Goal: Task Accomplishment & Management: Manage account settings

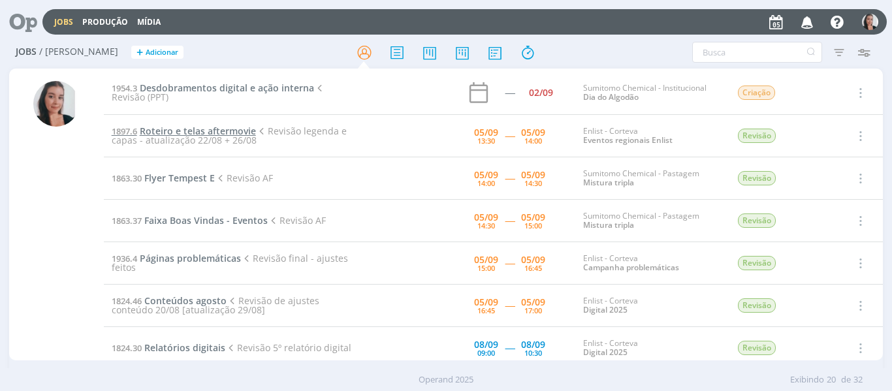
click at [209, 133] on span "Roteiro e telas aftermovie" at bounding box center [198, 131] width 116 height 12
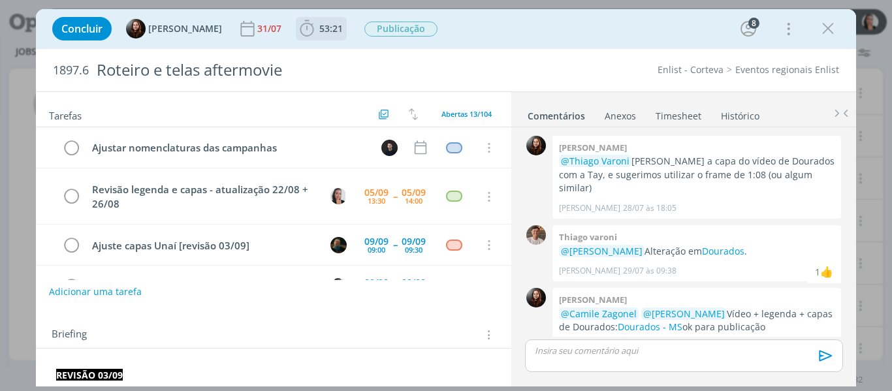
scroll to position [1439, 0]
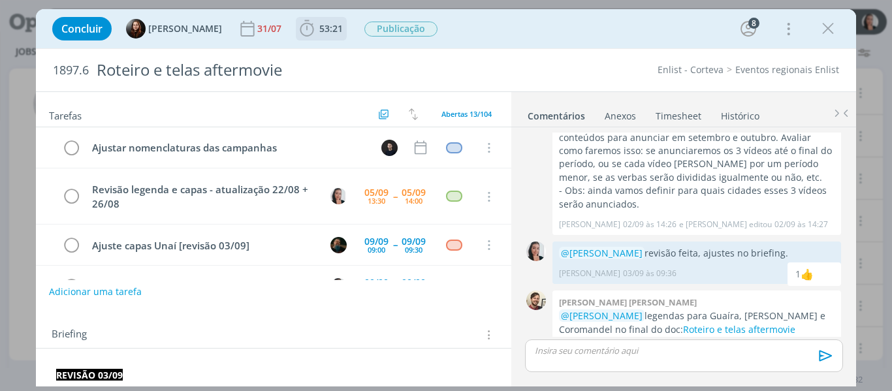
click at [304, 33] on icon "dialog" at bounding box center [307, 29] width 20 height 20
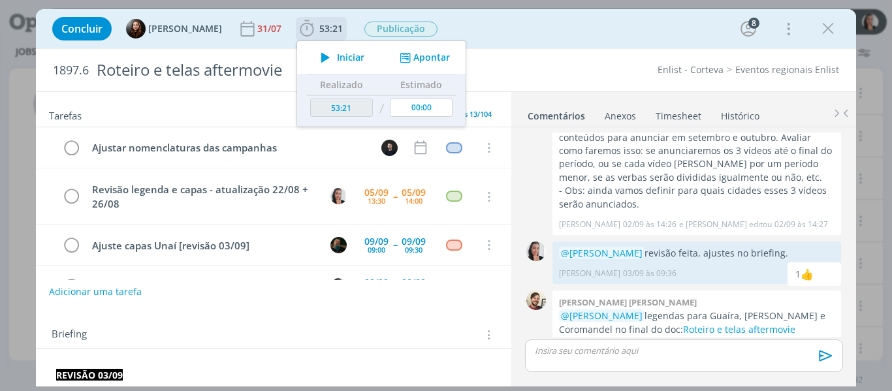
click at [343, 58] on span "Iniciar" at bounding box center [350, 57] width 27 height 9
click at [554, 24] on div "Concluir Eduarda Pereira 31/07 53:21 Parar Apontar Data * 05/09/2025 Horas * 00…" at bounding box center [446, 28] width 801 height 31
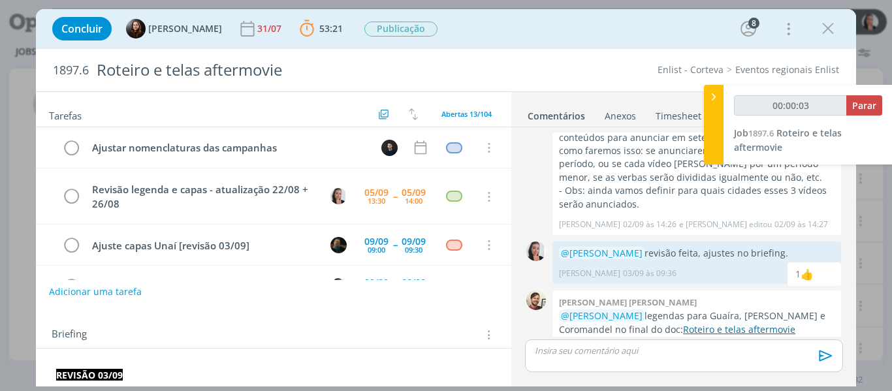
click at [682, 323] on link "Roteiro e telas aftermovie (legendas).docx" at bounding box center [677, 335] width 236 height 25
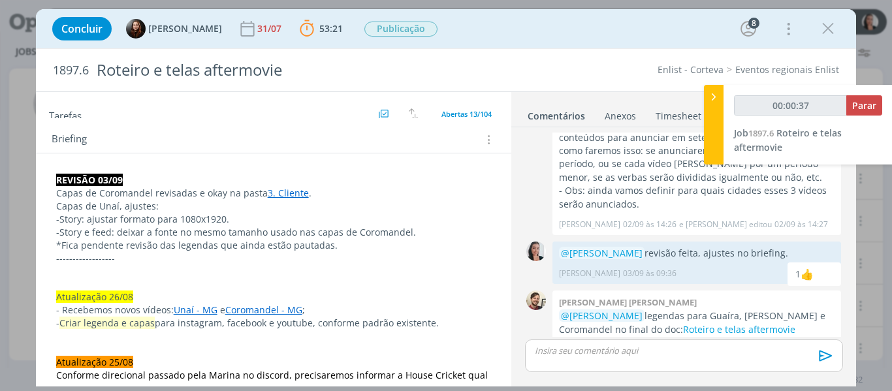
scroll to position [196, 0]
type input "00:01:24"
click at [716, 113] on div at bounding box center [714, 125] width 20 height 80
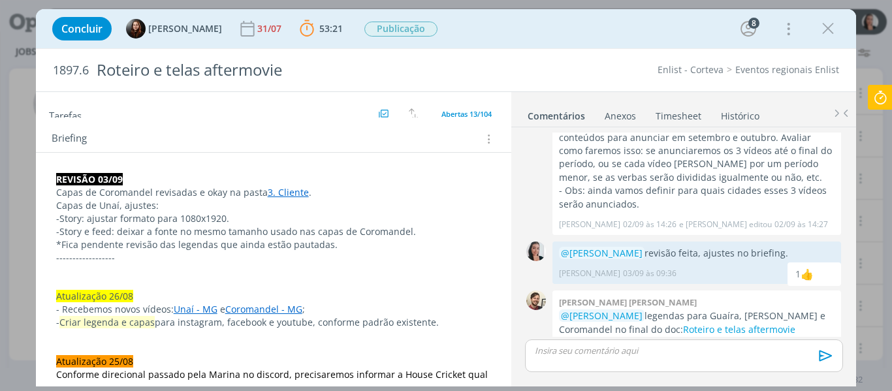
click at [662, 24] on div "Concluir Eduarda Pereira 31/07 53:21 Parar Apontar Data * 05/09/2025 Horas * 00…" at bounding box center [446, 28] width 801 height 31
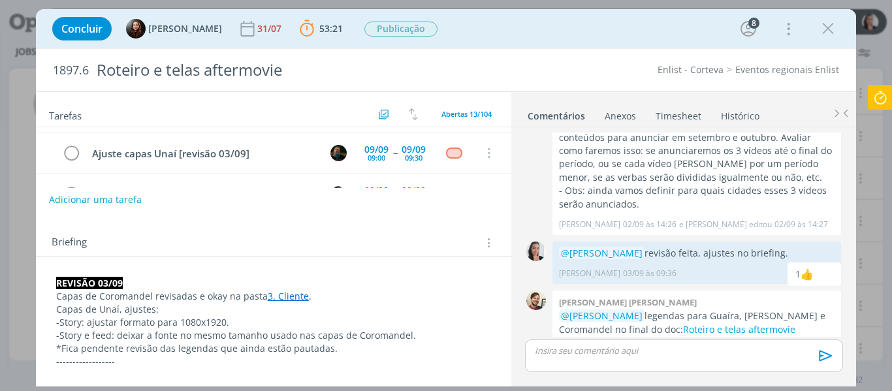
scroll to position [131, 0]
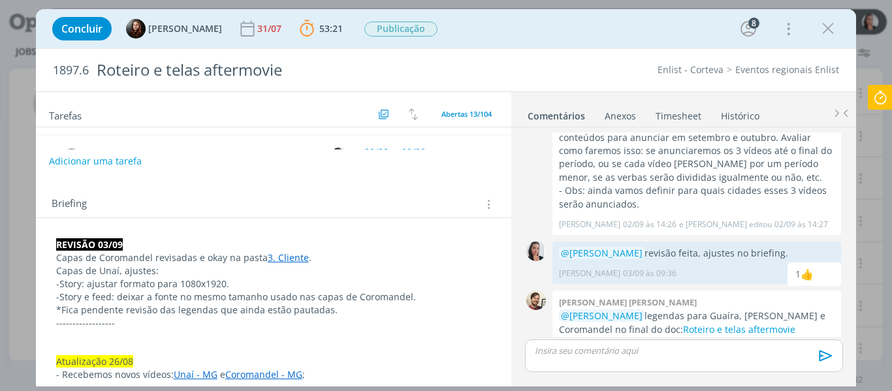
click at [746, 116] on link "Histórico" at bounding box center [740, 113] width 40 height 19
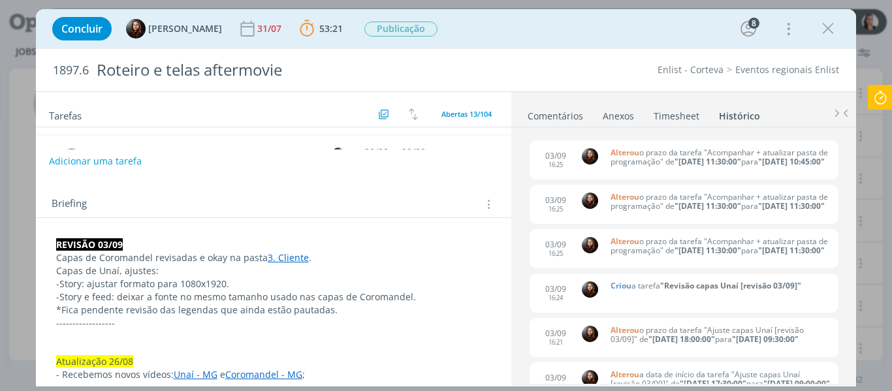
click at [682, 120] on link "Timesheet" at bounding box center [676, 113] width 47 height 19
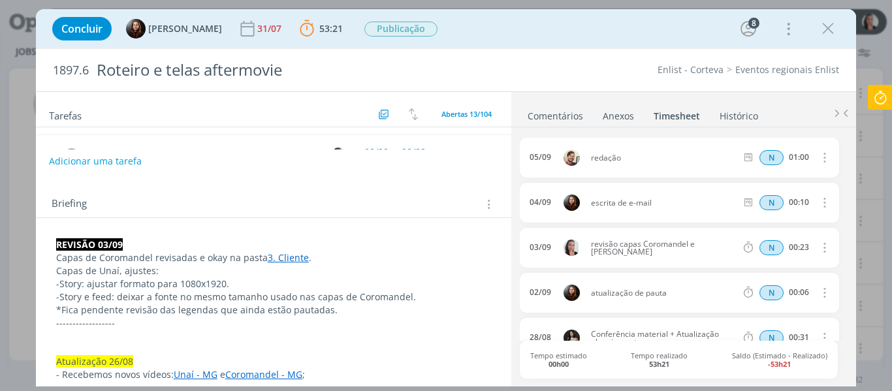
click at [562, 118] on link "Comentários" at bounding box center [555, 113] width 57 height 19
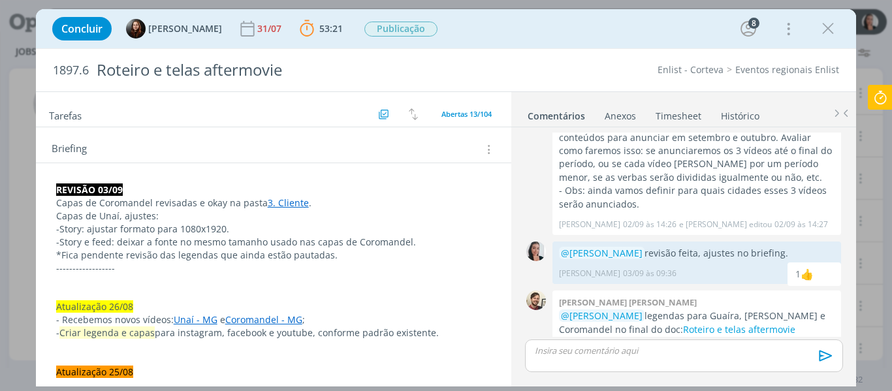
scroll to position [261, 0]
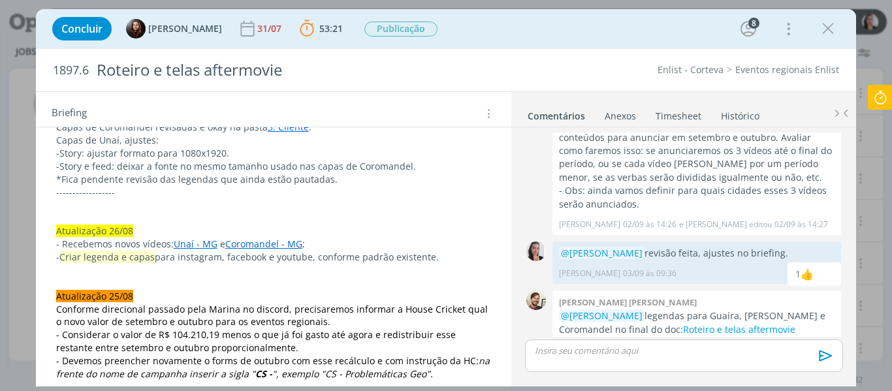
click at [886, 101] on icon at bounding box center [881, 97] width 24 height 25
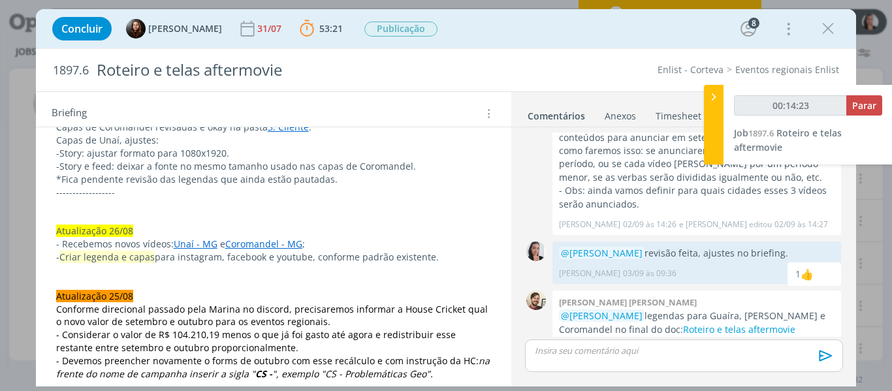
type input "00:14:24"
click at [720, 112] on div at bounding box center [714, 125] width 20 height 80
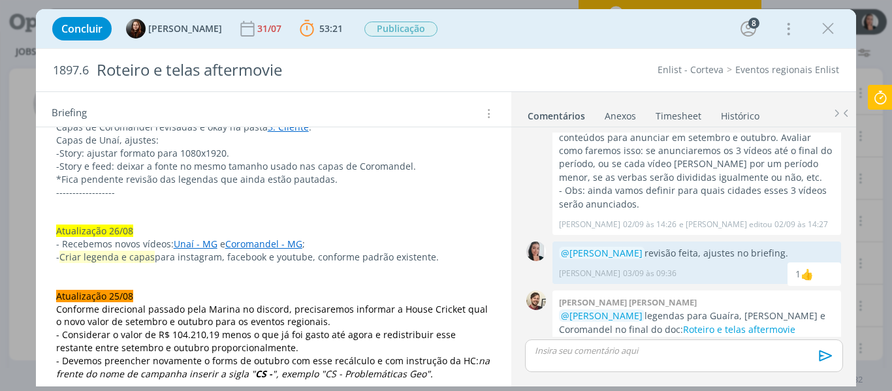
click at [476, 29] on div "Concluir Eduarda Pereira 31/07 53:21 Parar Apontar Data * 05/09/2025 Horas * 00…" at bounding box center [446, 28] width 801 height 31
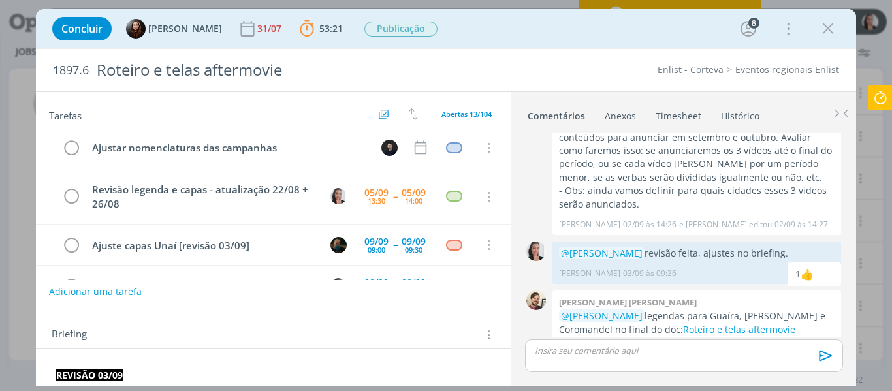
click at [373, 266] on tr "Revisão capas Unaí [revisão 03/09] 09/09 10:00 -- 09/09 10:15 Cancelar" at bounding box center [274, 286] width 476 height 41
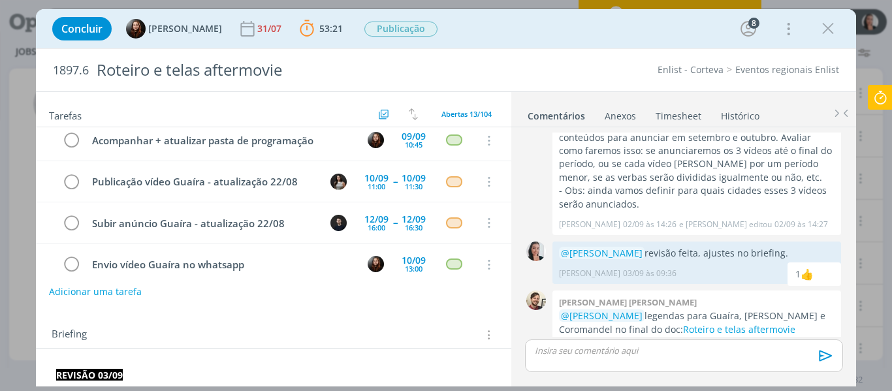
scroll to position [196, 0]
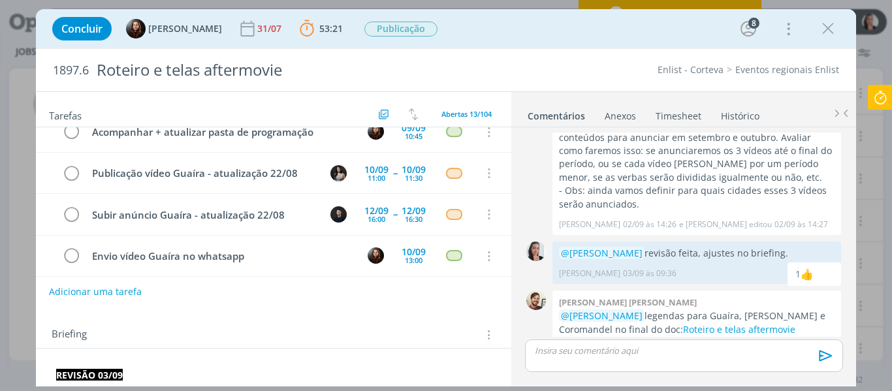
click at [604, 359] on div "dialog" at bounding box center [683, 356] width 317 height 33
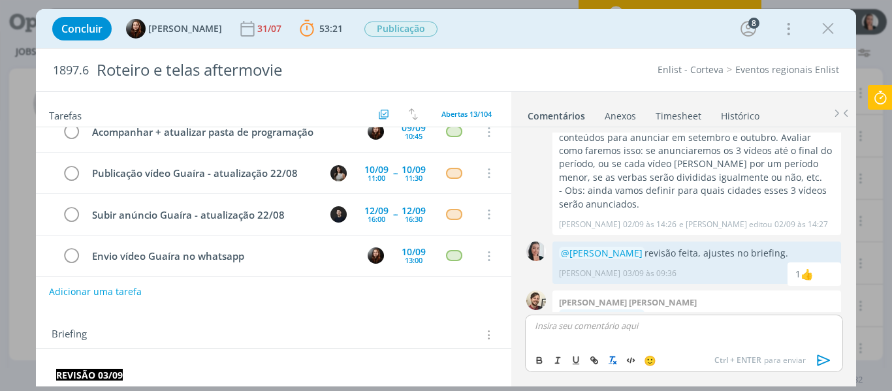
scroll to position [1464, 0]
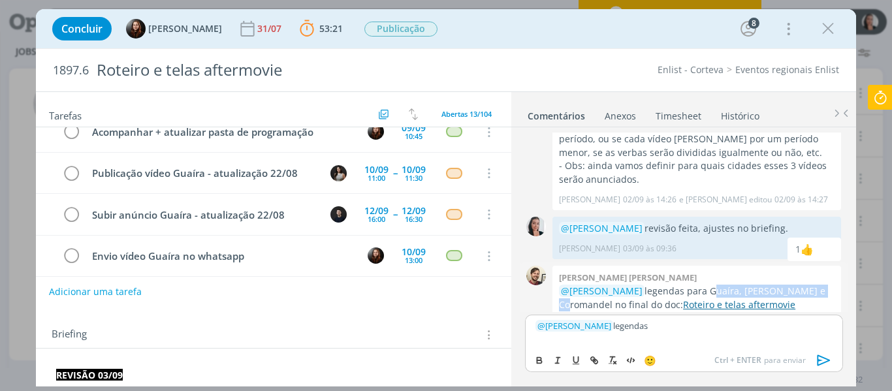
drag, startPoint x: 825, startPoint y: 269, endPoint x: 704, endPoint y: 271, distance: 121.5
click at [704, 285] on p "@Eduarda Pereira legendas para Guaíra, Unaí e Coromandel no final do doc: Rotei…" at bounding box center [697, 305] width 276 height 40
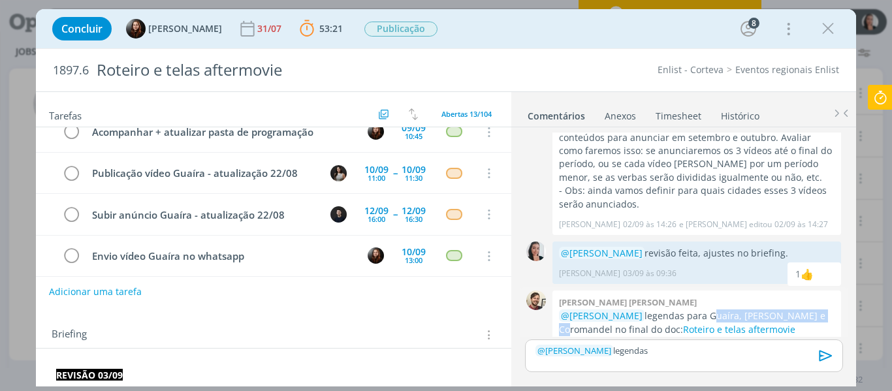
copy p "Guaíra, Unaí e Coromandel"
click at [677, 347] on p "﻿ @ Eduarda Pereira ﻿ legendas" at bounding box center [684, 351] width 296 height 12
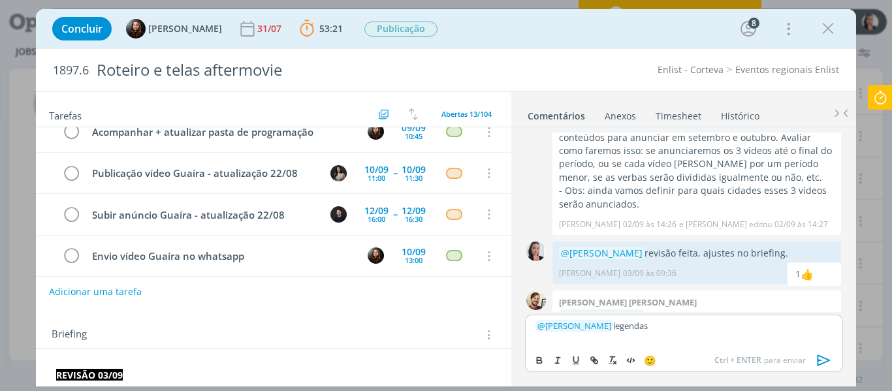
scroll to position [1464, 0]
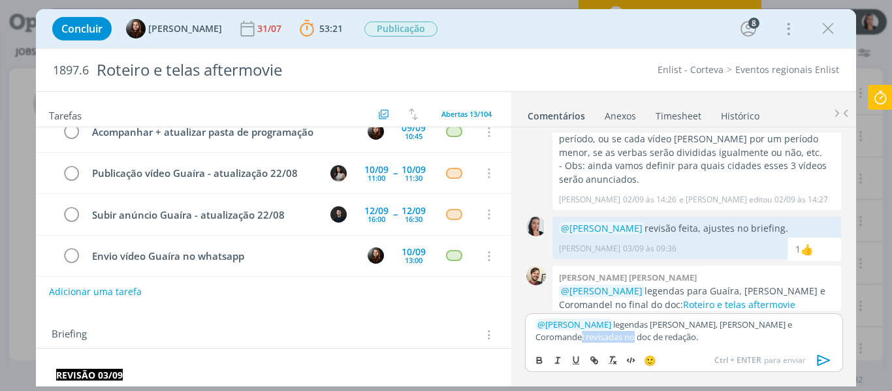
drag, startPoint x: 580, startPoint y: 336, endPoint x: 812, endPoint y: 321, distance: 233.0
click at [812, 321] on p "﻿ @ Eduarda Pereira ﻿ legendas Guaíra, Unaí e Coromandel revisadas no doc de re…" at bounding box center [684, 331] width 296 height 24
click at [598, 362] on icon "dialog" at bounding box center [596, 362] width 4 height 4
paste input "https://sobeae.sharepoint.com/:w:/s/SOBEAE/EdmahXO6VBBMk1h_F_Va_TsB6s7I8EJ8FsLJ…"
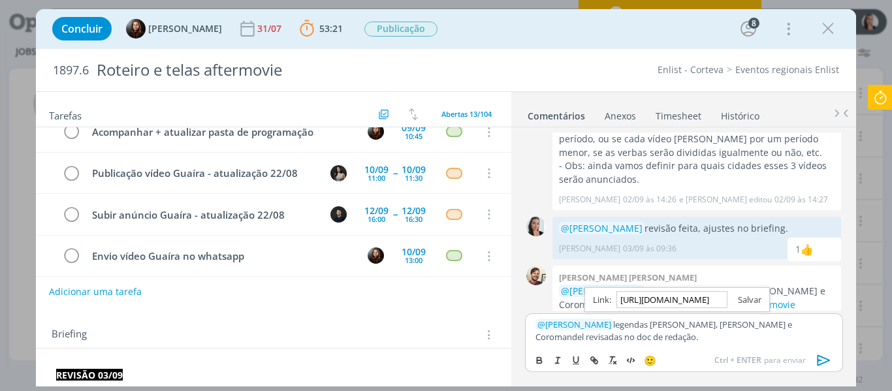
type input "https://sobeae.sharepoint.com/:w:/s/SOBEAE/EdmahXO6VBBMk1h_F_Va_TsB6s7I8EJ8FsLJ…"
click at [752, 295] on link "dialog" at bounding box center [745, 300] width 34 height 12
click at [693, 338] on p "﻿ @ Eduarda Pereira ﻿ legendas Guaíra, Unaí e Coromandel revisadas no doc de re…" at bounding box center [684, 331] width 296 height 24
click at [829, 368] on icon "dialog" at bounding box center [824, 361] width 20 height 20
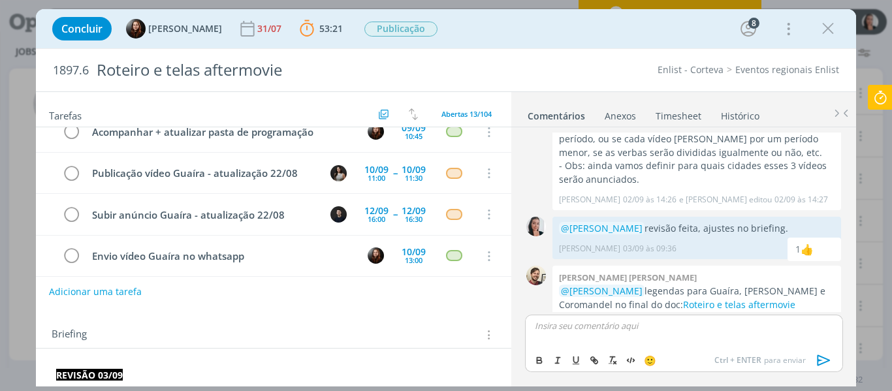
scroll to position [1526, 0]
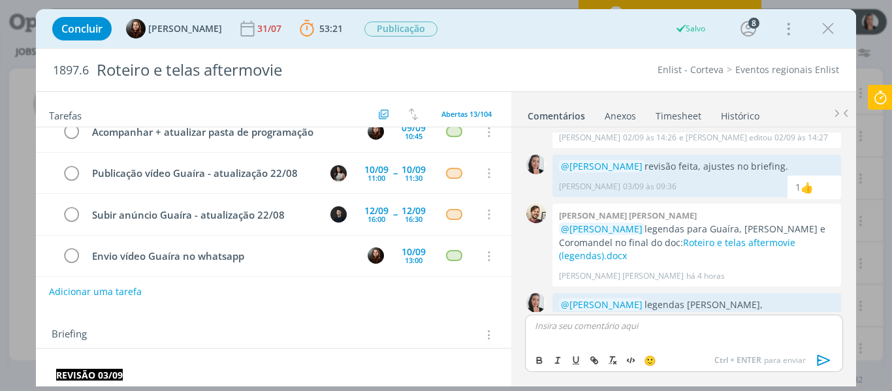
click at [878, 101] on icon at bounding box center [881, 97] width 24 height 25
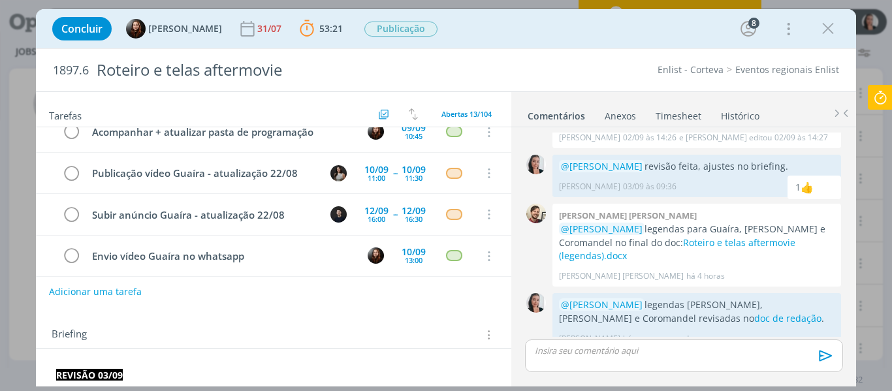
scroll to position [1501, 0]
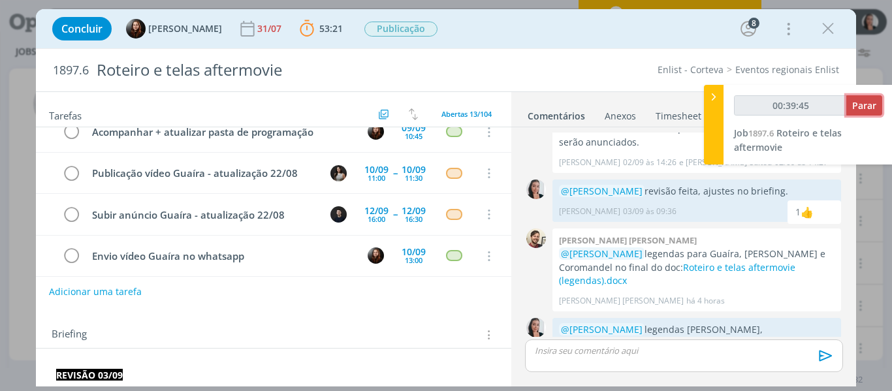
click at [858, 97] on button "Parar" at bounding box center [864, 105] width 36 height 20
click at [864, 106] on span "Parar" at bounding box center [864, 105] width 24 height 12
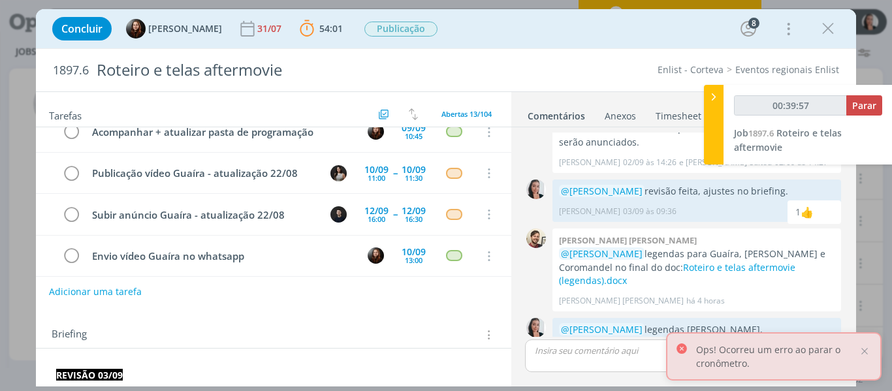
type input "00:40:00"
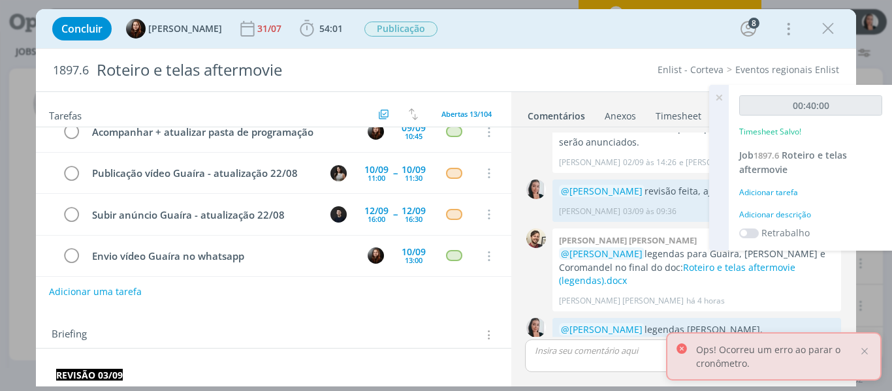
click at [804, 219] on div "Adicionar descrição" at bounding box center [810, 215] width 143 height 12
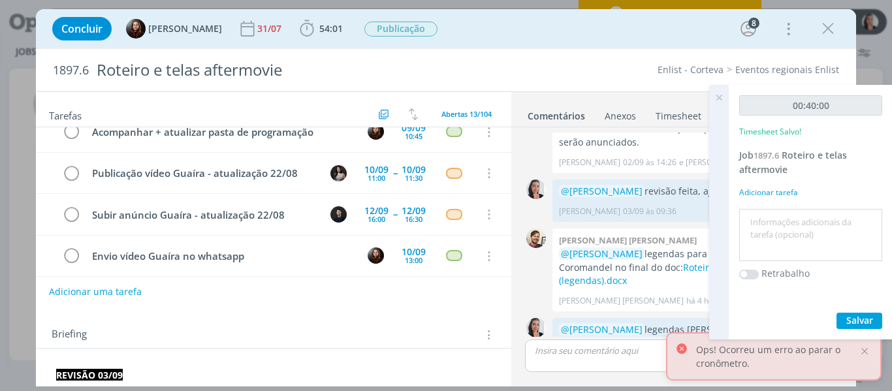
click at [804, 219] on textarea at bounding box center [811, 235] width 136 height 46
type textarea "revisão legendas"
click at [865, 319] on span "Salvar" at bounding box center [859, 320] width 27 height 12
click at [722, 99] on icon at bounding box center [719, 97] width 24 height 25
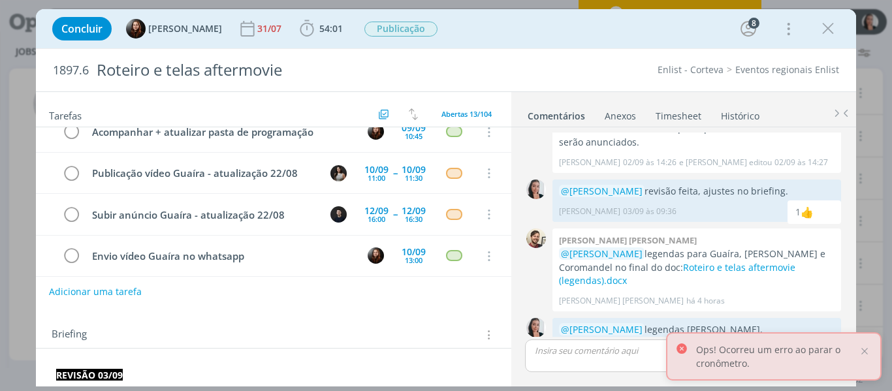
scroll to position [0, 0]
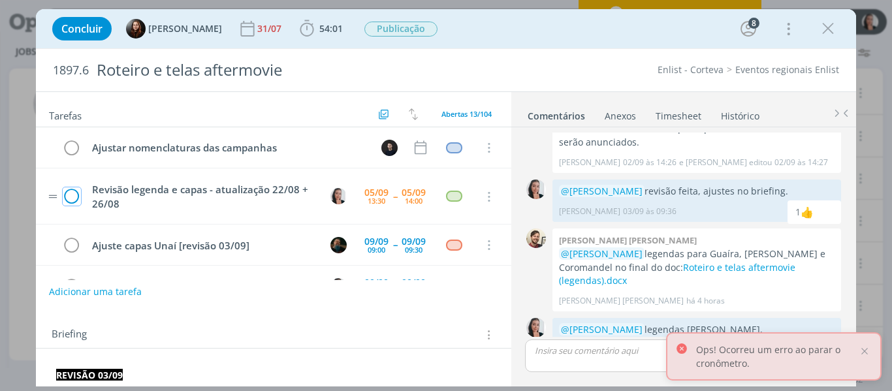
click at [74, 202] on icon "dialog" at bounding box center [72, 197] width 18 height 20
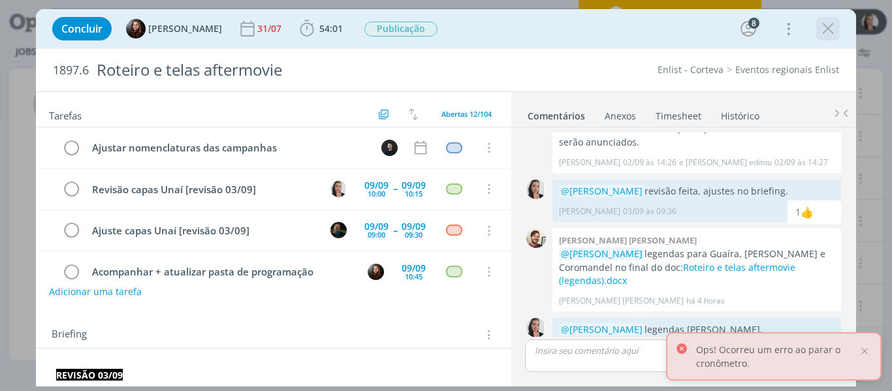
click at [826, 31] on icon "dialog" at bounding box center [828, 29] width 20 height 20
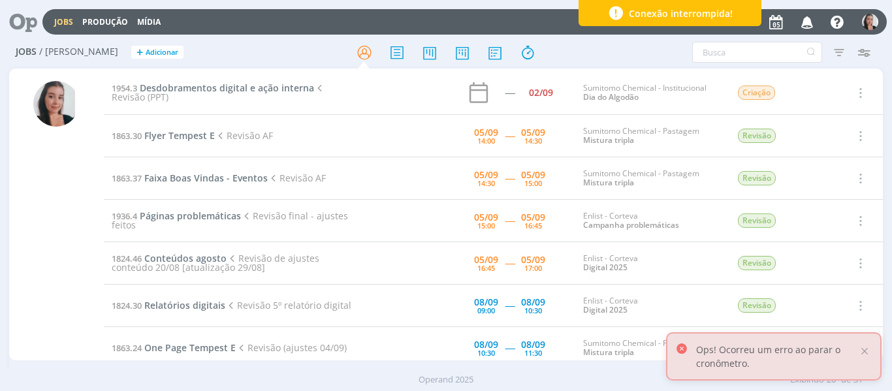
drag, startPoint x: 869, startPoint y: 351, endPoint x: 727, endPoint y: 244, distance: 178.2
click at [869, 351] on div at bounding box center [865, 351] width 12 height 12
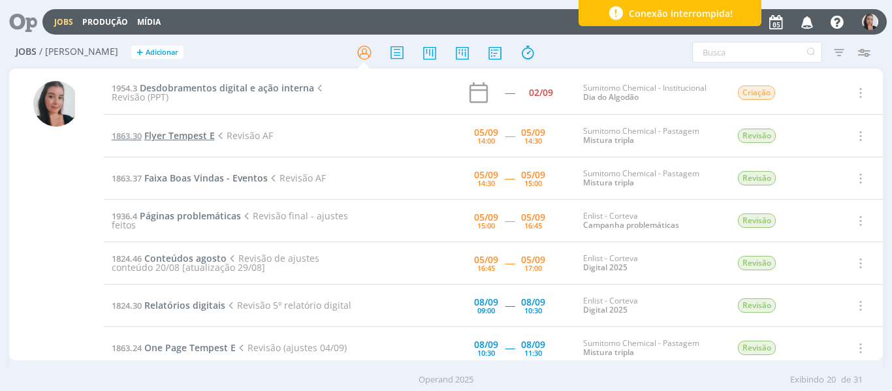
click at [184, 138] on span "Flyer Tempest E" at bounding box center [179, 135] width 71 height 12
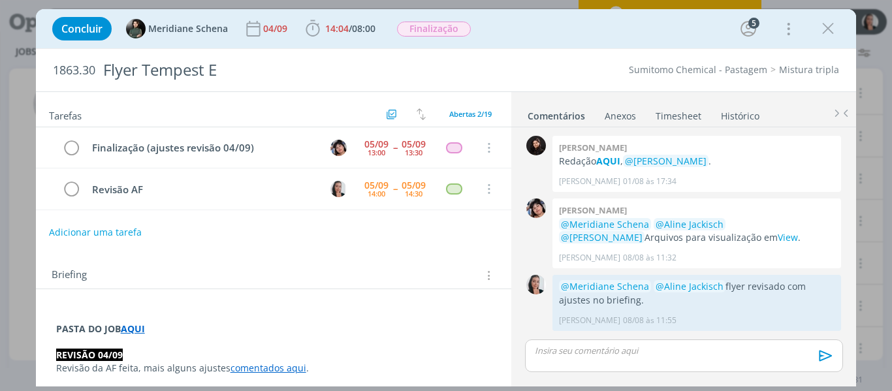
scroll to position [1315, 0]
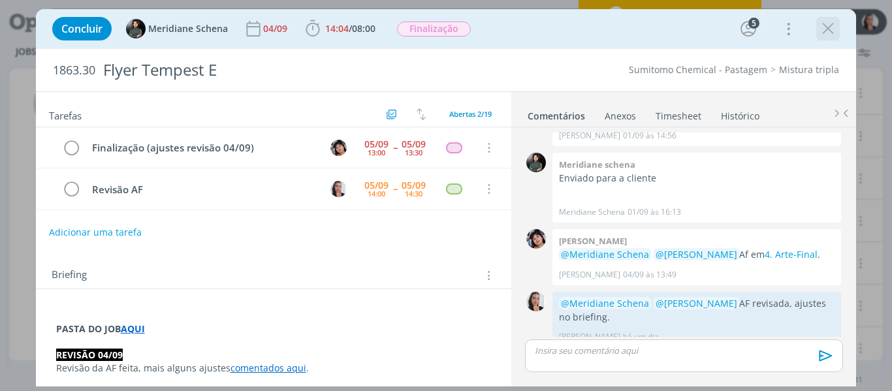
click at [832, 34] on icon "dialog" at bounding box center [828, 29] width 20 height 20
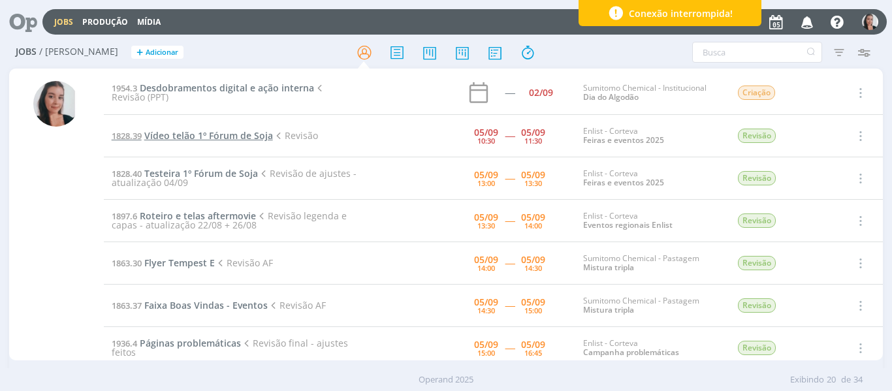
click at [264, 134] on span "Vídeo telão 1º Fórum de Soja" at bounding box center [208, 135] width 129 height 12
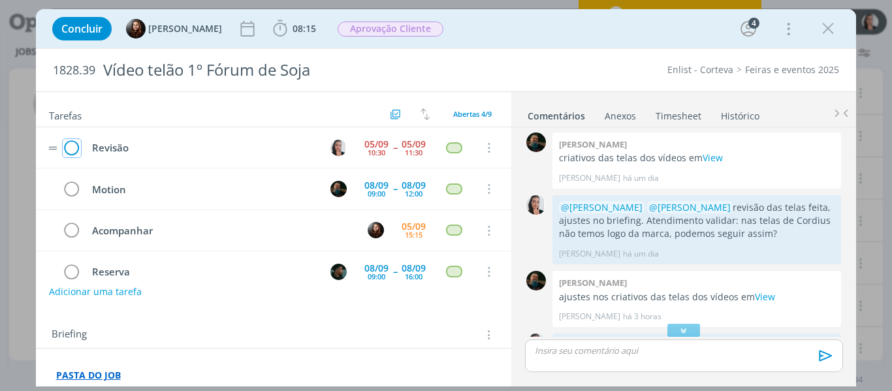
click at [72, 142] on icon "dialog" at bounding box center [72, 148] width 18 height 20
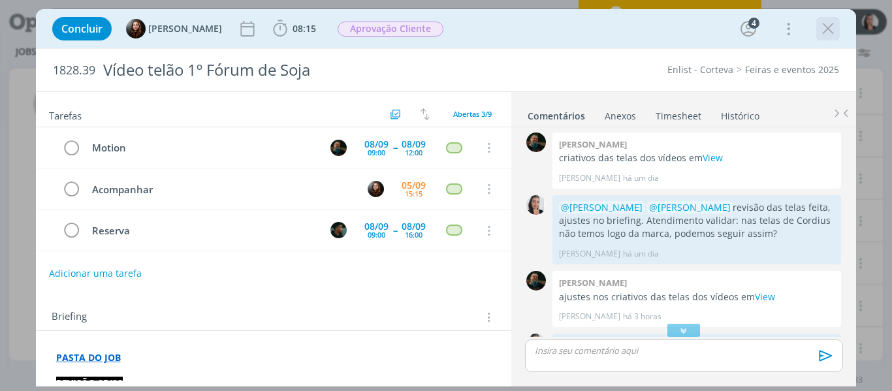
click at [829, 27] on icon "dialog" at bounding box center [828, 29] width 20 height 20
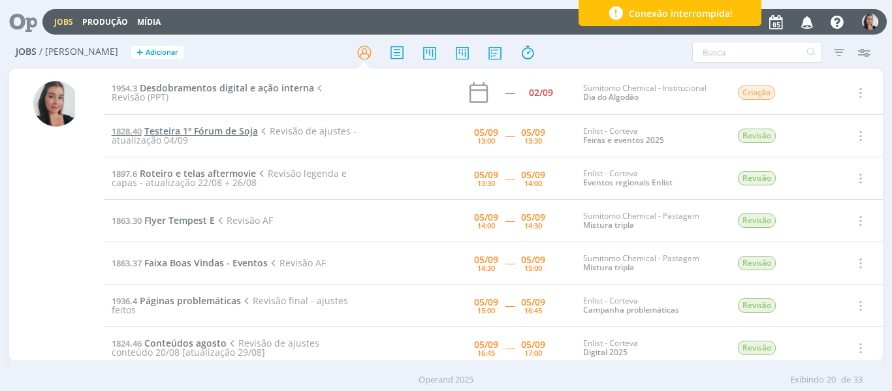
click at [199, 127] on span "Testeira 1º Fórum de Soja" at bounding box center [201, 131] width 114 height 12
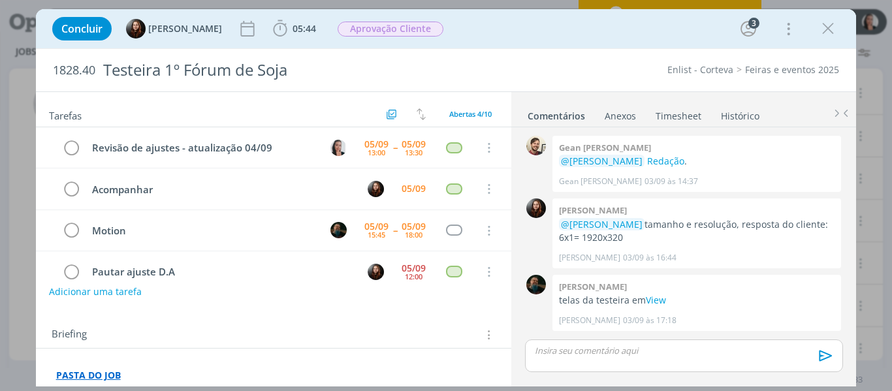
scroll to position [463, 0]
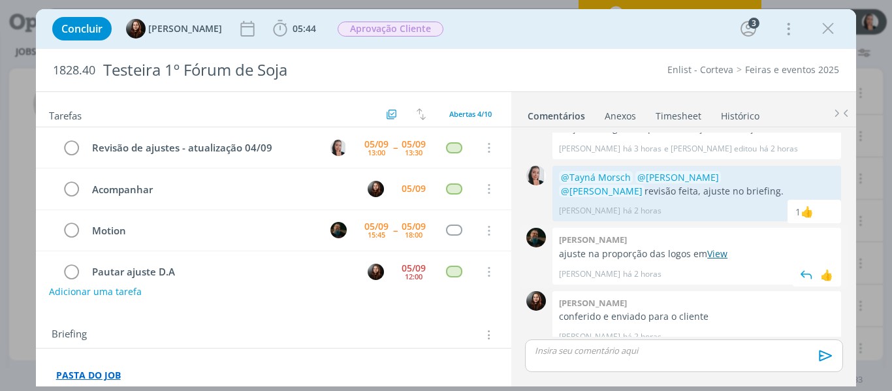
click at [711, 248] on link "View" at bounding box center [717, 254] width 20 height 12
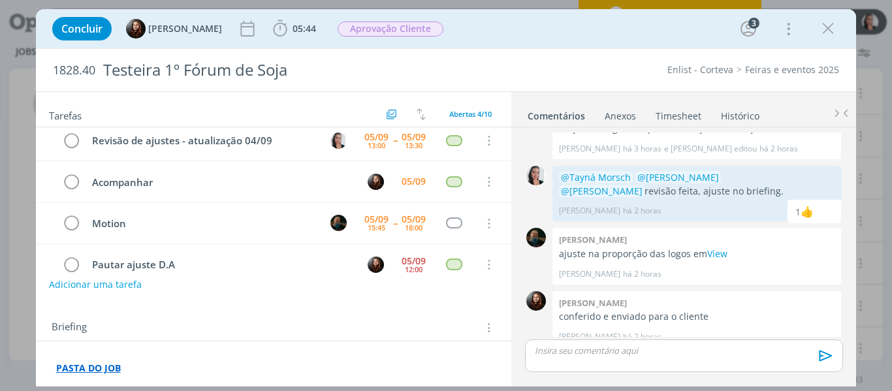
scroll to position [0, 0]
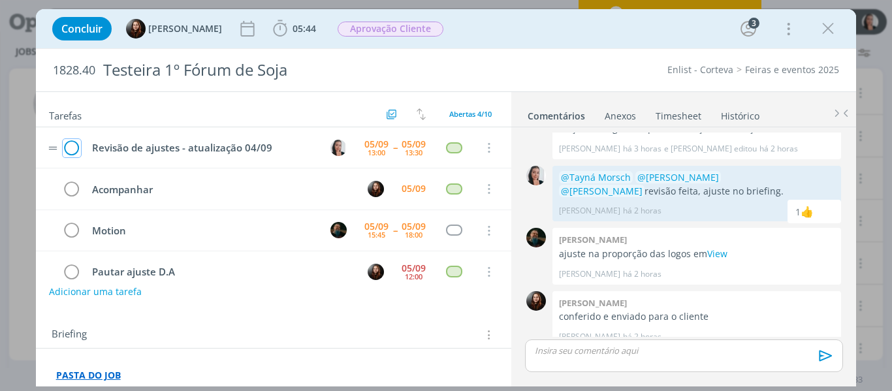
click at [74, 146] on icon "dialog" at bounding box center [72, 148] width 18 height 20
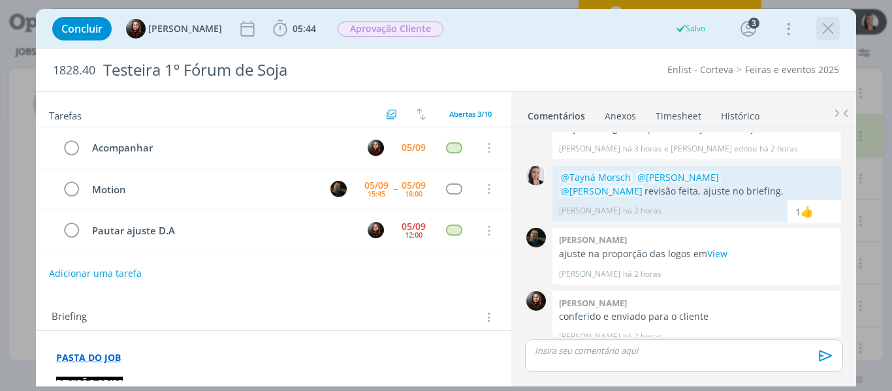
click at [826, 33] on icon "dialog" at bounding box center [828, 29] width 20 height 20
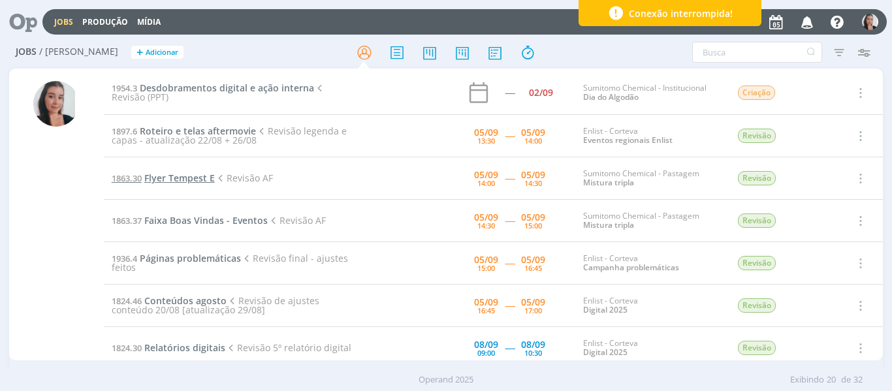
click at [202, 177] on span "Flyer Tempest E" at bounding box center [179, 178] width 71 height 12
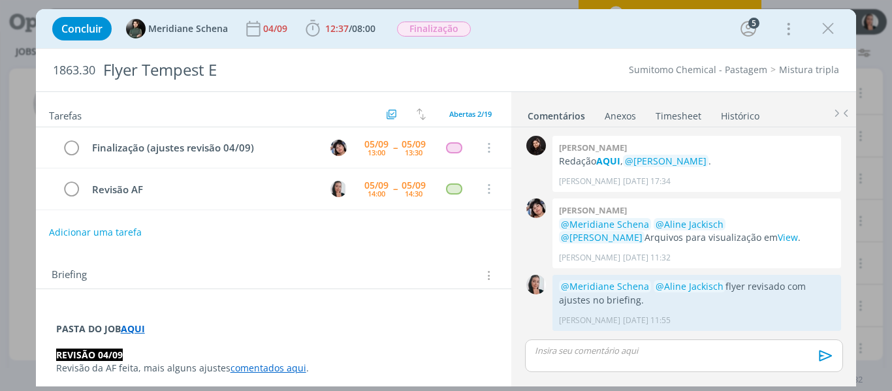
scroll to position [1315, 0]
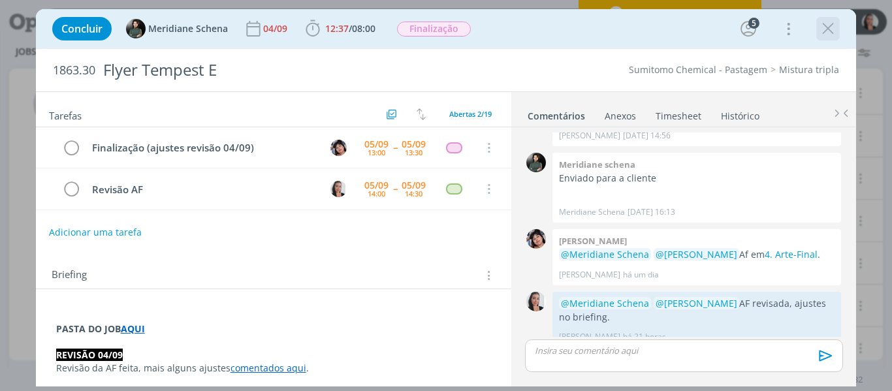
click at [836, 29] on icon "dialog" at bounding box center [828, 29] width 20 height 20
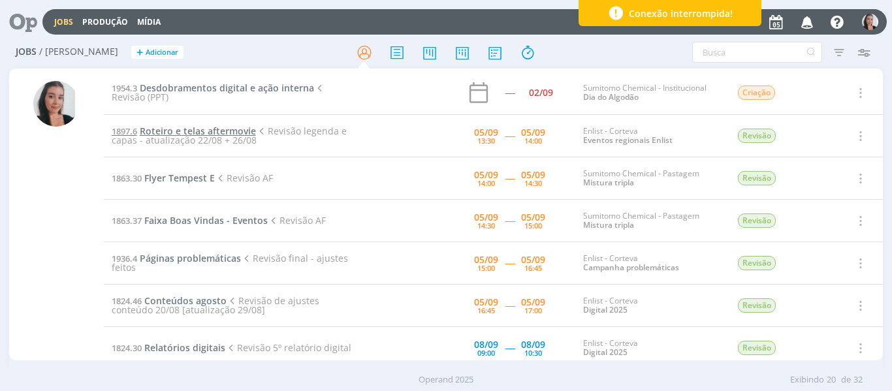
click at [233, 127] on span "Roteiro e telas aftermovie" at bounding box center [198, 131] width 116 height 12
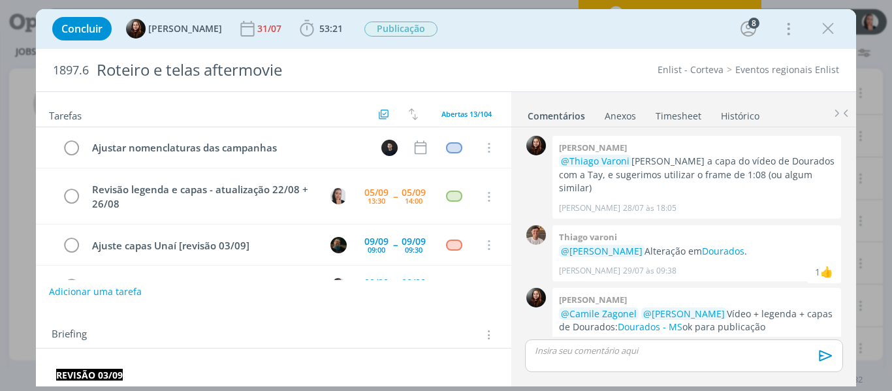
scroll to position [1439, 0]
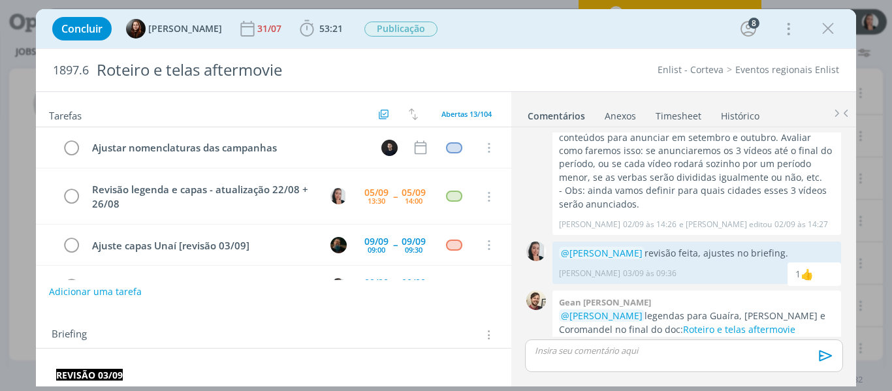
click at [536, 35] on div "Concluir Eduarda Pereira 31/07 53:21 Iniciar Apontar Data * 05/09/2025 Horas * …" at bounding box center [446, 28] width 801 height 31
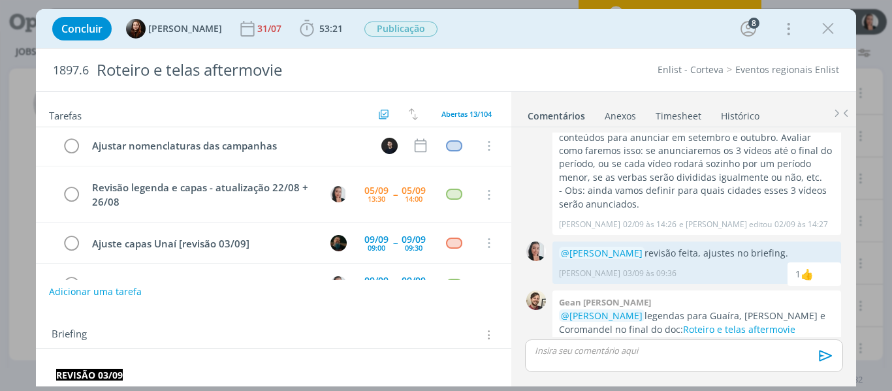
scroll to position [0, 0]
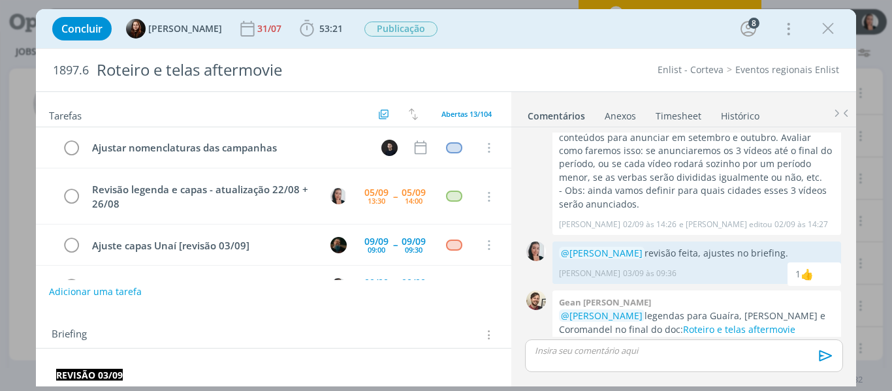
click at [596, 37] on div "Concluir Eduarda Pereira 31/07 53:21 Iniciar Apontar Data * 05/09/2025 Horas * …" at bounding box center [446, 28] width 801 height 31
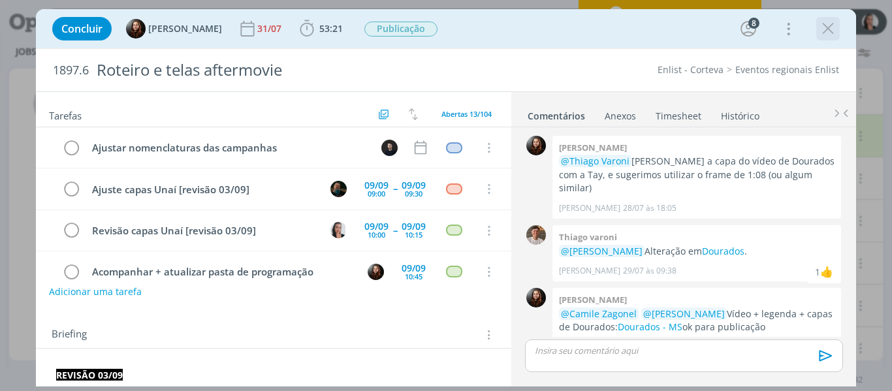
scroll to position [1501, 0]
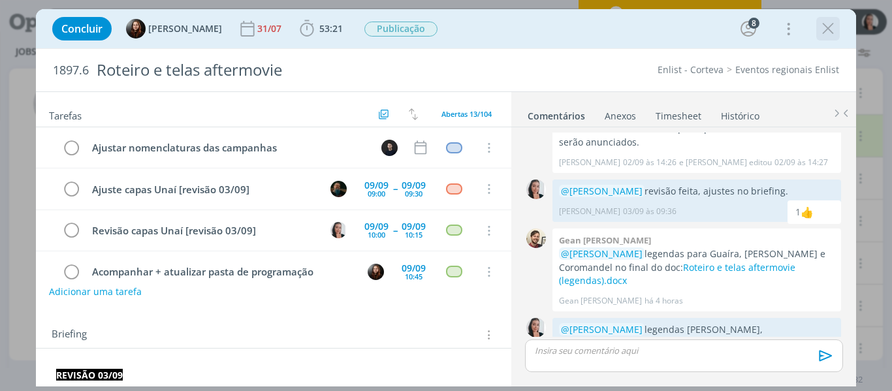
click at [832, 26] on icon "dialog" at bounding box center [828, 29] width 20 height 20
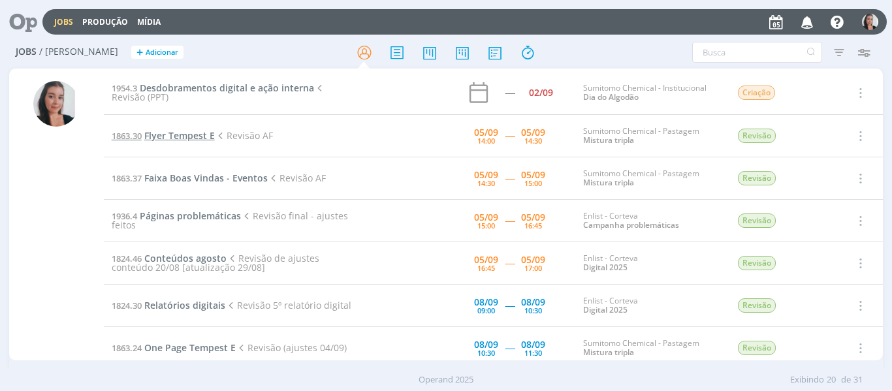
click at [193, 134] on span "Flyer Tempest E" at bounding box center [179, 135] width 71 height 12
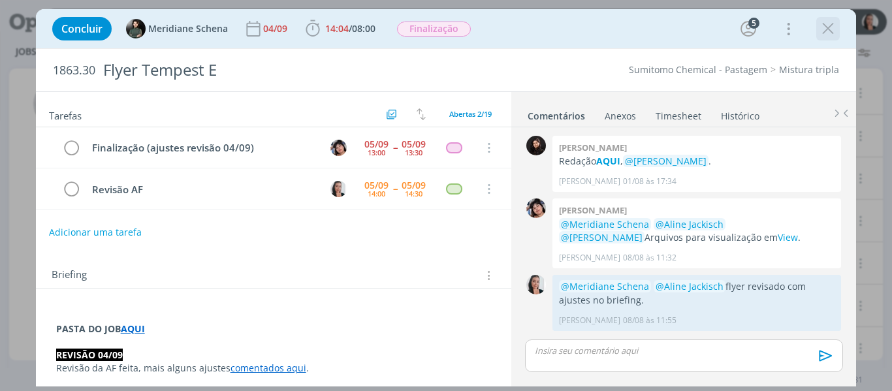
scroll to position [1315, 0]
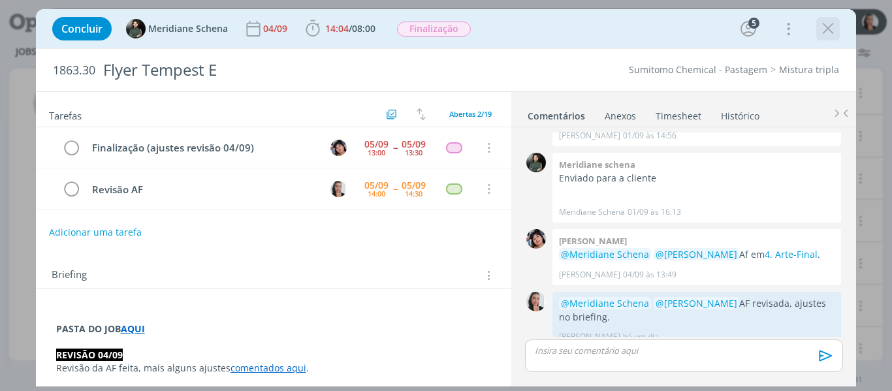
click at [830, 29] on icon "dialog" at bounding box center [828, 29] width 20 height 20
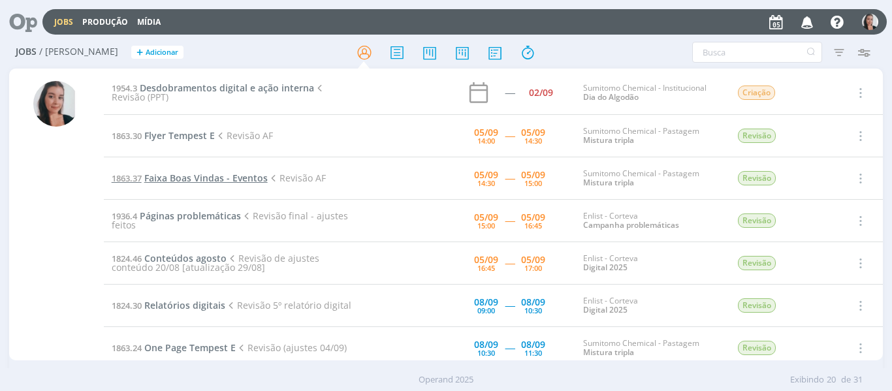
click at [167, 175] on span "Faixa Boas Vindas - Eventos" at bounding box center [205, 178] width 123 height 12
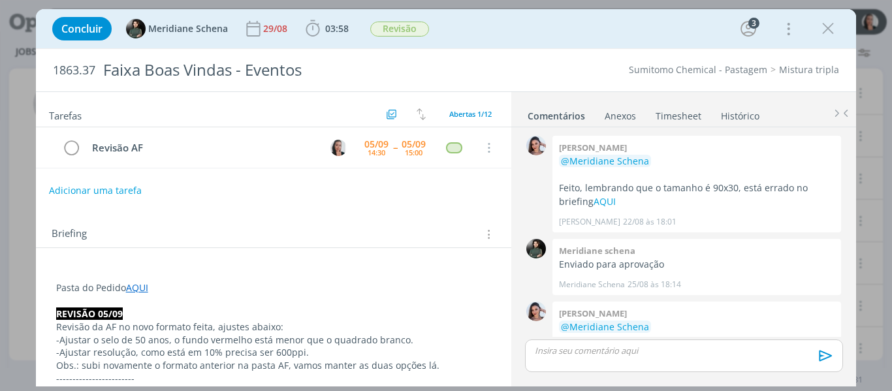
scroll to position [744, 0]
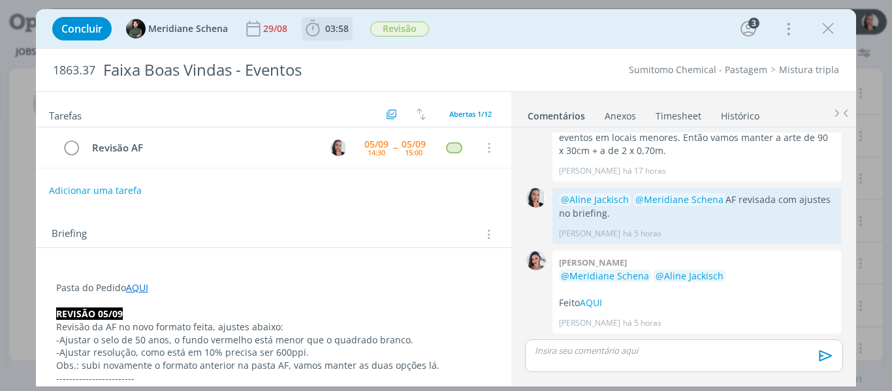
click at [319, 28] on icon "dialog" at bounding box center [313, 28] width 14 height 16
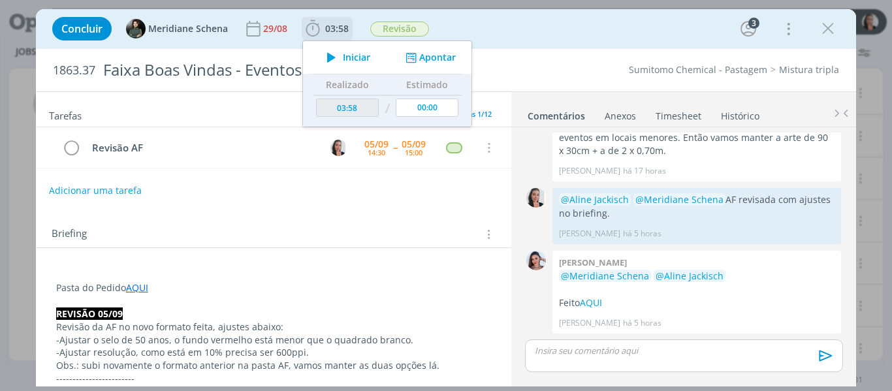
click at [350, 59] on span "Iniciar" at bounding box center [356, 57] width 27 height 9
click at [572, 29] on div "Concluir Meridiane Schena 29/08 03:58 Parar Apontar Data * 05/09/2025 Horas * 0…" at bounding box center [446, 28] width 801 height 31
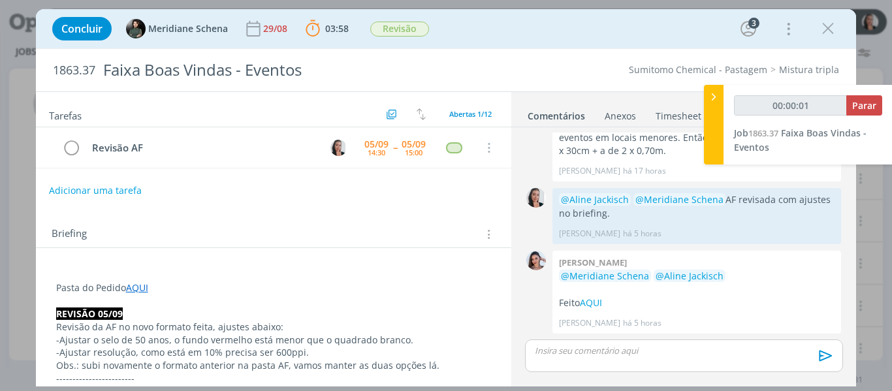
type input "00:00:02"
click at [713, 124] on div at bounding box center [714, 125] width 20 height 80
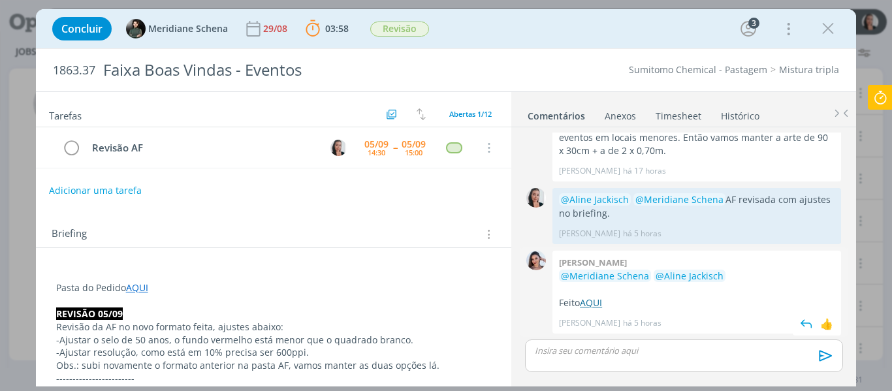
click at [600, 302] on link "AQUI" at bounding box center [591, 302] width 22 height 12
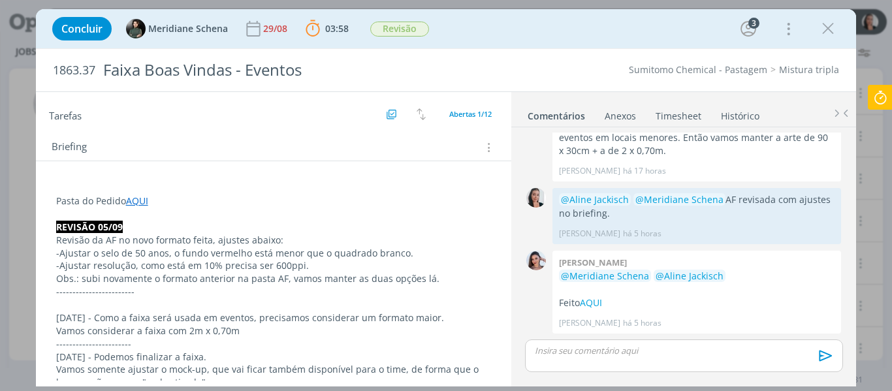
scroll to position [131, 0]
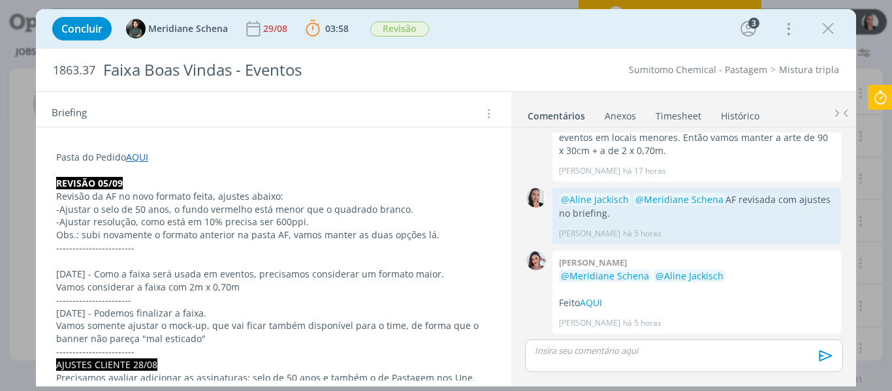
click at [487, 30] on div "Concluir Meridiane Schena 29/08 03:58 Parar Apontar Data * 05/09/2025 Horas * 0…" at bounding box center [446, 28] width 801 height 31
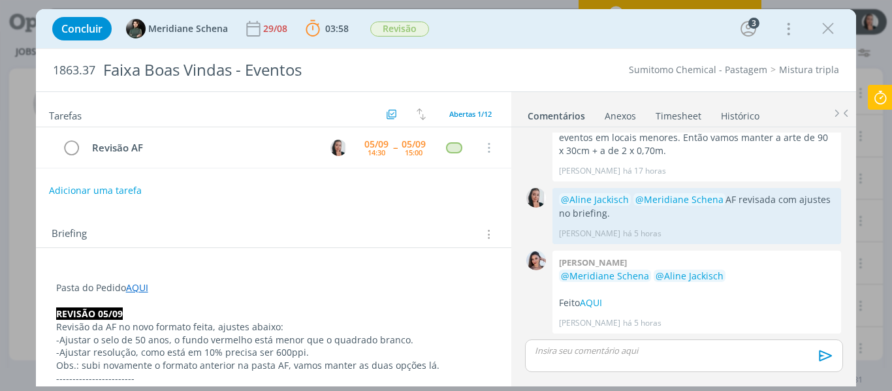
click at [599, 363] on div "dialog" at bounding box center [683, 356] width 317 height 33
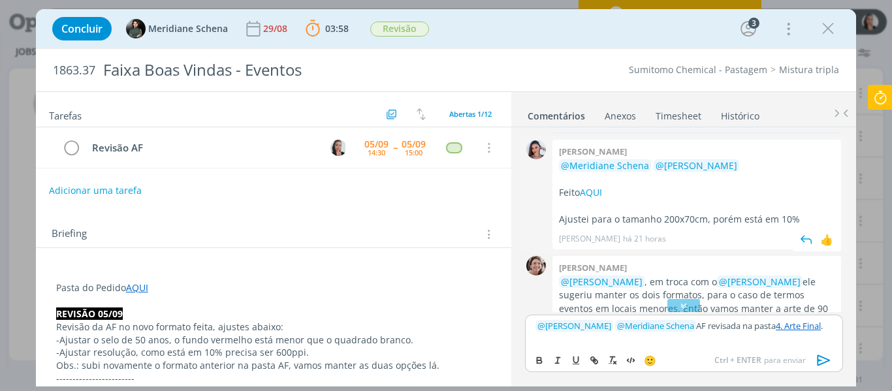
scroll to position [507, 0]
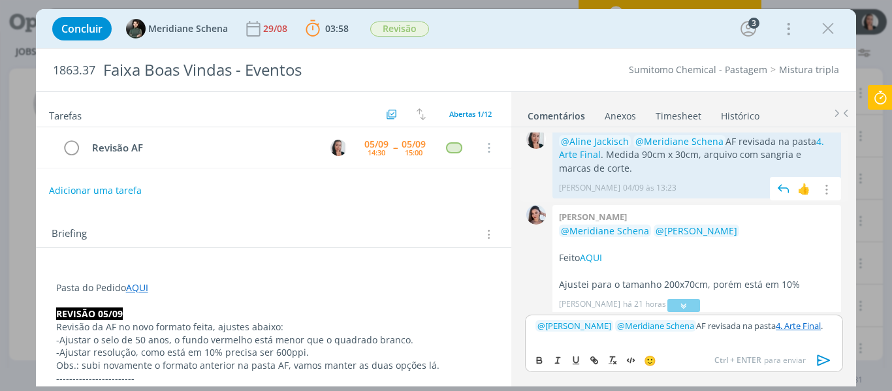
drag, startPoint x: 603, startPoint y: 152, endPoint x: 610, endPoint y: 178, distance: 26.3
click at [610, 178] on div "@Aline Jackisch @Meridiane Schena AF revisada na pasta 4. Arte Final . Medida 9…" at bounding box center [696, 163] width 289 height 69
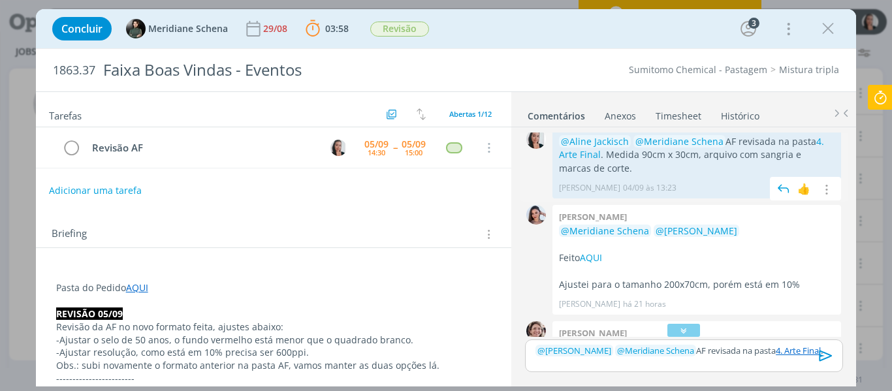
click at [617, 161] on p "@Aline Jackisch @Meridiane Schena AF revisada na pasta 4. Arte Final . Medida 9…" at bounding box center [697, 155] width 276 height 40
drag, startPoint x: 607, startPoint y: 153, endPoint x: 613, endPoint y: 174, distance: 22.3
click at [613, 174] on p "@Aline Jackisch @Meridiane Schena AF revisada na pasta 4. Arte Final . Medida 9…" at bounding box center [697, 155] width 276 height 40
copy p "Medida 90cm x 30cm, arquivo com sangria e marcas de corte."
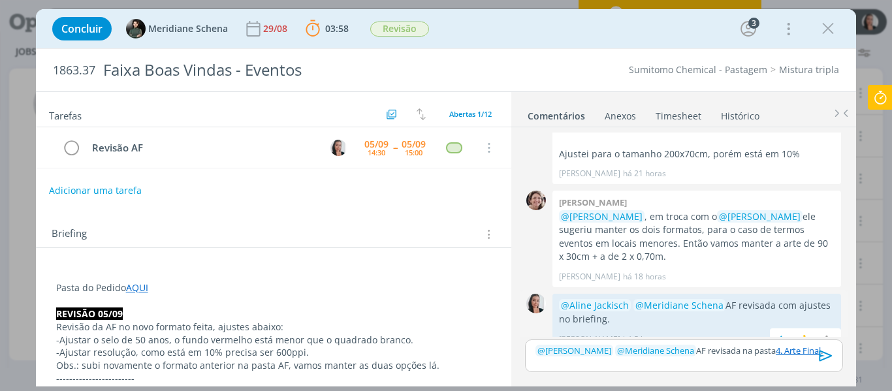
scroll to position [744, 0]
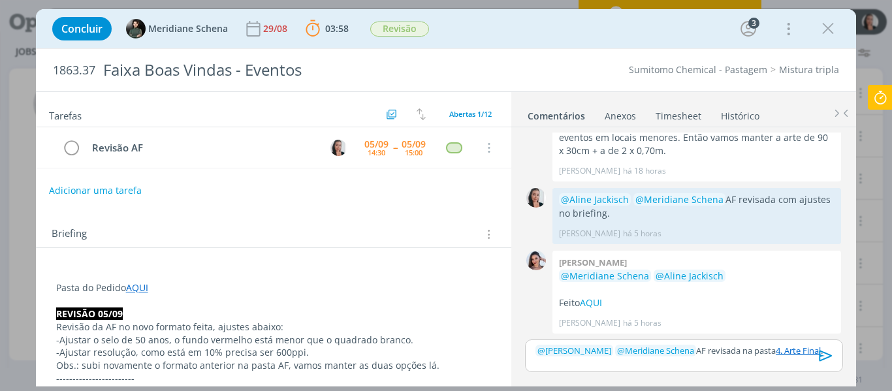
click at [742, 353] on p "﻿ @ Aline Jackisch ﻿ ﻿ @ Meridiane Schena ﻿ AF revisada na pasta 4. Arte Final ." at bounding box center [684, 351] width 296 height 12
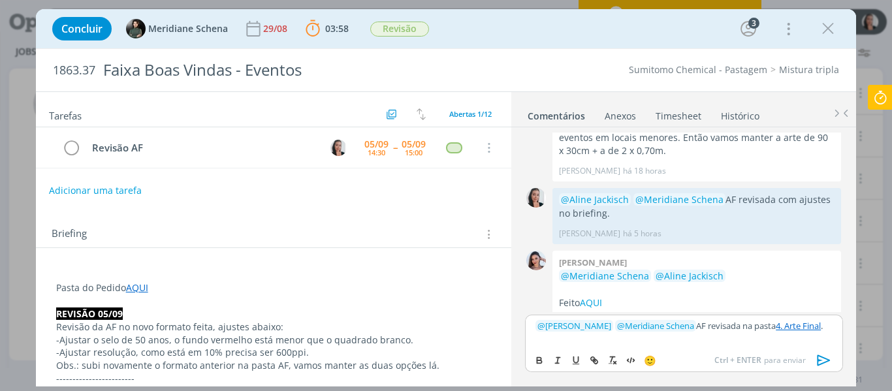
scroll to position [769, 0]
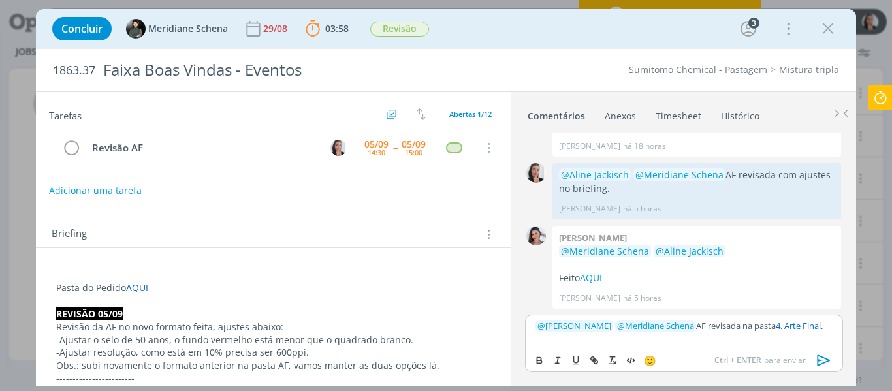
click at [829, 323] on p "﻿ @ Aline Jackisch ﻿ ﻿ @ Meridiane Schena ﻿ AF revisada na pasta 4. Arte Final ." at bounding box center [684, 326] width 296 height 12
drag, startPoint x: 569, startPoint y: 335, endPoint x: 586, endPoint y: 335, distance: 17.0
click at [586, 335] on p "﻿ @ Aline Jackisch ﻿ ﻿ @ Meridiane Schena ﻿ AF revisada na pasta 4. Arte Final …" at bounding box center [684, 331] width 296 height 24
click at [597, 338] on p "﻿ @ Aline Jackisch ﻿ ﻿ @ Meridiane Schena ﻿ AF revisada na pasta 4. Arte Final …" at bounding box center [684, 331] width 296 height 24
click at [595, 336] on p "﻿ @ Aline Jackisch ﻿ ﻿ @ Meridiane Schena ﻿ AF revisada na pasta 4. Arte Final …" at bounding box center [684, 331] width 296 height 24
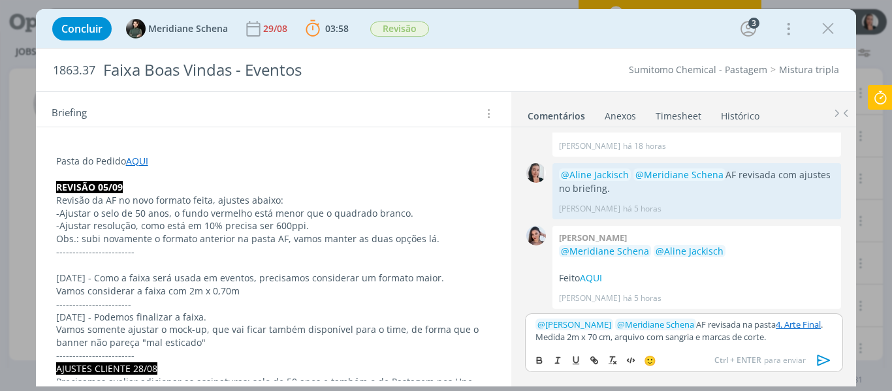
scroll to position [131, 0]
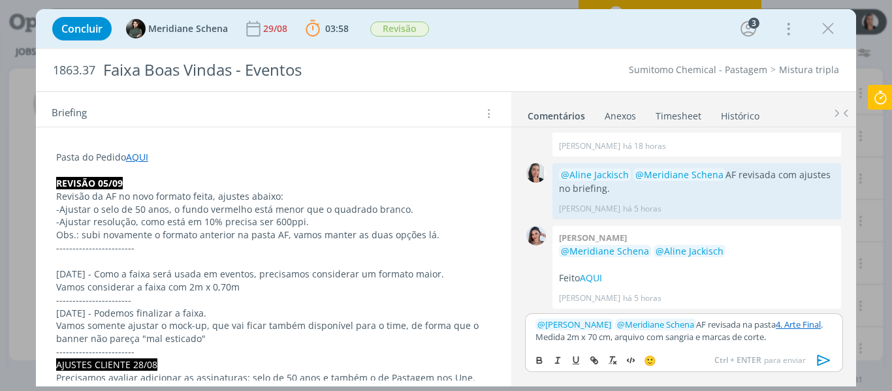
click at [601, 338] on p "﻿ @ Aline Jackisch ﻿ ﻿ @ Meridiane Schena ﻿ AF revisada na pasta 4. Arte Final …" at bounding box center [684, 331] width 296 height 24
click at [645, 342] on p "﻿ @ Aline Jackisch ﻿ ﻿ @ Meridiane Schena ﻿ AF revisada na pasta 4. Arte Final …" at bounding box center [684, 331] width 296 height 24
click at [669, 342] on p "﻿ @ Aline Jackisch ﻿ ﻿ @ Meridiane Schena ﻿ AF revisada na pasta 4. Arte Final …" at bounding box center [684, 331] width 296 height 24
click at [687, 341] on p "﻿ @ Aline Jackisch ﻿ ﻿ @ Meridiane Schena ﻿ AF revisada na pasta 4. Arte Final …" at bounding box center [684, 331] width 296 height 24
click at [648, 338] on p "﻿ @ Aline Jackisch ﻿ ﻿ @ Meridiane Schena ﻿ AF revisada na pasta 4. Arte Final …" at bounding box center [684, 331] width 296 height 24
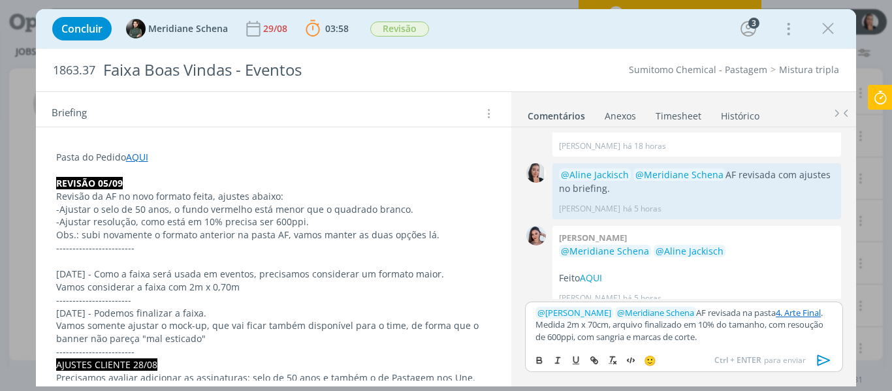
click at [591, 335] on p "﻿ @ Aline Jackisch ﻿ ﻿ @ Meridiane Schena ﻿ AF revisada na pasta 4. Arte Final …" at bounding box center [684, 325] width 296 height 36
click at [706, 335] on p "﻿ @ Aline Jackisch ﻿ ﻿ @ Meridiane Schena ﻿ AF revisada na pasta 4. Arte Final …" at bounding box center [684, 325] width 296 height 36
click at [823, 358] on icon "dialog" at bounding box center [823, 360] width 13 height 11
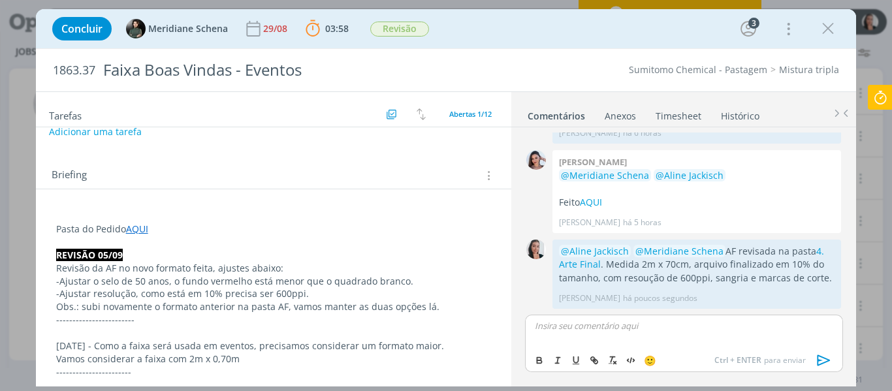
scroll to position [0, 0]
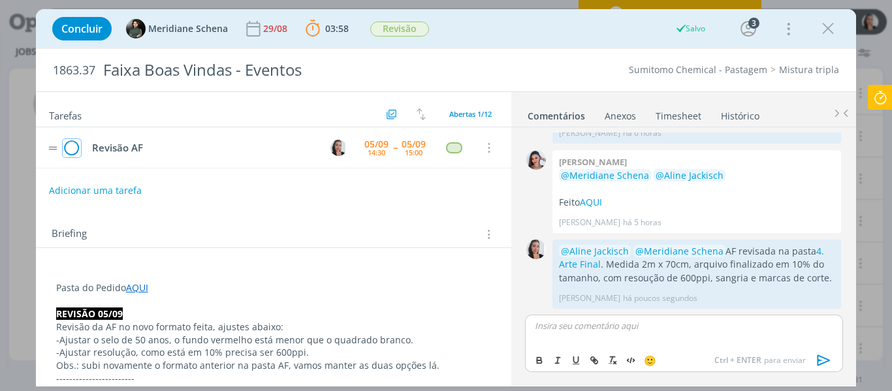
click at [76, 145] on icon "dialog" at bounding box center [72, 148] width 18 height 20
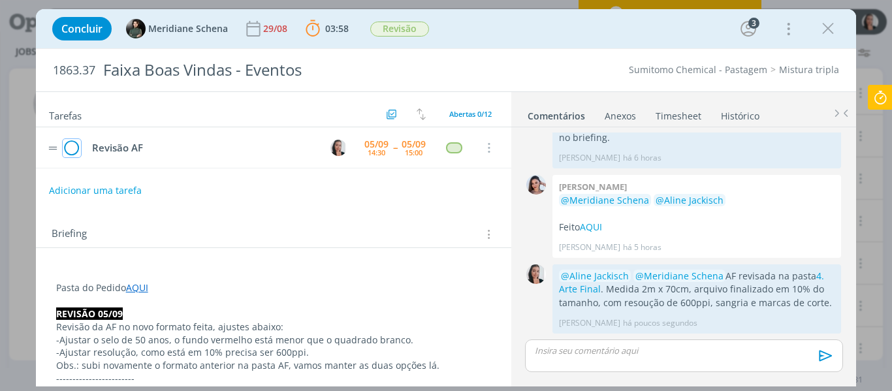
scroll to position [820, 0]
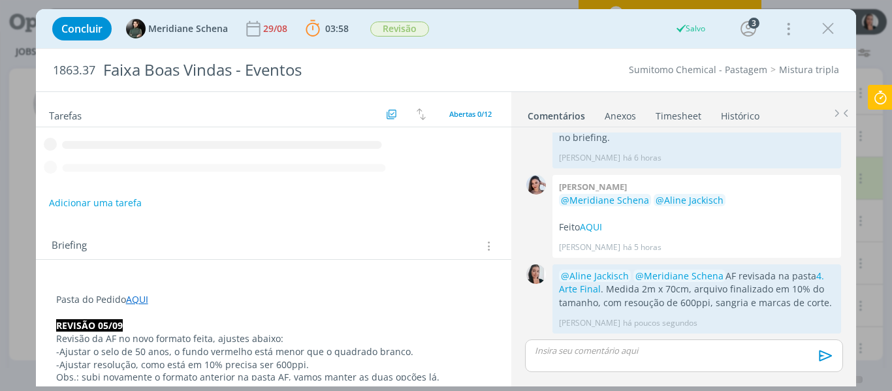
click at [101, 150] on icon "dialog" at bounding box center [274, 142] width 476 height 23
click at [106, 193] on button "Adicionar uma tarefa" at bounding box center [94, 202] width 93 height 22
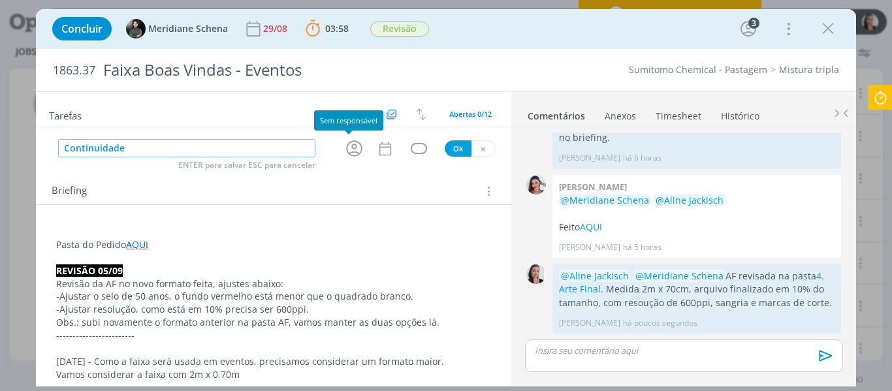
click at [351, 152] on icon "dialog" at bounding box center [354, 148] width 20 height 20
type input "Continuidade"
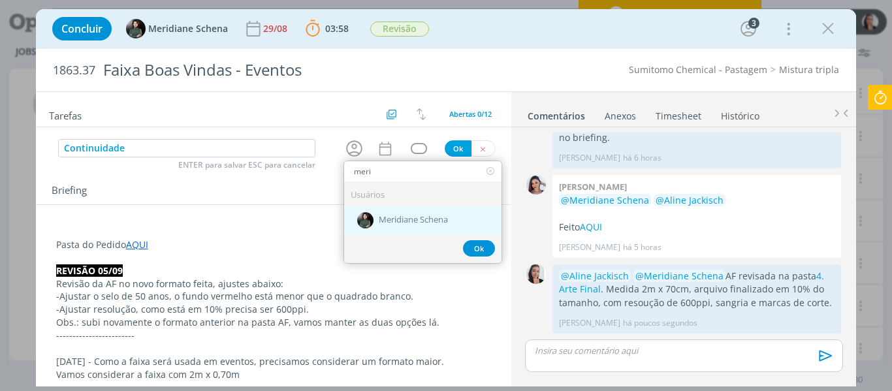
type input "meri"
click at [381, 224] on span "Meridiane Schena" at bounding box center [413, 221] width 69 height 10
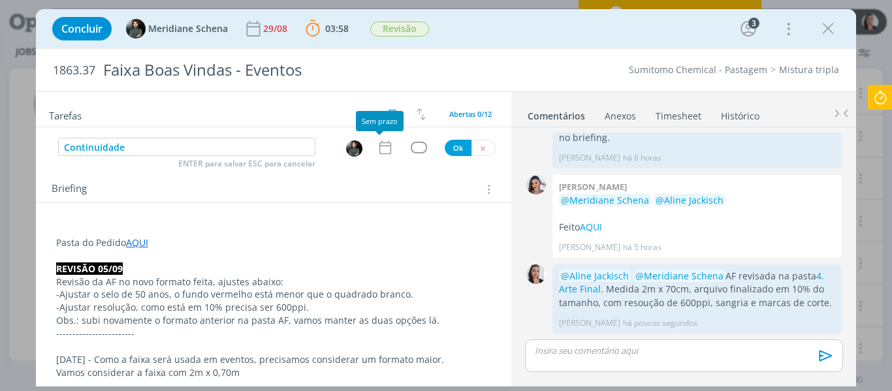
click at [379, 150] on icon "dialog" at bounding box center [385, 147] width 17 height 17
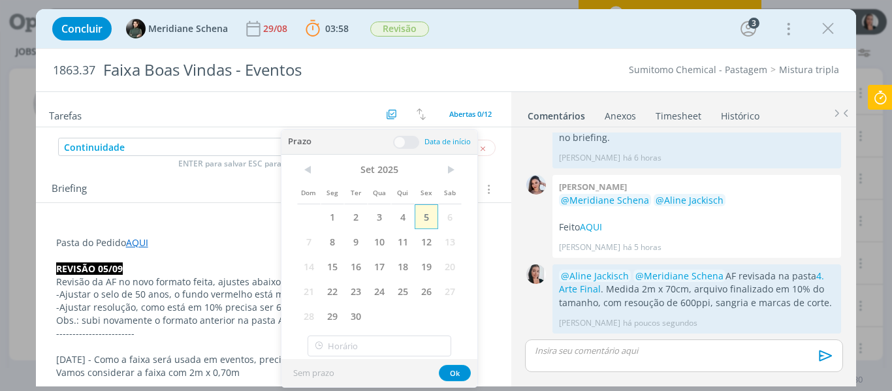
click at [419, 221] on span "5" at bounding box center [427, 216] width 24 height 25
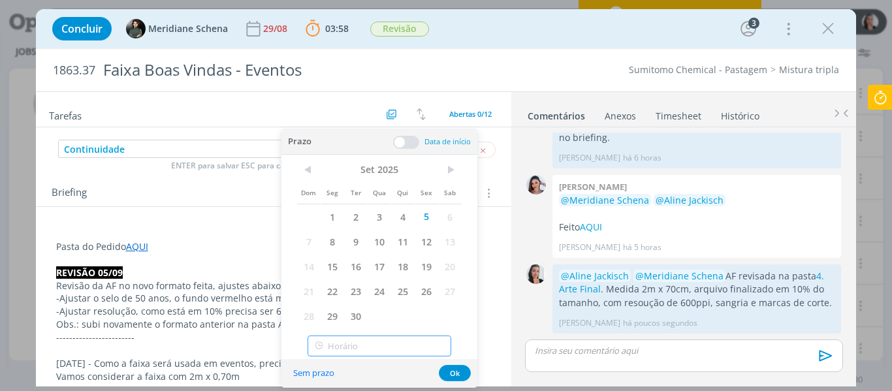
type input "15:00"
click at [387, 341] on input "15:00" at bounding box center [380, 346] width 144 height 21
click at [351, 315] on div "15:00" at bounding box center [381, 312] width 146 height 24
click at [464, 378] on button "Ok" at bounding box center [455, 373] width 32 height 16
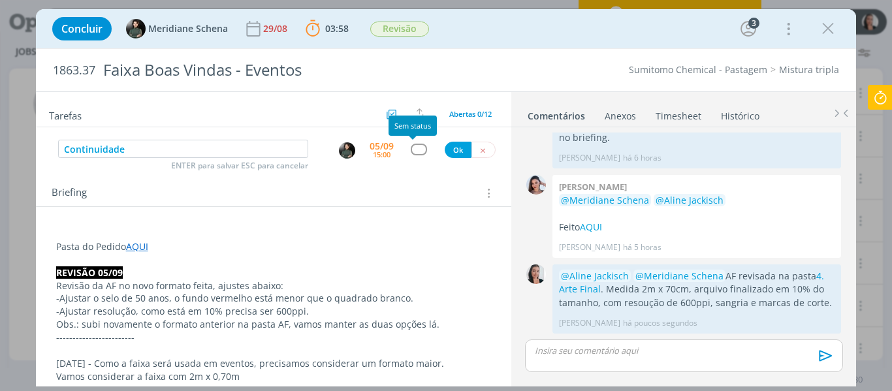
click at [413, 154] on div "dialog" at bounding box center [419, 149] width 16 height 11
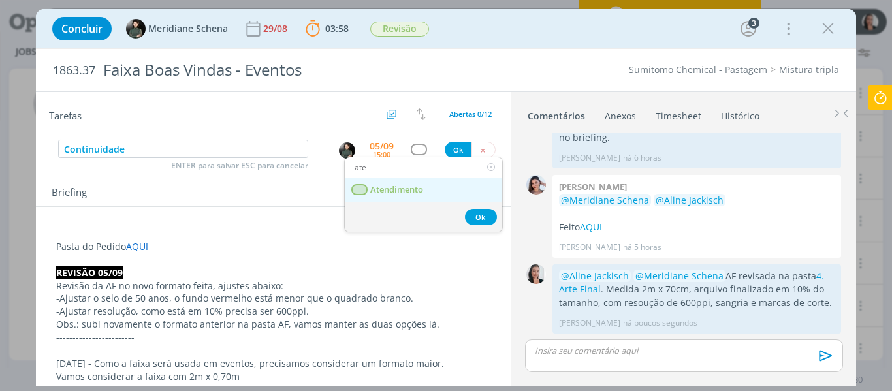
type input "ate"
click at [403, 193] on span "Atendimento" at bounding box center [396, 190] width 53 height 10
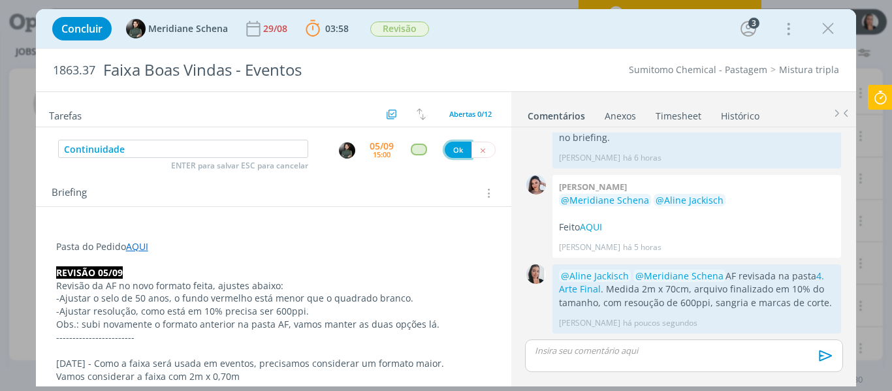
click at [449, 155] on button "Ok" at bounding box center [458, 150] width 27 height 16
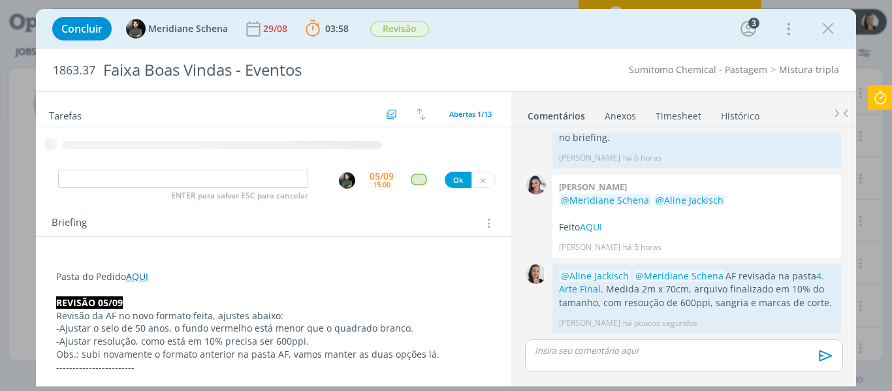
click at [876, 93] on icon at bounding box center [881, 97] width 24 height 25
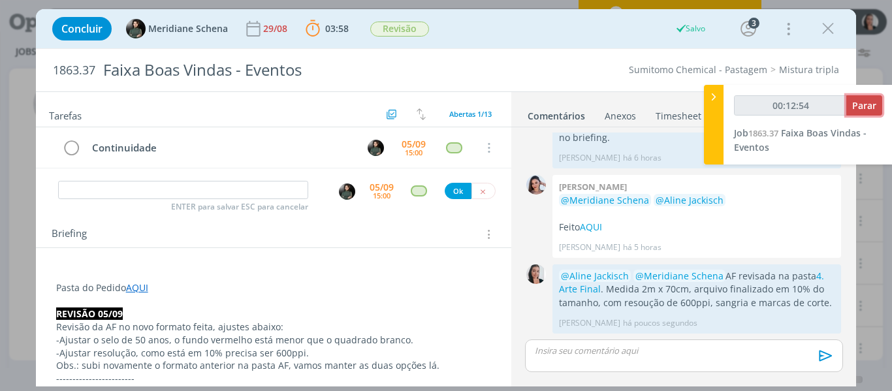
click at [874, 109] on span "Parar" at bounding box center [864, 105] width 24 height 12
type input "00:13:00"
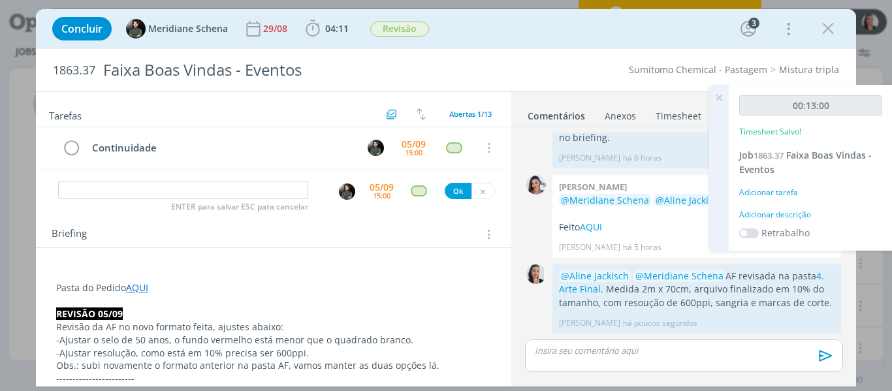
click at [799, 212] on div "Adicionar descrição" at bounding box center [810, 215] width 143 height 12
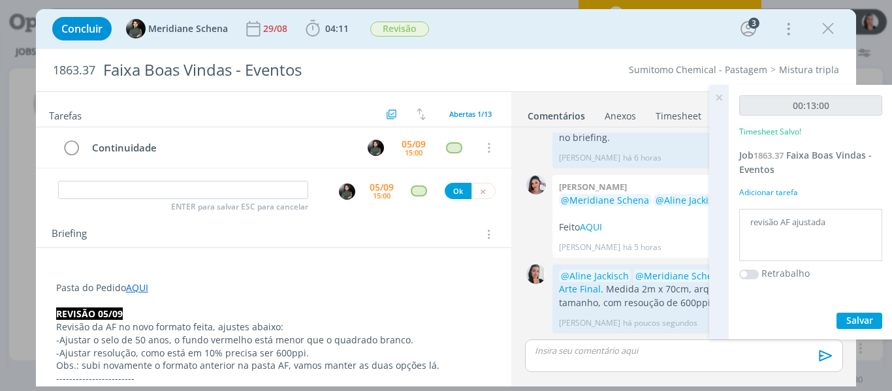
type textarea "revisão AF ajustada"
click at [855, 323] on span "Salvar" at bounding box center [859, 320] width 27 height 12
drag, startPoint x: 833, startPoint y: 27, endPoint x: 735, endPoint y: 95, distance: 119.7
click at [832, 27] on icon "dialog" at bounding box center [828, 29] width 20 height 20
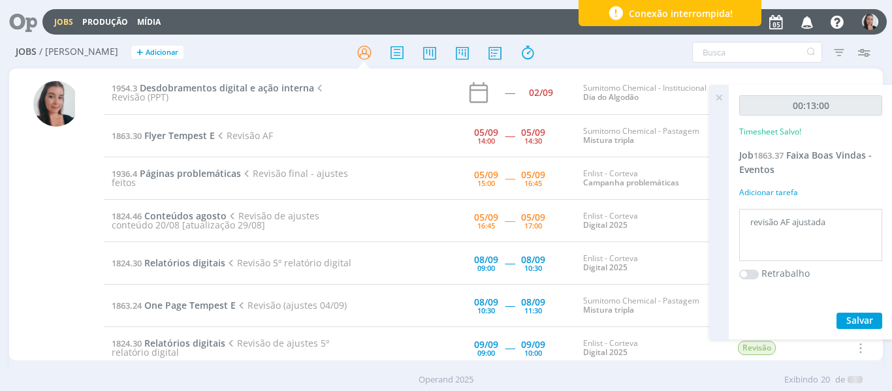
click at [721, 92] on icon at bounding box center [719, 97] width 24 height 25
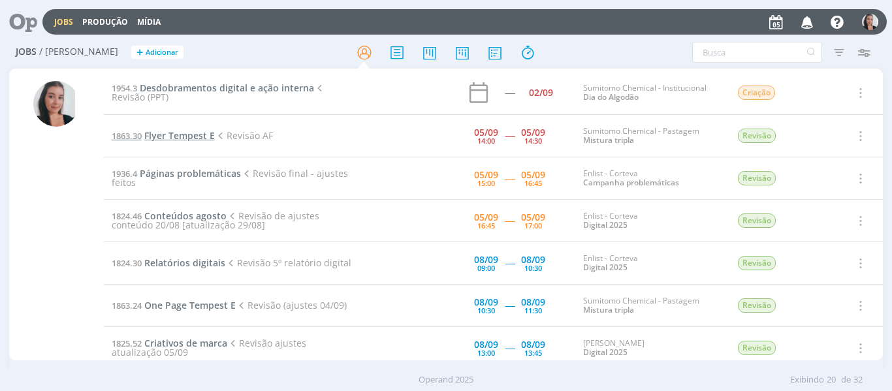
click at [179, 136] on span "Flyer Tempest E" at bounding box center [179, 135] width 71 height 12
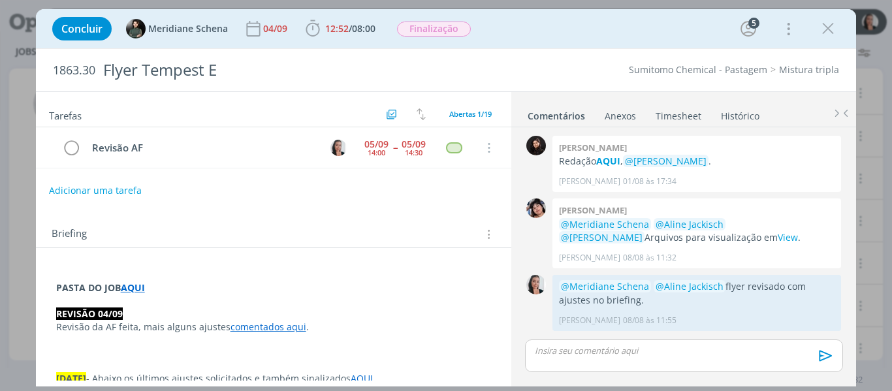
scroll to position [1392, 0]
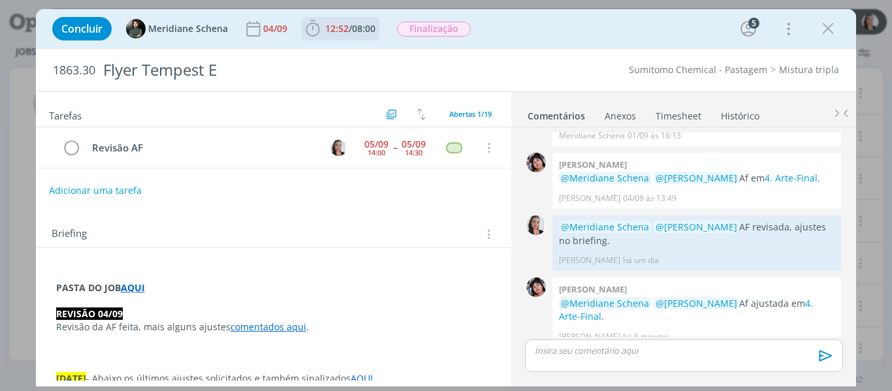
click at [316, 27] on icon "dialog" at bounding box center [313, 29] width 20 height 20
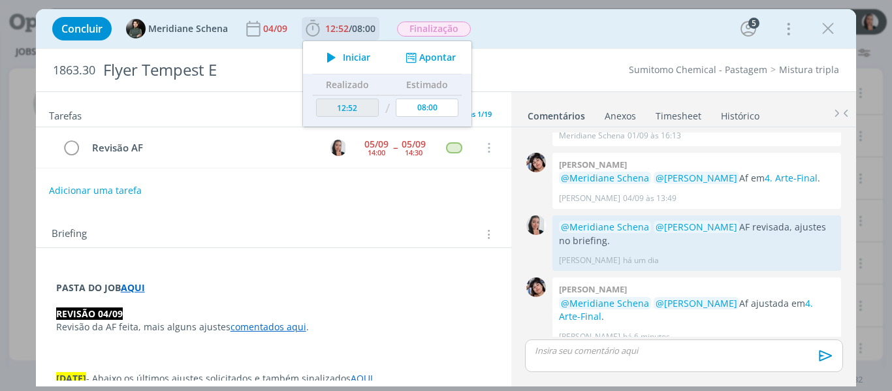
click at [351, 54] on span "Iniciar" at bounding box center [356, 57] width 27 height 9
click at [588, 306] on link "4. Arte-Final" at bounding box center [686, 309] width 254 height 25
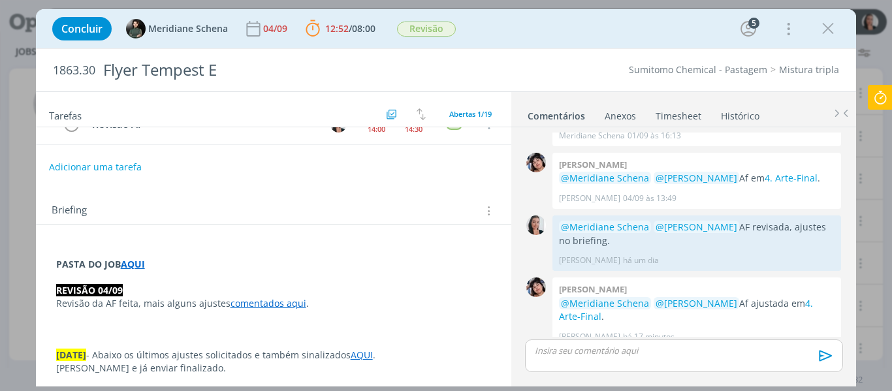
scroll to position [0, 0]
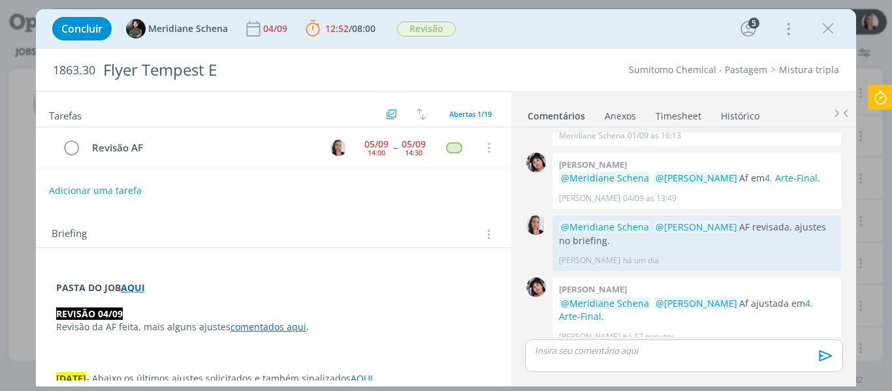
click at [667, 351] on p "dialog" at bounding box center [684, 351] width 296 height 12
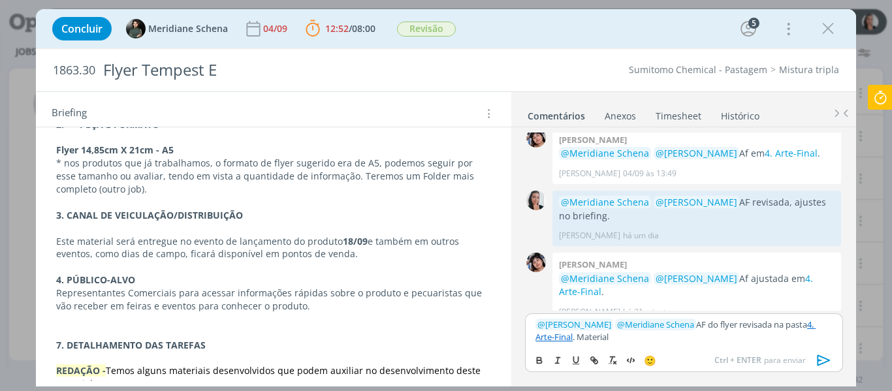
scroll to position [1418, 0]
click at [680, 335] on p "﻿ @ Aline Jackisch ﻿ ﻿ @ Meridiane Schena ﻿ AF do flyer revisada na pasta 4. Ar…" at bounding box center [684, 331] width 296 height 24
click at [733, 320] on p "﻿ @ Aline Jackisch ﻿ ﻿ @ Meridiane Schena ﻿ AF do flyer revisada na pasta 4. Ar…" at bounding box center [684, 331] width 296 height 24
click at [742, 326] on p "﻿ @ Aline Jackisch ﻿ ﻿ @ Meridiane Schena ﻿ AF do flyer revisada na pasta 4. Ar…" at bounding box center [684, 331] width 296 height 24
click at [803, 340] on p "﻿ @ Aline Jackisch ﻿ ﻿ @ Meridiane Schena ﻿ AF do flyer revisada na pasta 4. Ar…" at bounding box center [684, 331] width 296 height 24
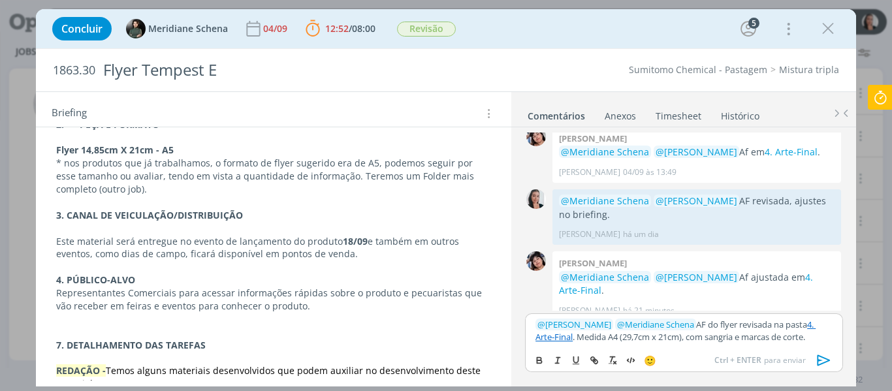
click at [812, 342] on p "﻿ @ Aline Jackisch ﻿ ﻿ @ Meridiane Schena ﻿ AF do flyer revisada na pasta 4. Ar…" at bounding box center [684, 331] width 296 height 24
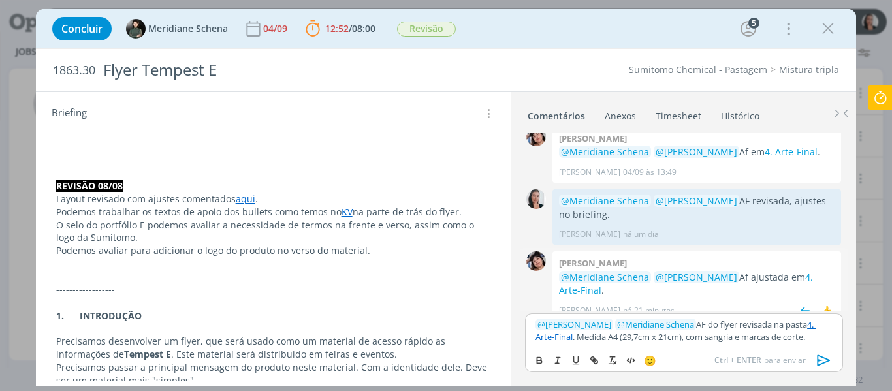
scroll to position [914, 0]
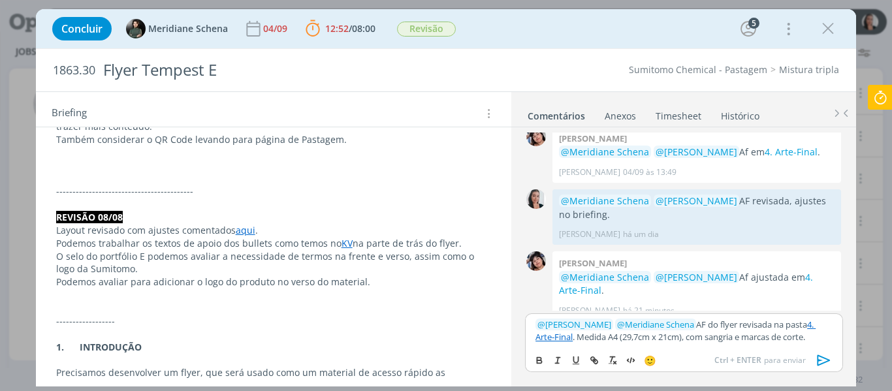
drag, startPoint x: 664, startPoint y: 336, endPoint x: 667, endPoint y: 349, distance: 14.3
click at [664, 336] on p "﻿ @ Aline Jackisch ﻿ ﻿ @ Meridiane Schena ﻿ AF do flyer revisada na pasta 4. Ar…" at bounding box center [684, 331] width 296 height 24
click at [600, 335] on p "﻿ @ Aline Jackisch ﻿ ﻿ @ Meridiane Schena ﻿ AF do flyer revisada na pasta 4. Ar…" at bounding box center [684, 331] width 296 height 24
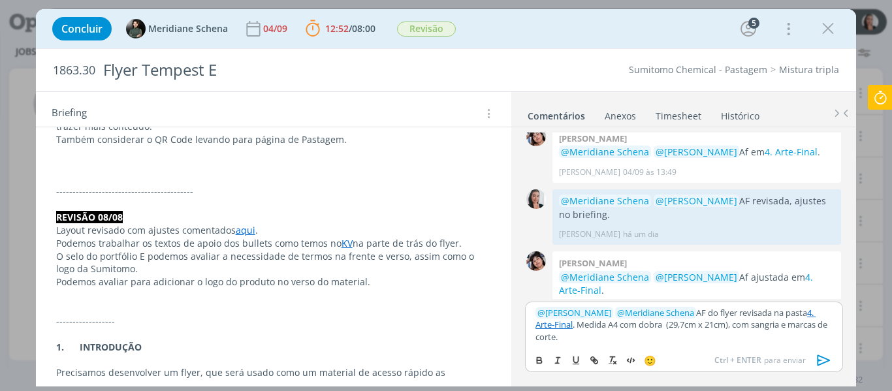
click at [827, 365] on icon "dialog" at bounding box center [824, 361] width 20 height 20
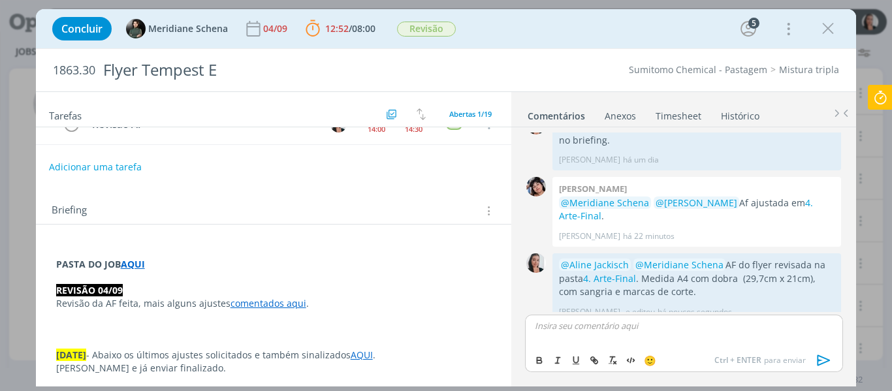
scroll to position [0, 0]
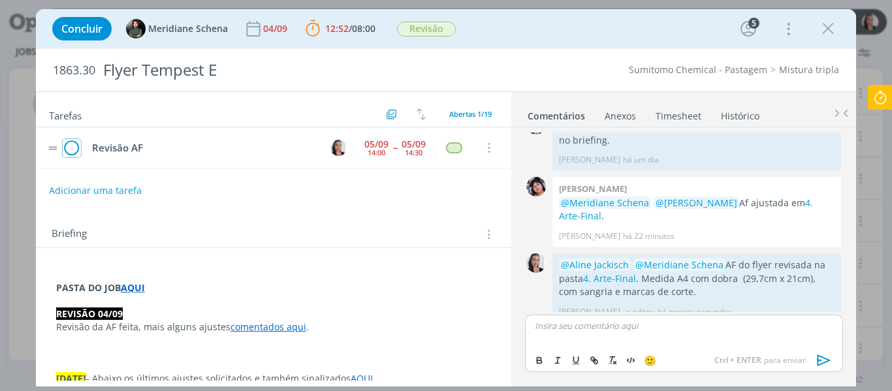
click at [69, 150] on icon "dialog" at bounding box center [72, 148] width 18 height 20
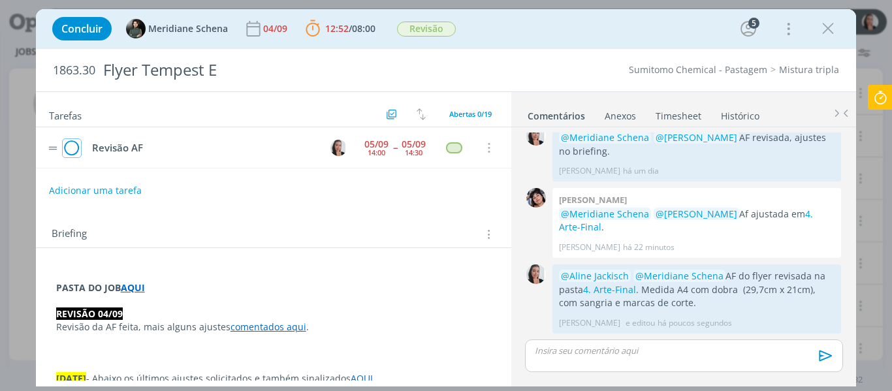
scroll to position [1467, 0]
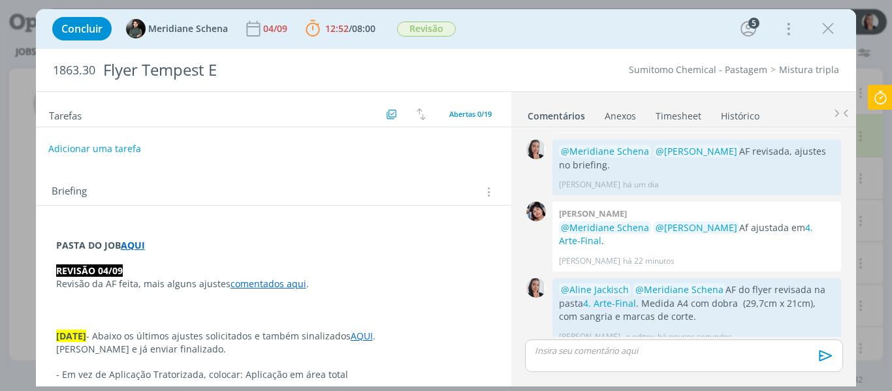
click at [126, 148] on button "Adicionar uma tarefa" at bounding box center [94, 149] width 93 height 22
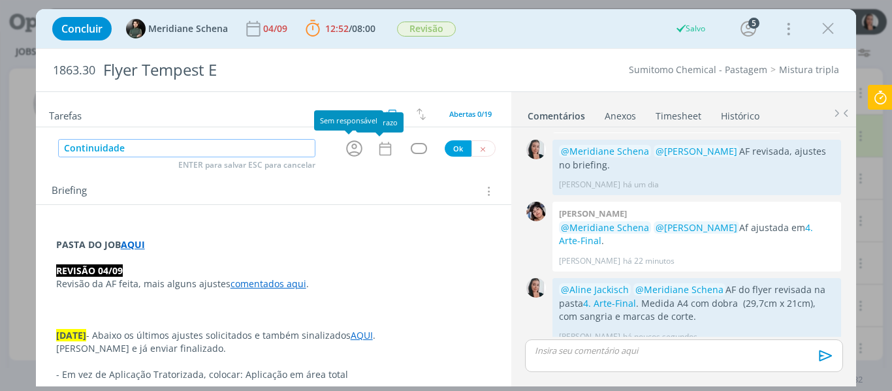
click at [348, 151] on icon "dialog" at bounding box center [354, 148] width 20 height 20
type input "Continuidade"
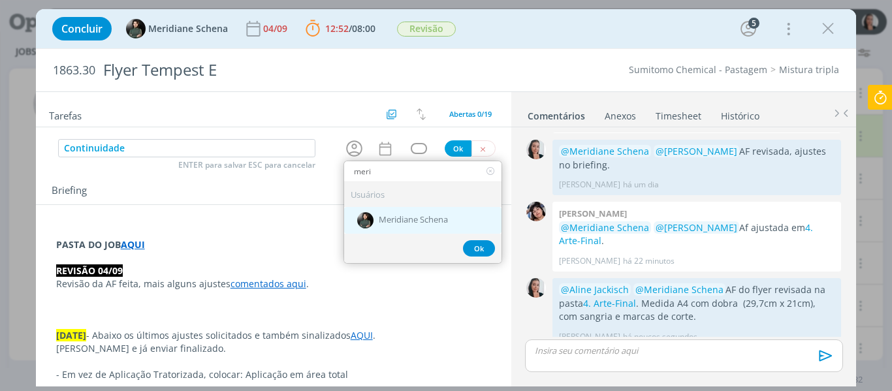
type input "meri"
click at [417, 221] on span "Meridiane Schena" at bounding box center [413, 221] width 69 height 10
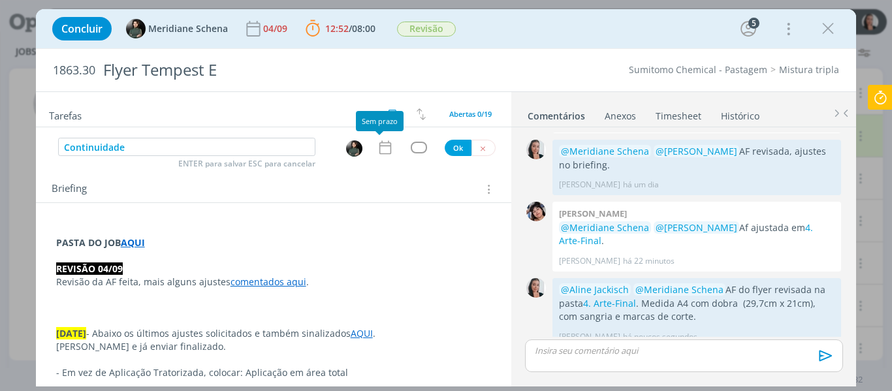
click at [383, 149] on icon "dialog" at bounding box center [385, 147] width 17 height 17
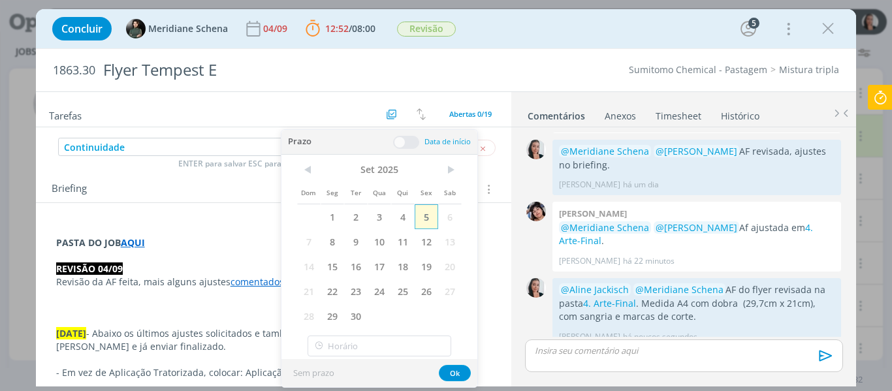
click at [430, 228] on span "5" at bounding box center [427, 216] width 24 height 25
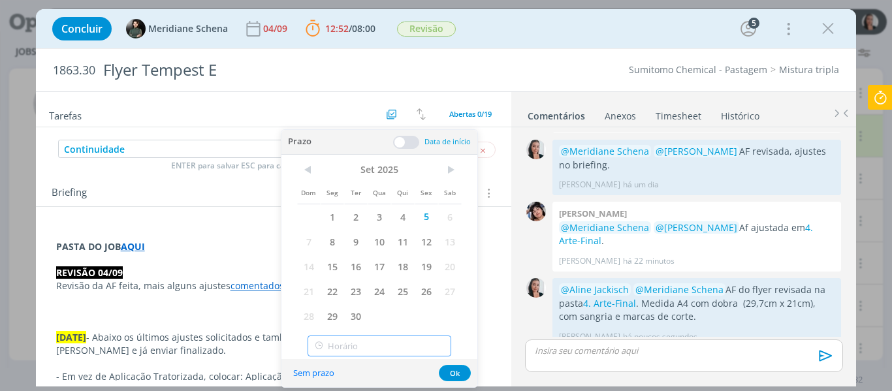
type input "16:00"
click at [391, 346] on input "16:00" at bounding box center [380, 346] width 144 height 21
click at [349, 307] on div "16:00" at bounding box center [381, 312] width 146 height 24
click at [456, 368] on button "Ok" at bounding box center [455, 373] width 32 height 16
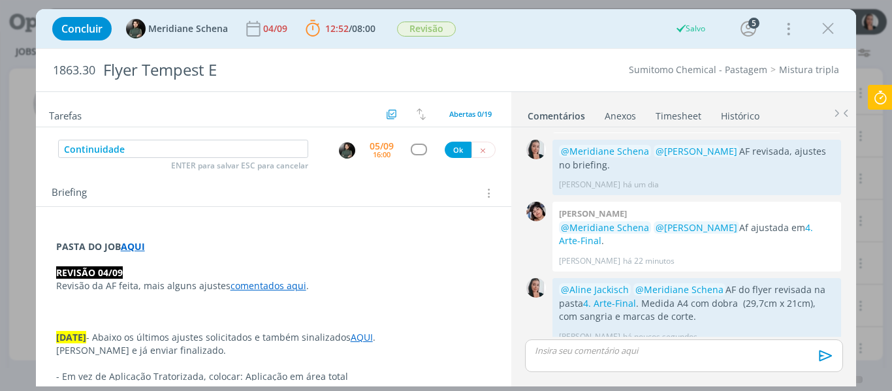
click at [413, 153] on div "dialog" at bounding box center [419, 149] width 16 height 11
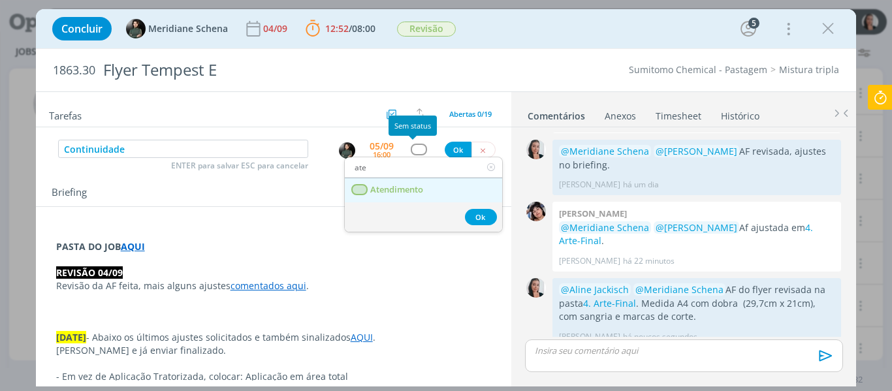
type input "ate"
click at [413, 181] on link "Atendimento" at bounding box center [423, 190] width 157 height 24
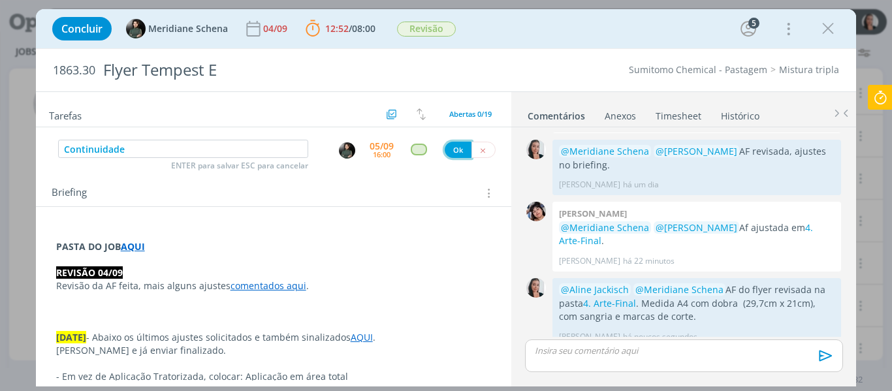
click at [447, 152] on button "Ok" at bounding box center [458, 150] width 27 height 16
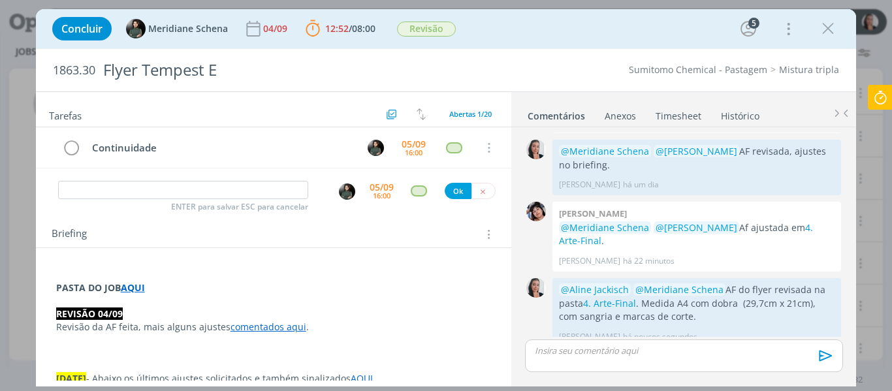
click at [876, 98] on icon at bounding box center [881, 97] width 24 height 25
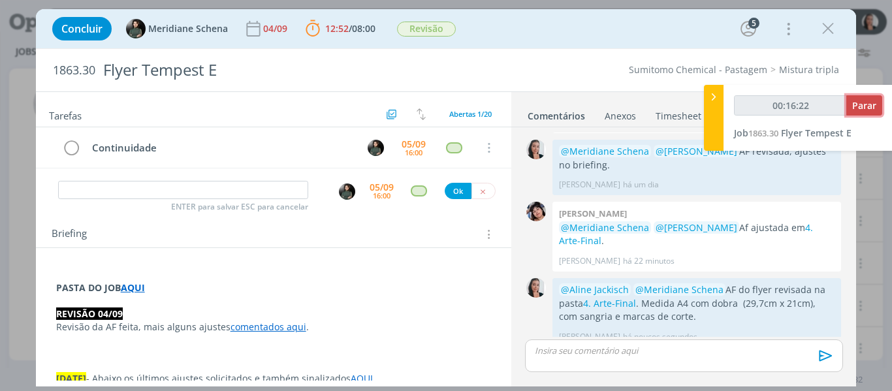
click at [865, 106] on span "Parar" at bounding box center [864, 105] width 24 height 12
type input "00:16:23"
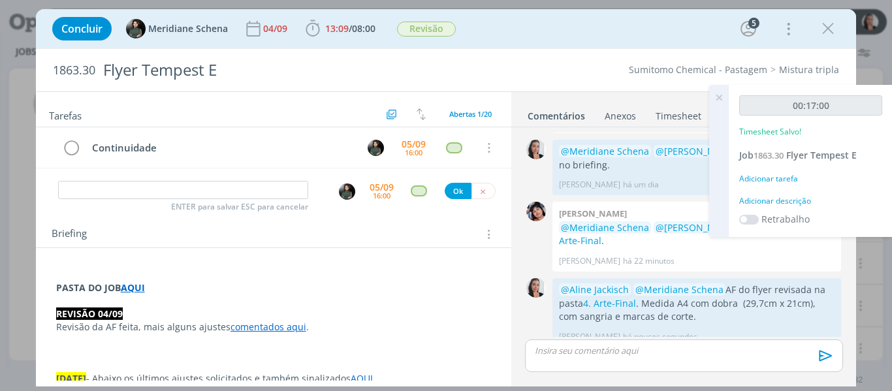
click at [784, 202] on div "Adicionar descrição" at bounding box center [810, 201] width 143 height 12
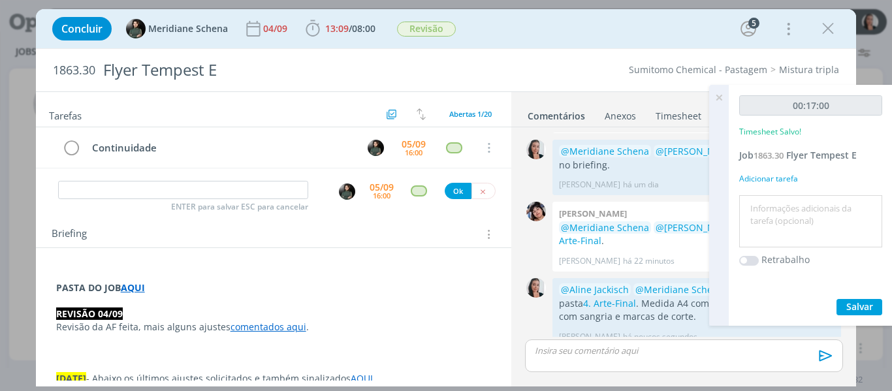
click at [778, 216] on textarea at bounding box center [811, 222] width 136 height 46
type textarea "revisão AF ajustada"
click at [839, 309] on button "Salvar" at bounding box center [860, 307] width 46 height 16
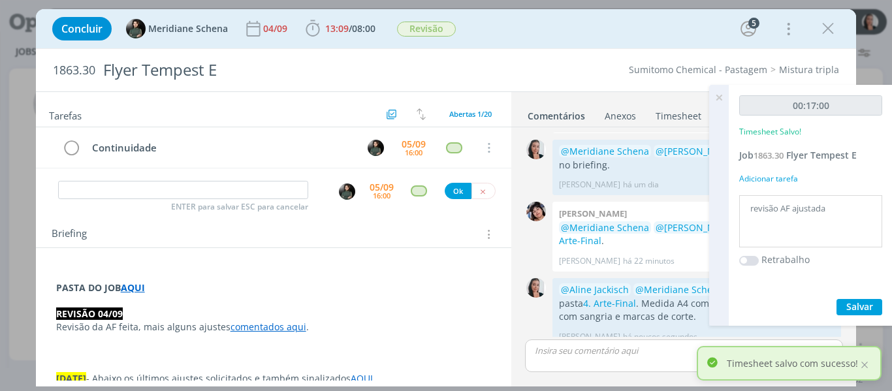
click at [723, 97] on icon at bounding box center [719, 97] width 24 height 25
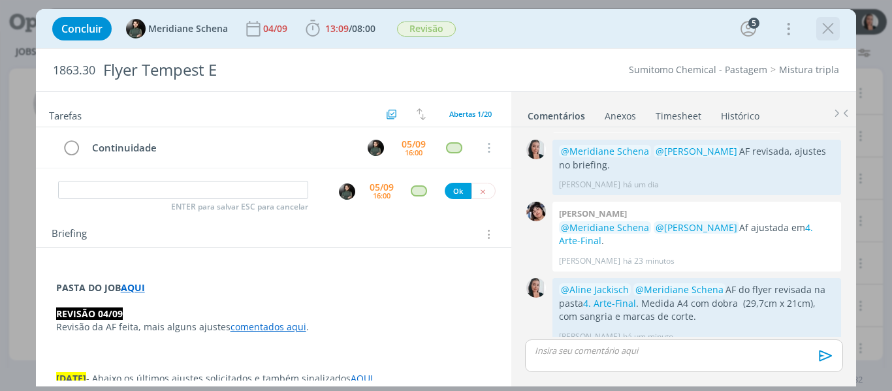
click at [835, 34] on icon "dialog" at bounding box center [828, 29] width 20 height 20
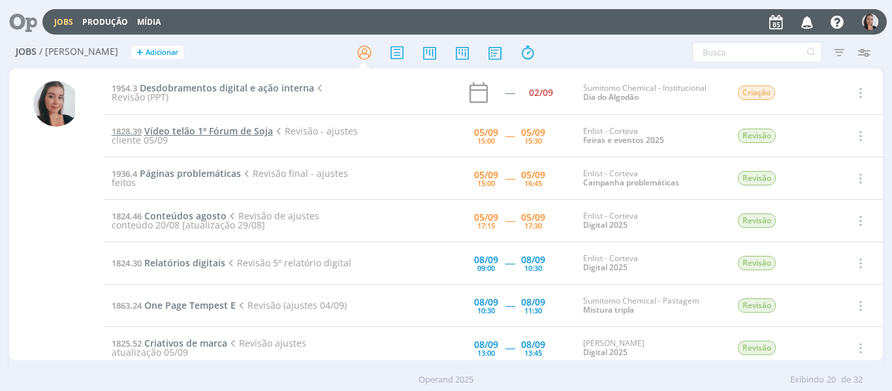
click at [235, 133] on span "Vídeo telão 1º Fórum de Soja" at bounding box center [208, 131] width 129 height 12
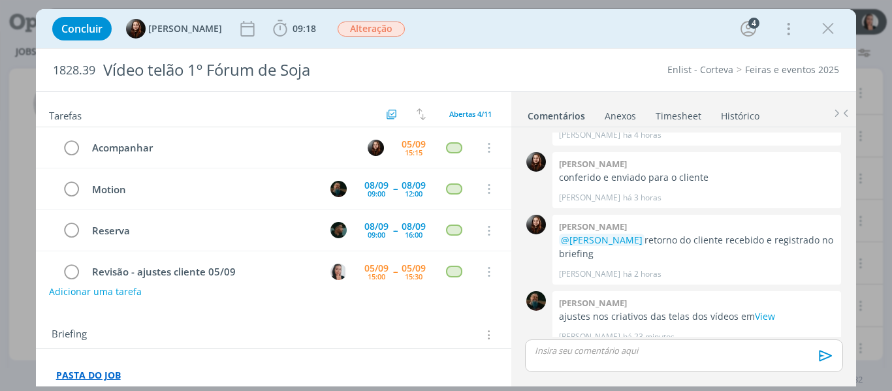
scroll to position [23, 0]
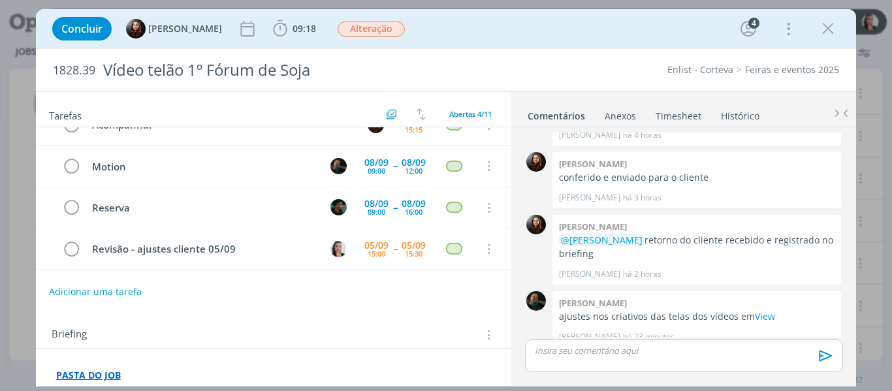
click at [539, 38] on div "Concluir Eduarda Pereira 09:18 Iniciar Apontar Data * 05/09/2025 Horas * 00:00 …" at bounding box center [446, 28] width 801 height 31
click at [280, 29] on icon "dialog" at bounding box center [280, 29] width 20 height 20
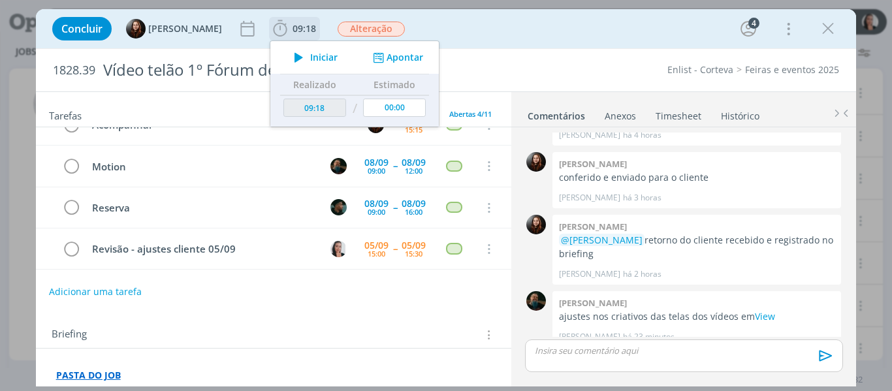
click at [313, 61] on span "Iniciar" at bounding box center [323, 57] width 27 height 9
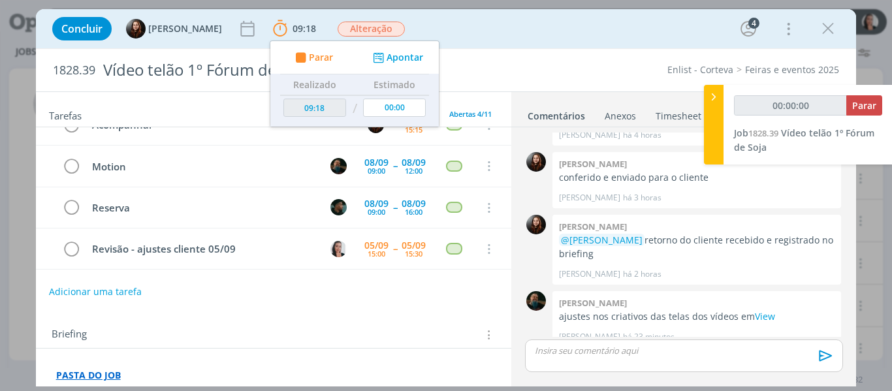
click at [512, 31] on div "Concluir Eduarda Pereira 09:18 Parar Apontar Data * 05/09/2025 Horas * 00:00 Ta…" at bounding box center [446, 28] width 801 height 31
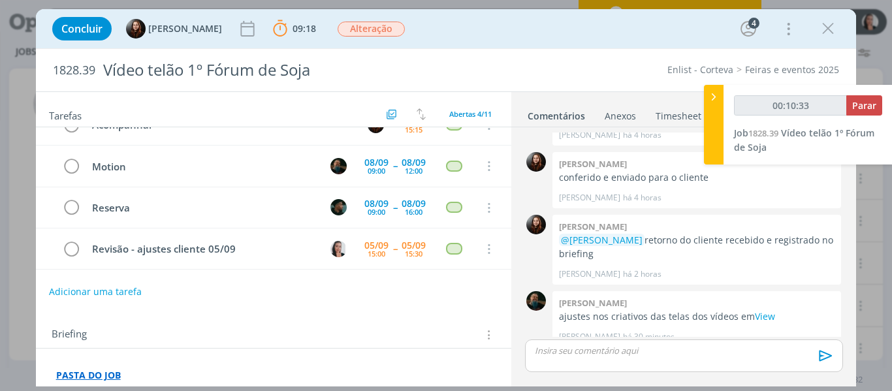
type input "00:10:34"
click at [710, 120] on div at bounding box center [714, 125] width 20 height 80
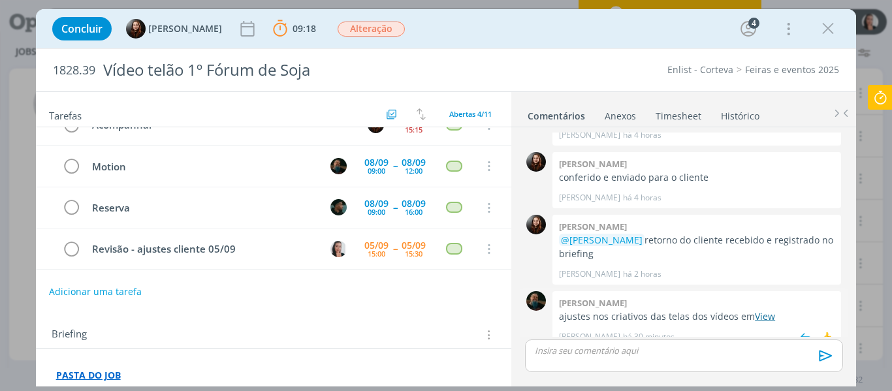
click at [761, 310] on link "View" at bounding box center [765, 316] width 20 height 12
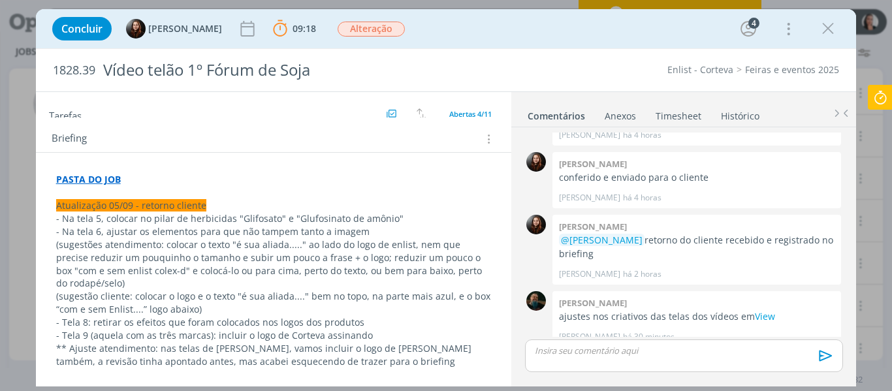
scroll to position [261, 0]
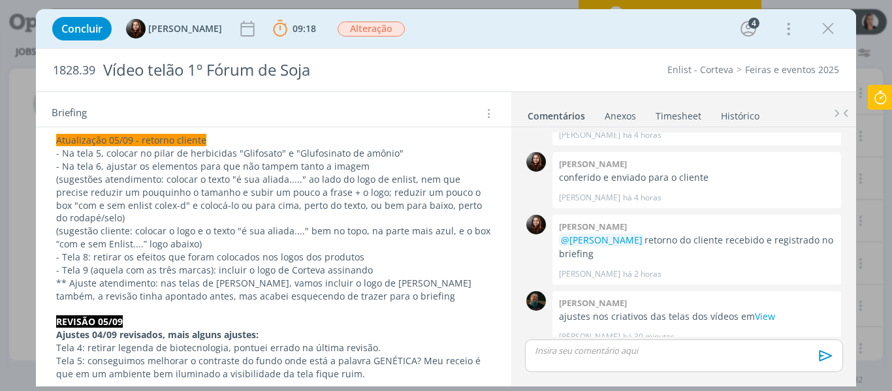
click at [472, 27] on div "Concluir Eduarda Pereira 09:18 Parar Apontar Data * 05/09/2025 Horas * 00:00 Ta…" at bounding box center [446, 28] width 801 height 31
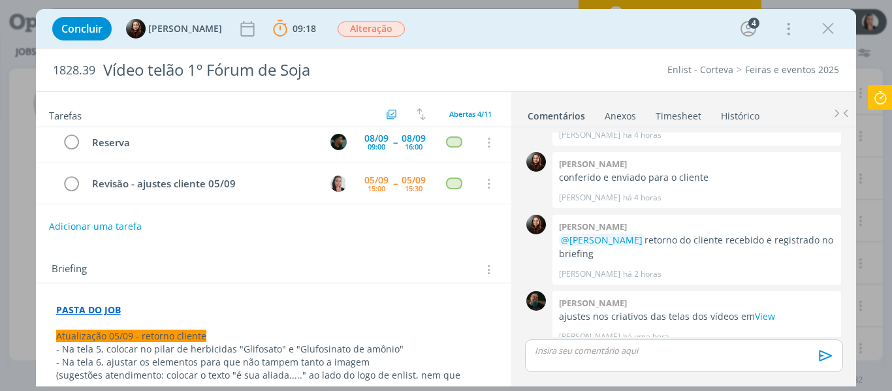
scroll to position [0, 0]
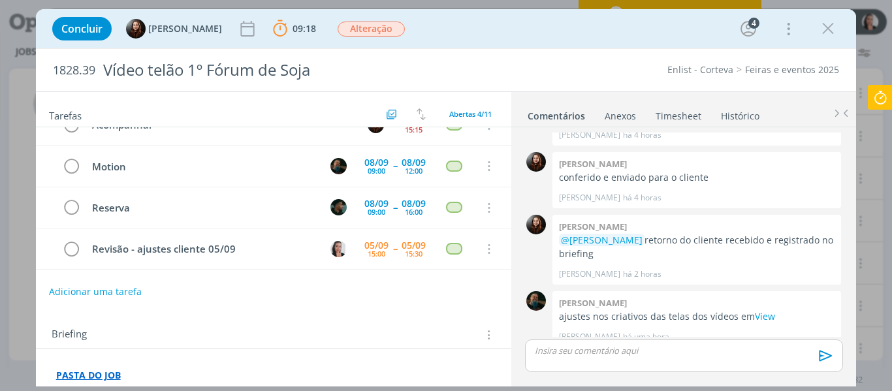
click at [650, 363] on div "dialog" at bounding box center [683, 356] width 317 height 33
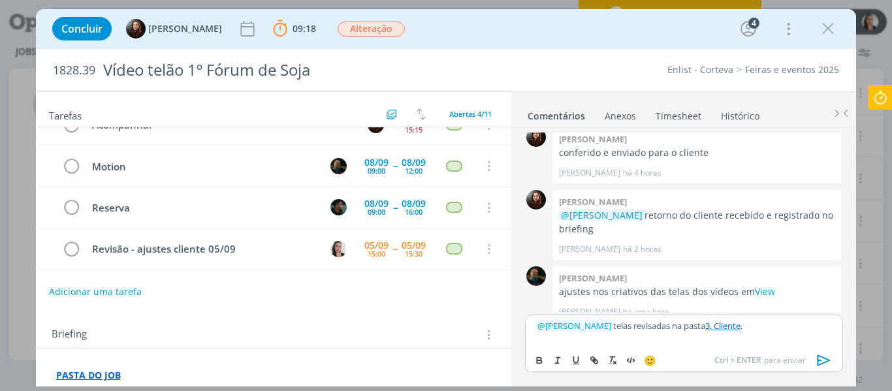
click at [822, 362] on icon "dialog" at bounding box center [824, 361] width 20 height 20
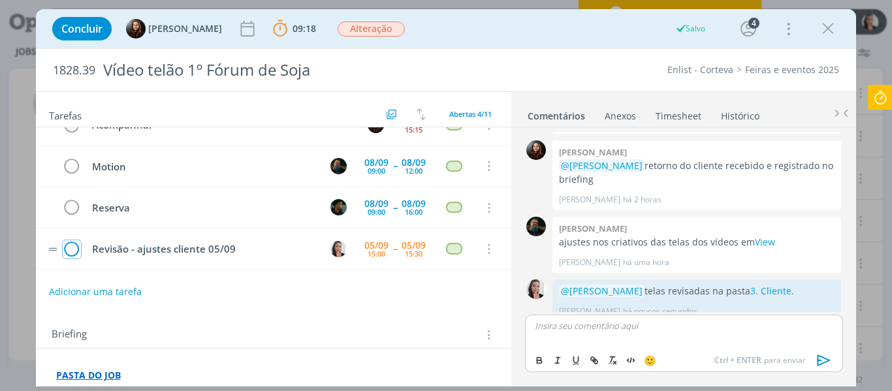
click at [70, 251] on icon "dialog" at bounding box center [72, 250] width 18 height 20
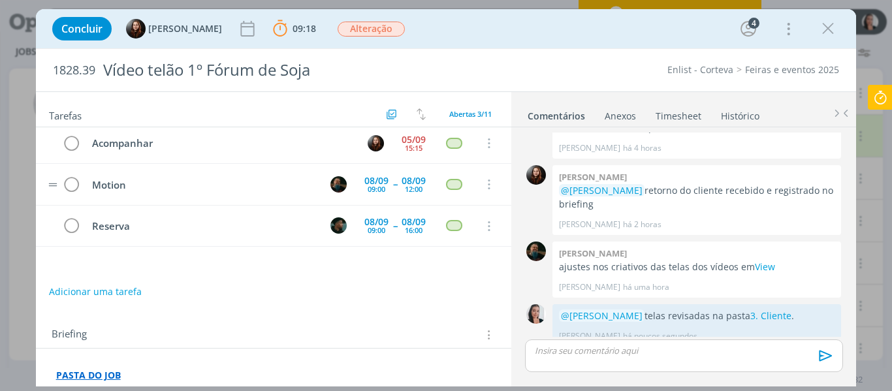
scroll to position [0, 0]
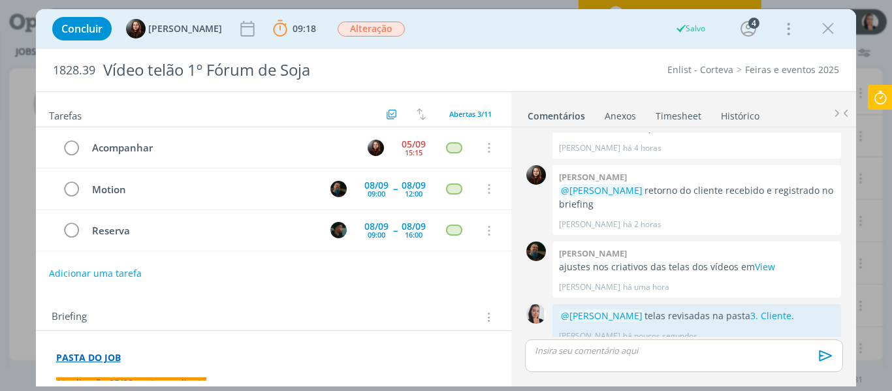
click at [886, 103] on icon at bounding box center [881, 97] width 24 height 25
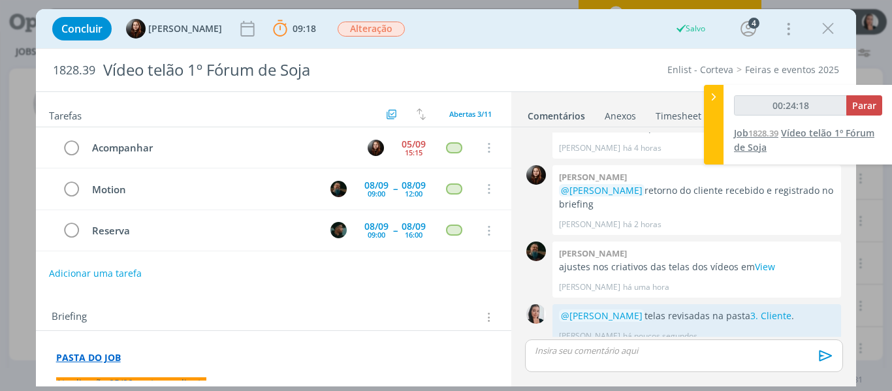
type input "00:24:19"
click at [875, 101] on span "Parar" at bounding box center [864, 105] width 24 height 12
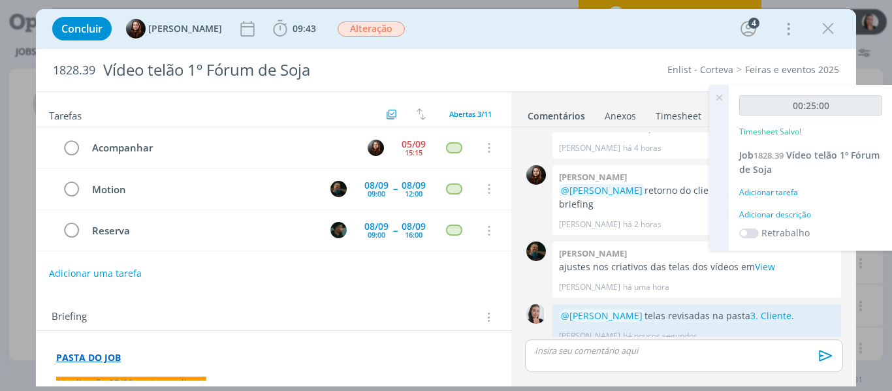
click at [792, 216] on div "Adicionar descrição" at bounding box center [810, 215] width 143 height 12
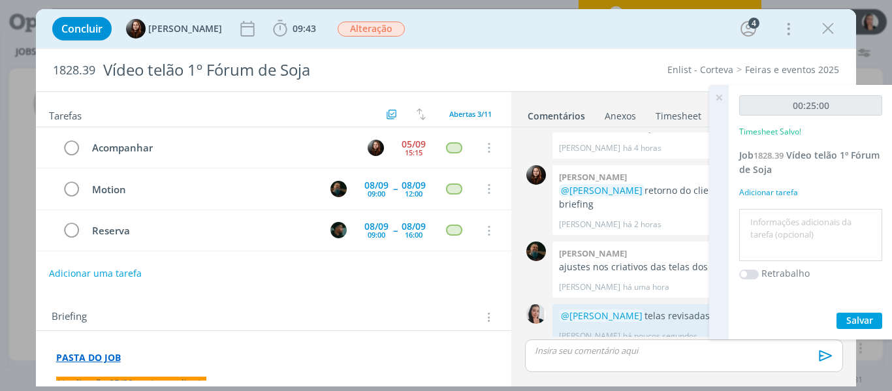
click at [793, 219] on textarea at bounding box center [811, 235] width 136 height 46
type textarea "revisão ajustes cliente"
click at [847, 316] on span "Salvar" at bounding box center [859, 320] width 27 height 12
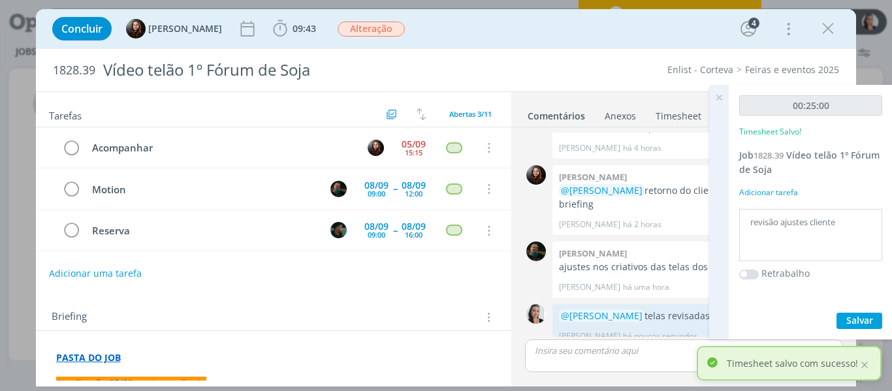
click at [721, 94] on icon at bounding box center [719, 97] width 24 height 25
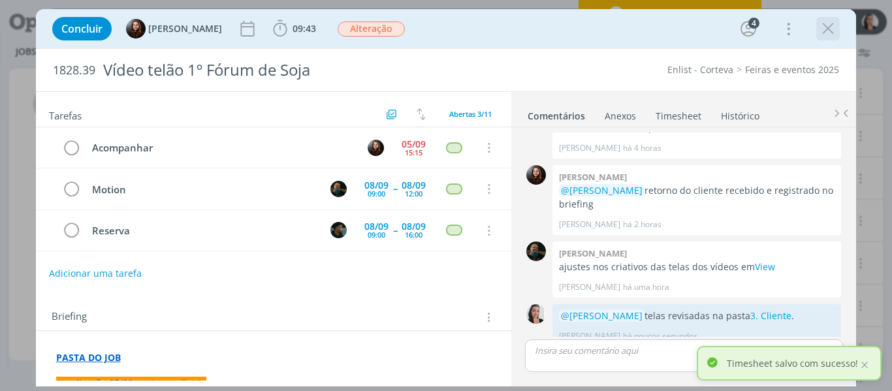
click at [828, 31] on icon "dialog" at bounding box center [828, 29] width 20 height 20
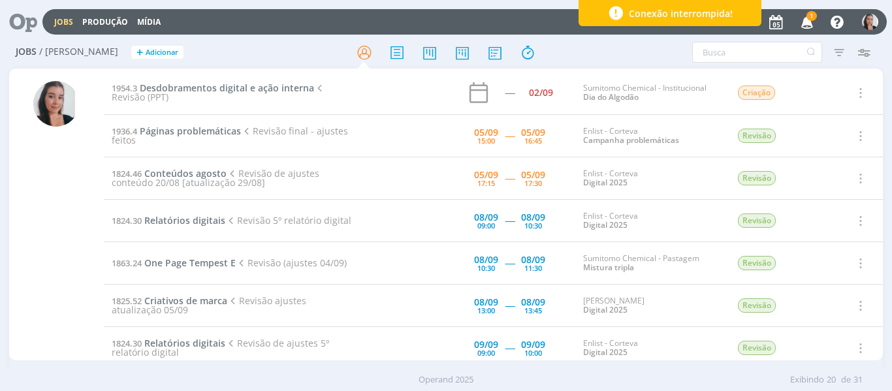
click at [216, 44] on h2 "Jobs / Minha Pauta + Adicionar" at bounding box center [155, 50] width 278 height 27
drag, startPoint x: 794, startPoint y: 23, endPoint x: 813, endPoint y: 20, distance: 19.2
click at [802, 23] on span "1" at bounding box center [805, 25] width 25 height 11
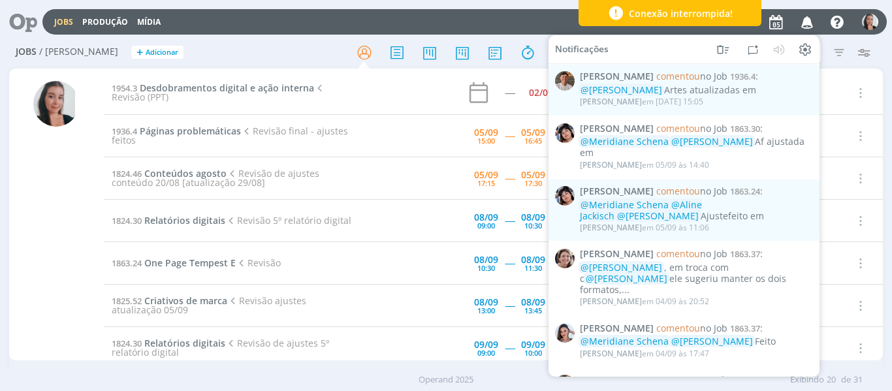
click at [805, 20] on icon "button" at bounding box center [807, 21] width 23 height 22
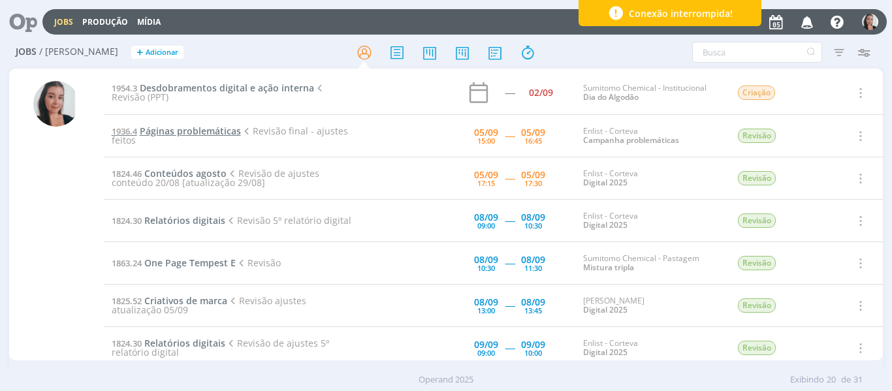
click at [203, 135] on span "Páginas problemáticas" at bounding box center [190, 131] width 101 height 12
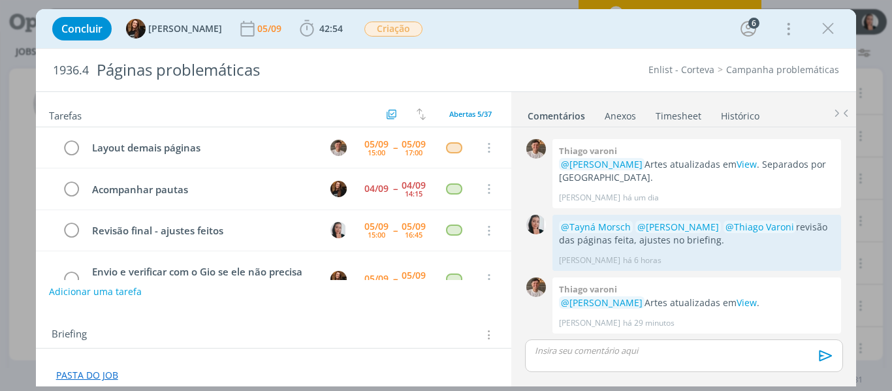
scroll to position [42, 0]
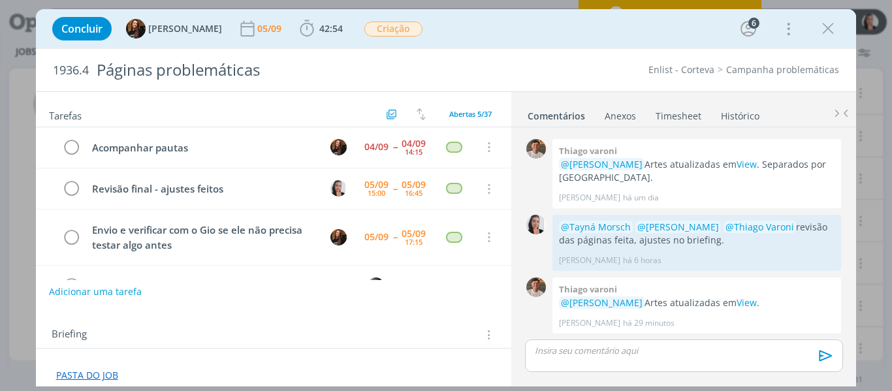
click at [490, 39] on div "Concluir Tayná Morsch 05/09 42:54 Iniciar Apontar Data * 05/09/2025 Horas * 00:…" at bounding box center [446, 28] width 801 height 31
click at [297, 34] on icon "dialog" at bounding box center [307, 29] width 20 height 20
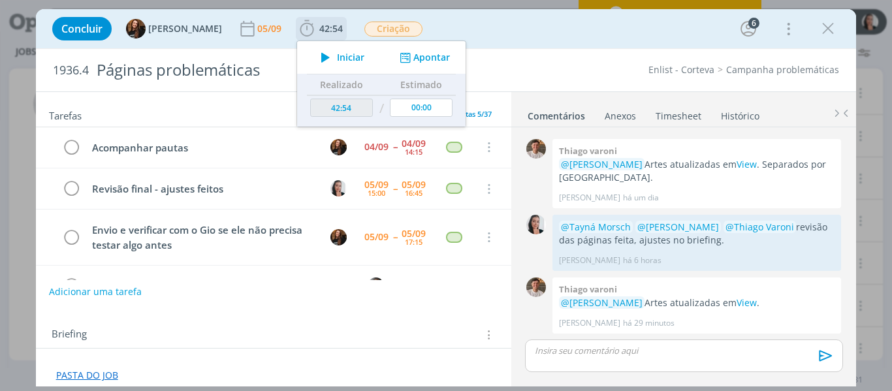
click at [314, 54] on icon "dialog" at bounding box center [325, 57] width 23 height 17
click at [504, 12] on div "Concluir Tayná Morsch 05/09 42:54 Parar Apontar Data * 05/09/2025 Horas * 00:00…" at bounding box center [446, 28] width 821 height 39
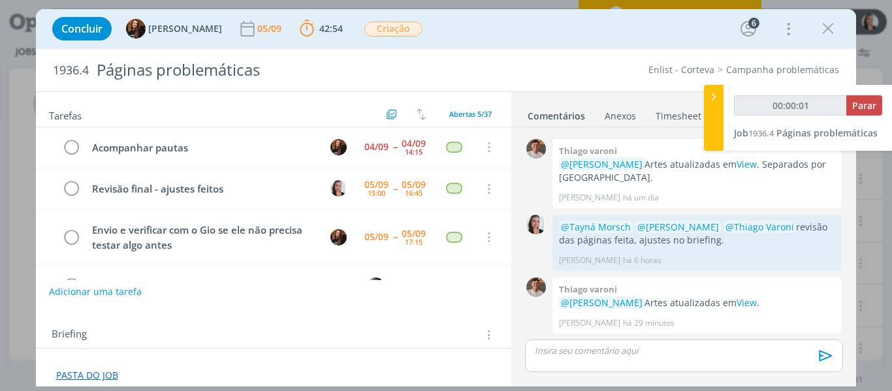
type input "00:00:02"
click at [706, 121] on div at bounding box center [714, 118] width 20 height 66
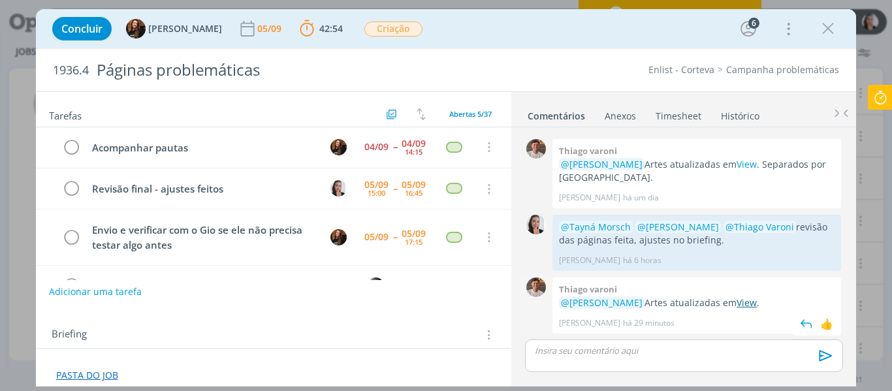
click at [754, 306] on link "View" at bounding box center [747, 302] width 20 height 12
click at [756, 309] on link "View" at bounding box center [747, 302] width 20 height 12
click at [466, 38] on div "Concluir Tayná Morsch 05/09 42:54 Parar Apontar Data * 05/09/2025 Horas * 00:00…" at bounding box center [446, 28] width 801 height 31
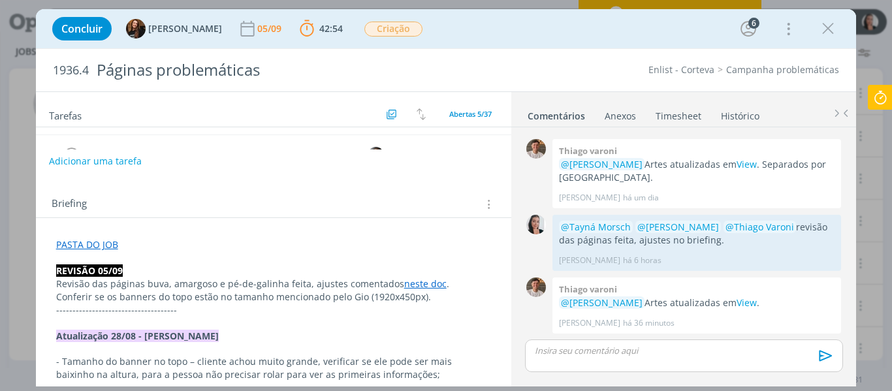
click at [409, 282] on link "neste doc" at bounding box center [425, 284] width 42 height 12
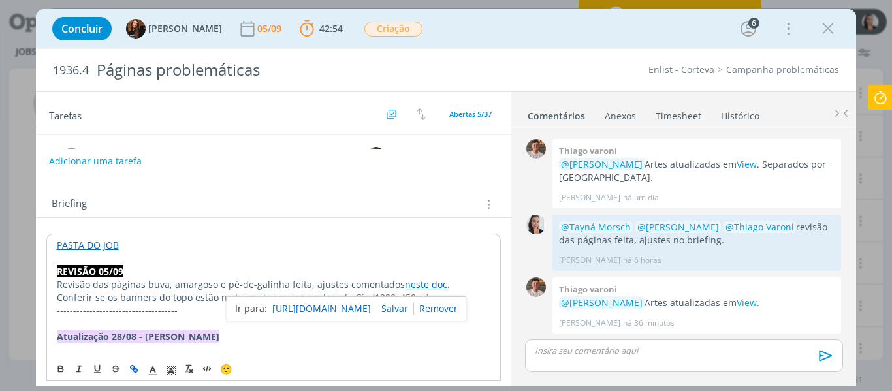
click at [351, 310] on link "https://sobeae.sharepoint.com/:w:/r/sites/SOBEAE/_layouts/15/Doc.aspx?sourcedoc…" at bounding box center [321, 308] width 99 height 17
click at [589, 33] on div "Concluir Tayná Morsch 05/09 42:54 Parar Apontar Data * 05/09/2025 Horas * 00:00…" at bounding box center [446, 28] width 801 height 31
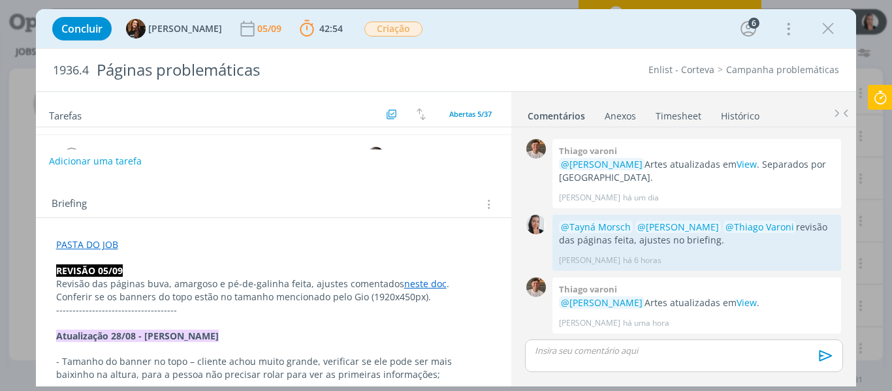
click at [97, 246] on link "PASTA DO JOB" at bounding box center [87, 244] width 62 height 12
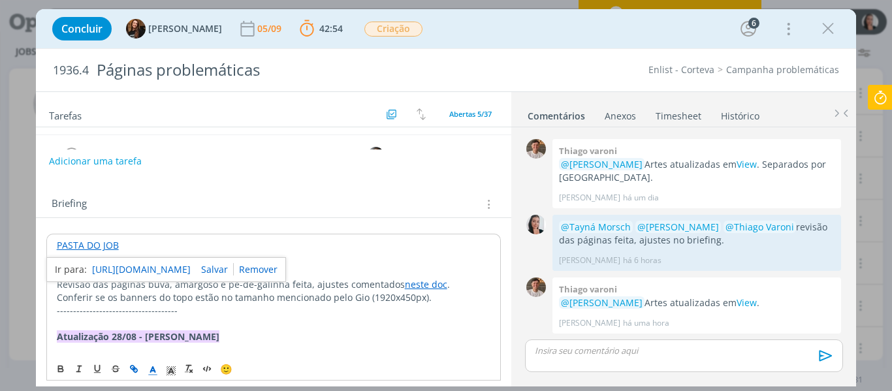
click at [142, 265] on link "https://sobeae.sharepoint.com/:f:/s/SOBEAE/EsCYtb4WRSxIs_bNAY-vYmgBMVuY7ttRspPS…" at bounding box center [141, 269] width 99 height 17
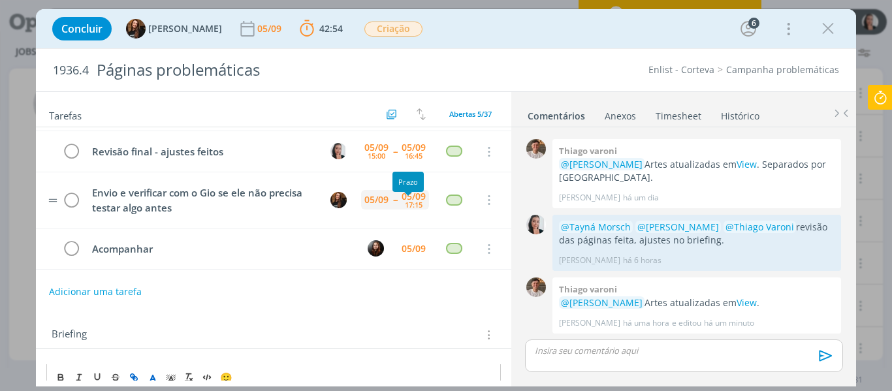
scroll to position [0, 0]
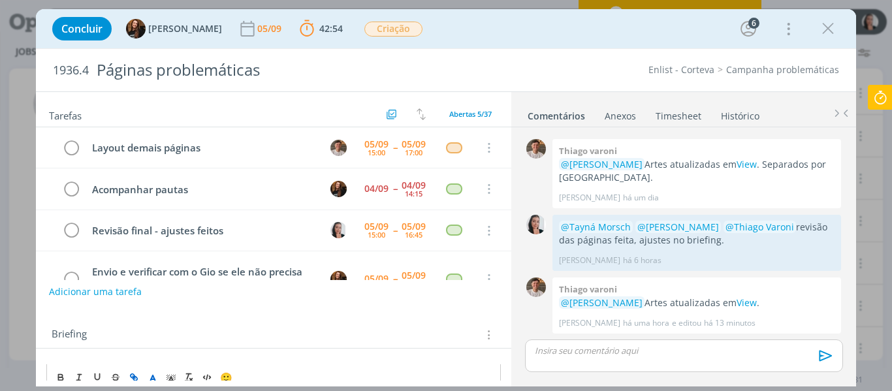
click at [890, 97] on icon at bounding box center [881, 97] width 24 height 25
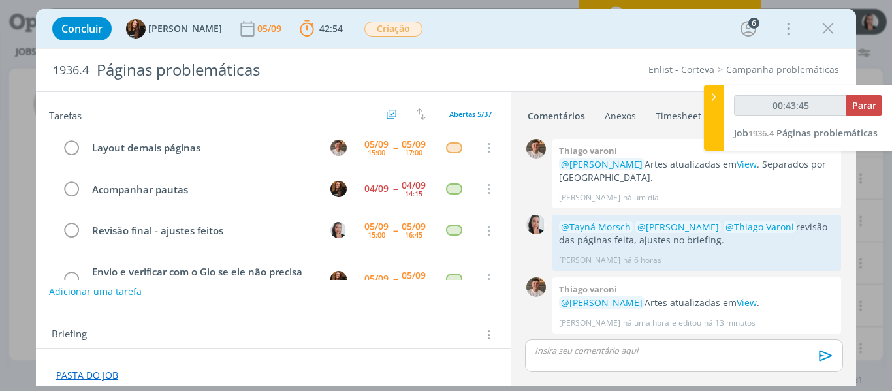
type input "00:43:46"
click at [717, 104] on div at bounding box center [714, 118] width 20 height 66
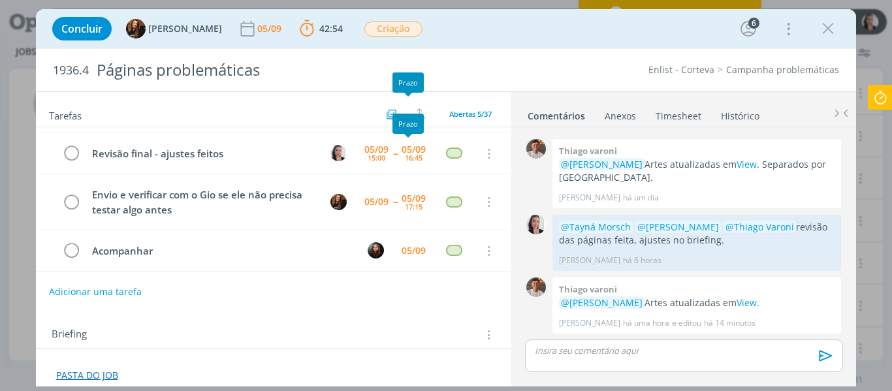
scroll to position [79, 0]
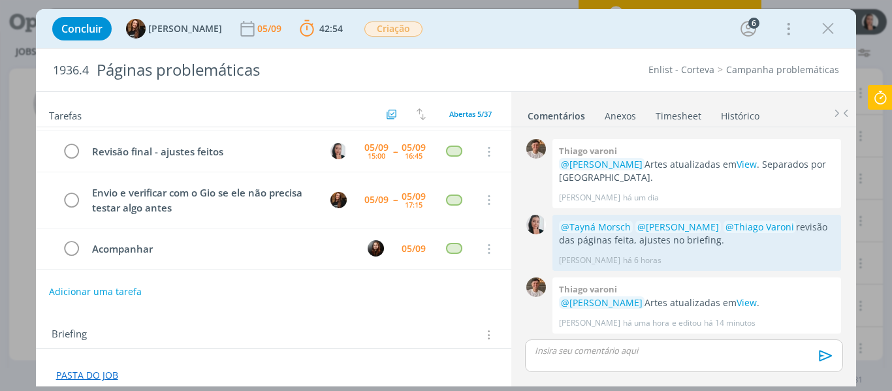
click at [536, 37] on div "Concluir Tayná Morsch 05/09 42:54 Parar Apontar Data * 05/09/2025 Horas * 00:00…" at bounding box center [446, 28] width 801 height 31
click at [537, 37] on div "Concluir Tayná Morsch 05/09 42:54 Parar Apontar Data * 05/09/2025 Horas * 00:00…" at bounding box center [446, 28] width 801 height 31
click at [528, 35] on div "Concluir Tayná Morsch 05/09 42:54 Parar Apontar Data * 05/09/2025 Horas * 00:00…" at bounding box center [446, 28] width 801 height 31
click at [591, 23] on div "Concluir Tayná Morsch 05/09 42:54 Parar Apontar Data * 05/09/2025 Horas * 00:00…" at bounding box center [446, 28] width 801 height 31
click at [602, 39] on div "Concluir Tayná Morsch 05/09 42:54 Parar Apontar Data * 05/09/2025 Horas * 00:00…" at bounding box center [446, 28] width 801 height 31
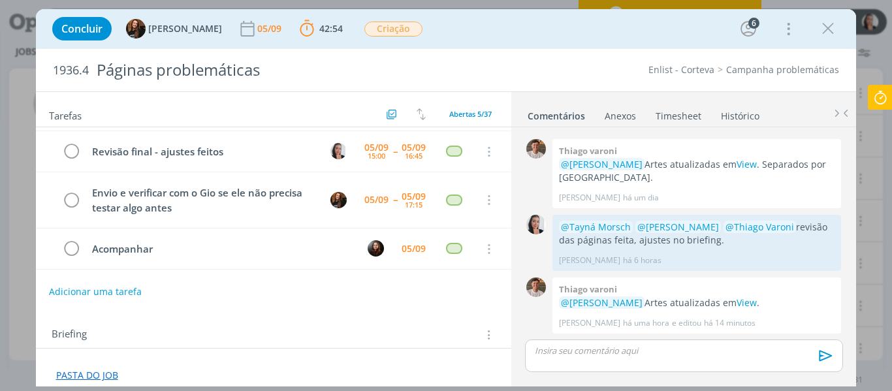
click at [526, 27] on div "Concluir Tayná Morsch 05/09 42:54 Parar Apontar Data * 05/09/2025 Horas * 00:00…" at bounding box center [446, 28] width 801 height 31
click at [511, 40] on div "Concluir Tayná Morsch 05/09 42:54 Parar Apontar Data * 05/09/2025 Horas * 00:00…" at bounding box center [446, 28] width 801 height 31
click at [617, 26] on div "Concluir Tayná Morsch 05/09 42:54 Parar Apontar Data * 05/09/2025 Horas * 00:00…" at bounding box center [446, 28] width 801 height 31
click at [711, 40] on div "Concluir Tayná Morsch 05/09 42:54 Parar Apontar Data * 05/09/2025 Horas * 00:00…" at bounding box center [446, 28] width 801 height 31
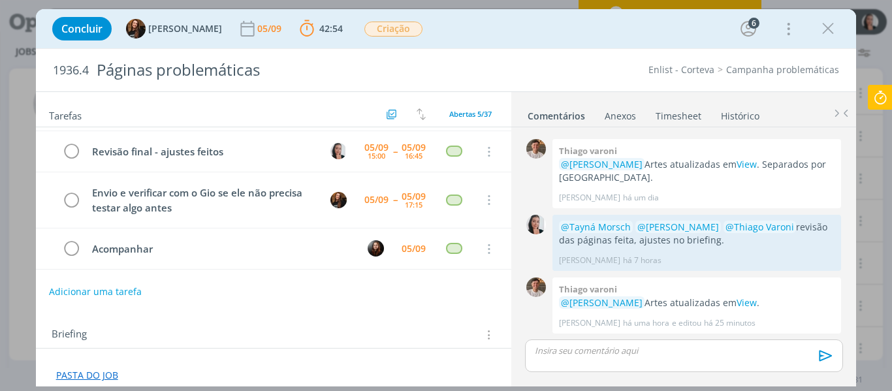
click at [508, 41] on div "Concluir Tayná Morsch 05/09 42:54 Parar Apontar Data * 05/09/2025 Horas * 00:00…" at bounding box center [446, 28] width 801 height 31
click at [586, 40] on div "Concluir Tayná Morsch 05/09 42:54 Parar Apontar Data * 05/09/2025 Horas * 00:00…" at bounding box center [446, 28] width 801 height 31
click at [563, 39] on div "Concluir Tayná Morsch 05/09 42:54 Parar Apontar Data * 05/09/2025 Horas * 00:00…" at bounding box center [446, 28] width 801 height 31
click at [566, 25] on div "Concluir Tayná Morsch 05/09 42:54 Parar Apontar Data * 05/09/2025 Horas * 00:00…" at bounding box center [446, 28] width 801 height 31
click at [878, 96] on icon at bounding box center [881, 97] width 24 height 25
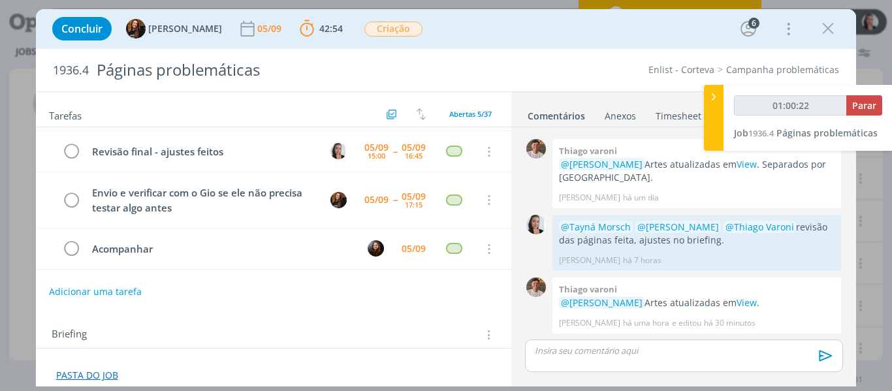
type input "01:00:23"
click at [707, 106] on div at bounding box center [714, 118] width 20 height 66
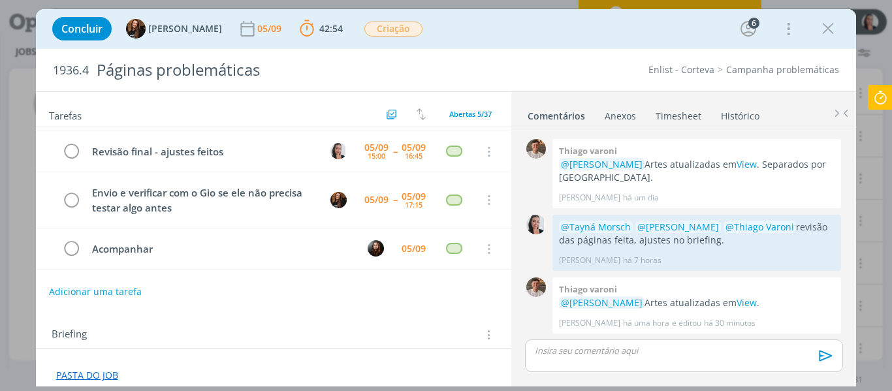
click at [520, 28] on div "Concluir Tayná Morsch 05/09 42:54 Parar Apontar Data * 05/09/2025 Horas * 00:00…" at bounding box center [446, 28] width 801 height 31
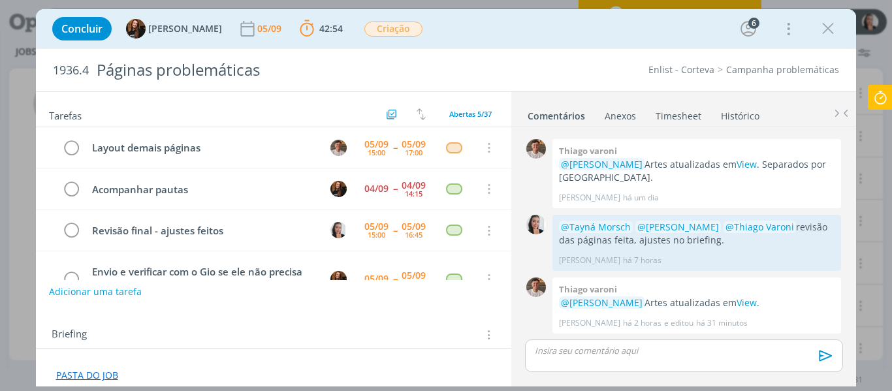
click at [890, 99] on icon at bounding box center [881, 97] width 24 height 25
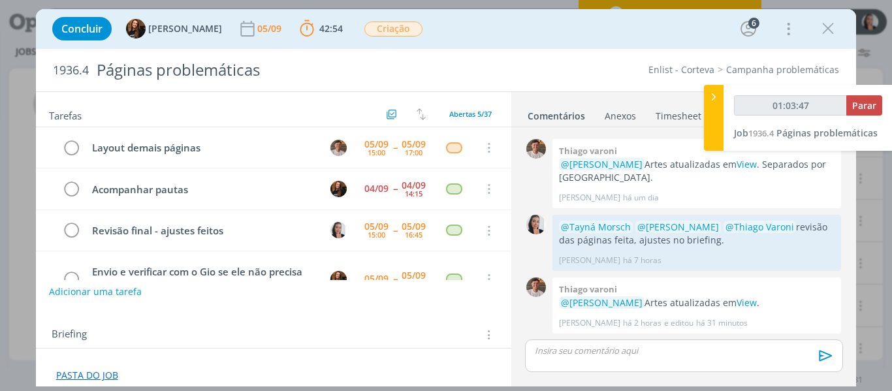
type input "01:03:48"
click at [871, 105] on span "Parar" at bounding box center [864, 105] width 24 height 12
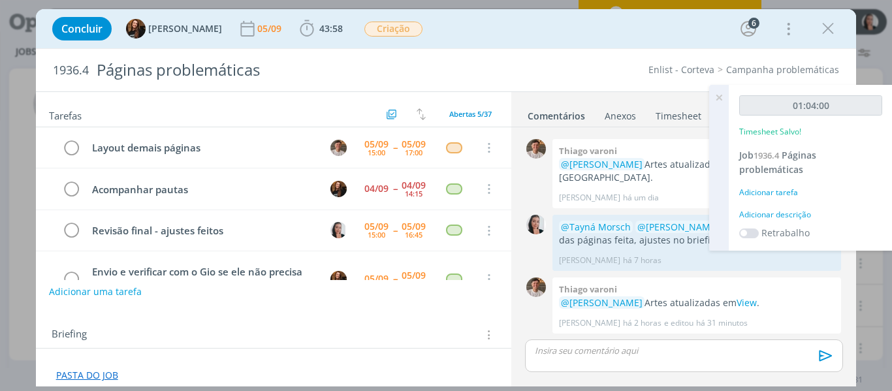
click at [769, 215] on div "Adicionar descrição" at bounding box center [810, 215] width 143 height 12
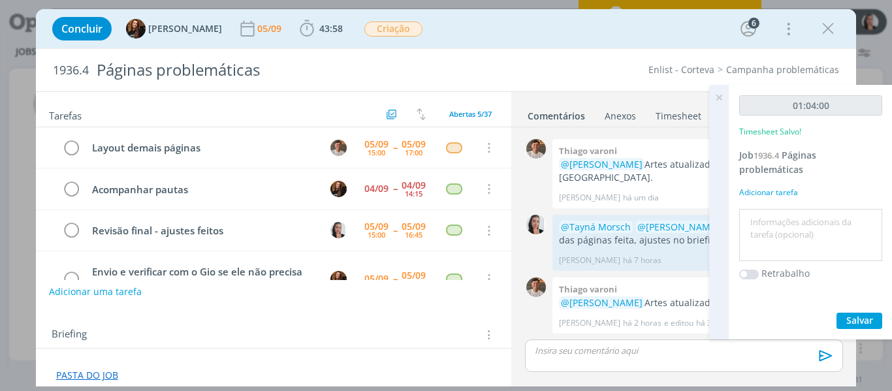
click at [775, 216] on textarea at bounding box center [811, 235] width 136 height 46
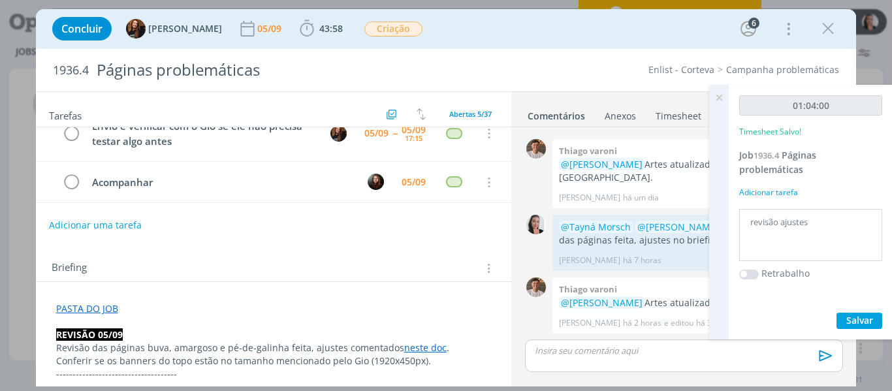
scroll to position [131, 0]
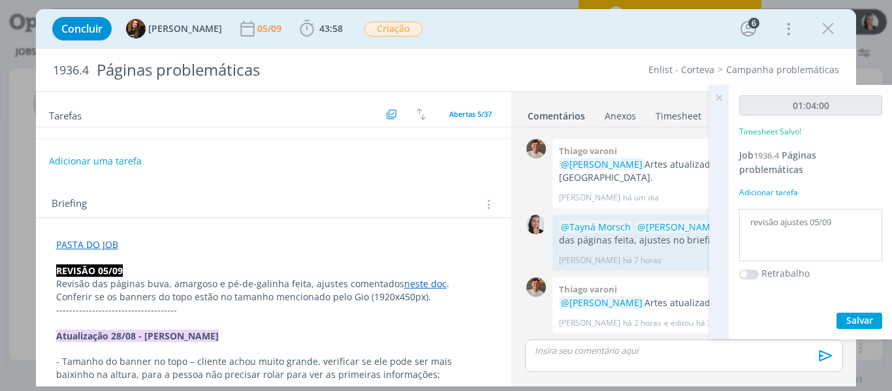
type textarea "revisão ajustes 05/09"
click at [875, 323] on button "Salvar" at bounding box center [860, 321] width 46 height 16
click at [722, 100] on icon at bounding box center [719, 97] width 24 height 25
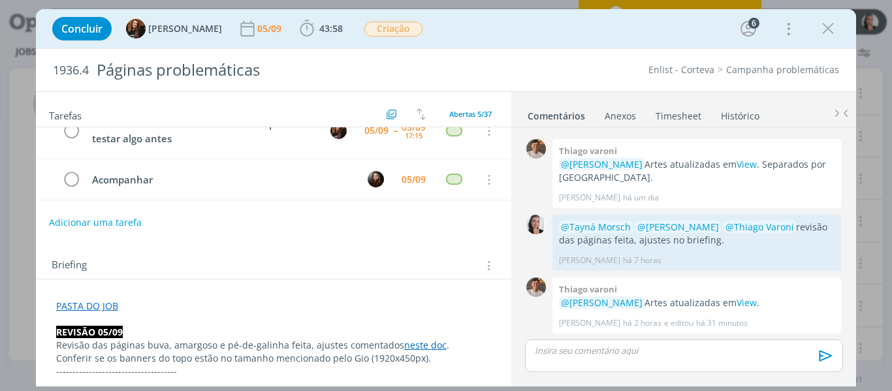
scroll to position [0, 0]
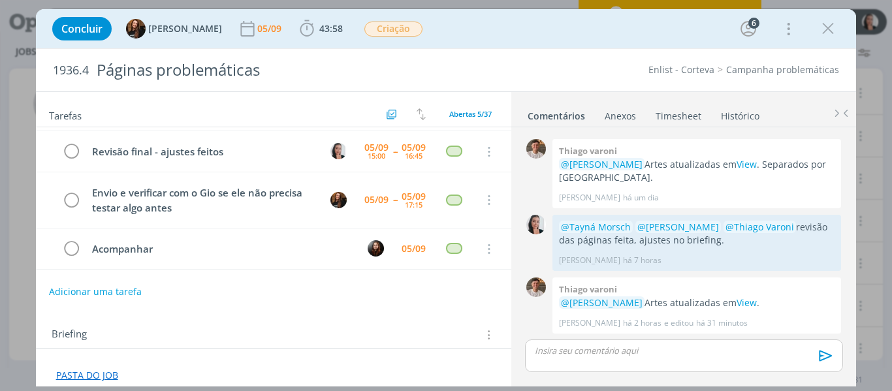
click at [666, 360] on div "dialog" at bounding box center [683, 356] width 317 height 33
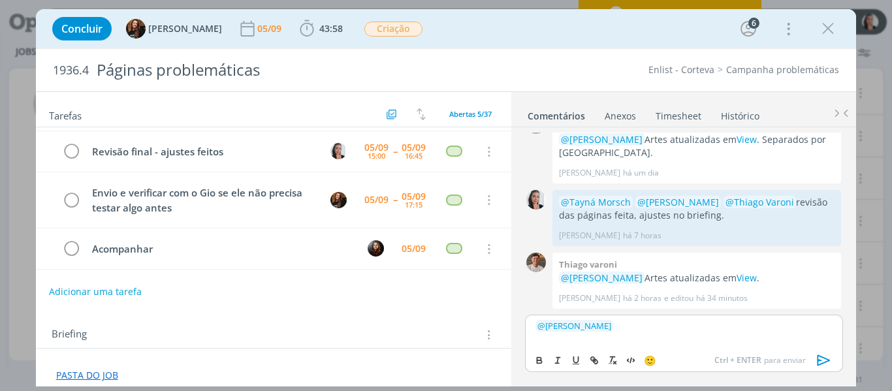
click at [639, 336] on div "﻿ @ Tayná Morsch ﻿" at bounding box center [683, 331] width 317 height 33
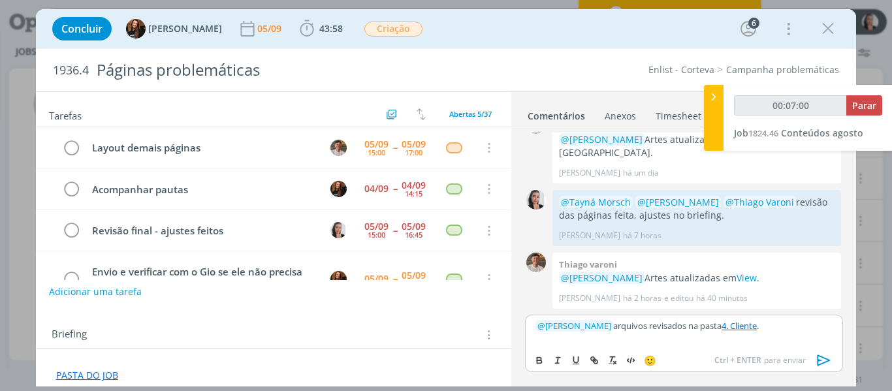
click at [625, 29] on div "Concluir Tayná Morsch 05/09 43:58 Iniciar Apontar Data * 05/09/2025 Horas * 00:…" at bounding box center [446, 28] width 801 height 31
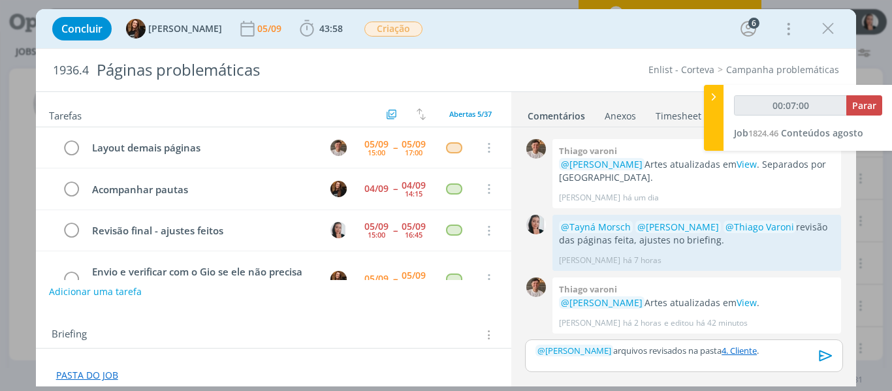
scroll to position [1681, 0]
type input "00:07:02"
click at [712, 102] on icon at bounding box center [713, 97] width 13 height 14
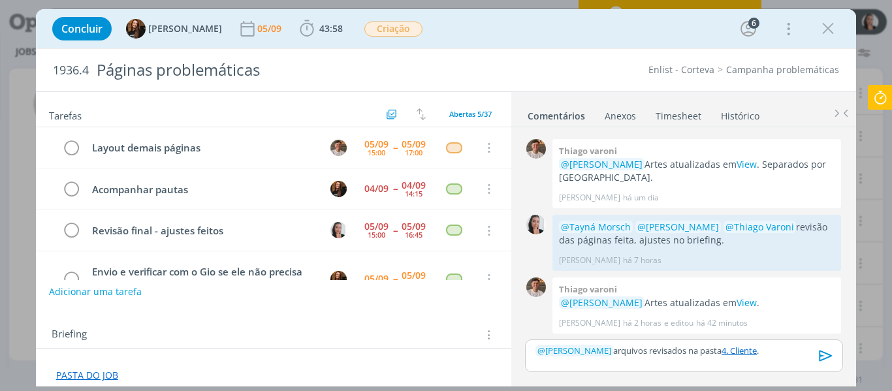
click at [643, 37] on div "Concluir Tayná Morsch 05/09 43:58 Iniciar Apontar Data * 05/09/2025 Horas * 00:…" at bounding box center [446, 28] width 801 height 31
click at [673, 347] on p "﻿ @ Tayná Morsch ﻿ arquivos revisados na pasta 4. Cliente ." at bounding box center [684, 351] width 296 height 12
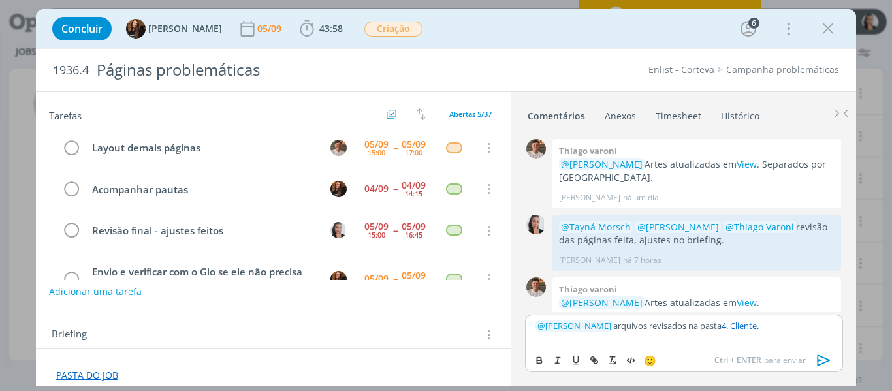
scroll to position [1706, 0]
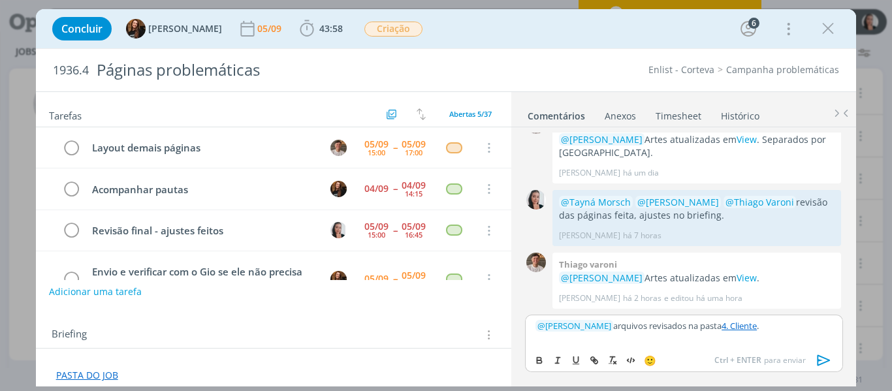
click at [786, 351] on div "🙂 Ctrl + ENTER para enviar" at bounding box center [684, 359] width 316 height 24
click at [777, 332] on p "﻿ @ Tayná Morsch ﻿ arquivos revisados na pasta 4. Cliente ." at bounding box center [684, 326] width 296 height 12
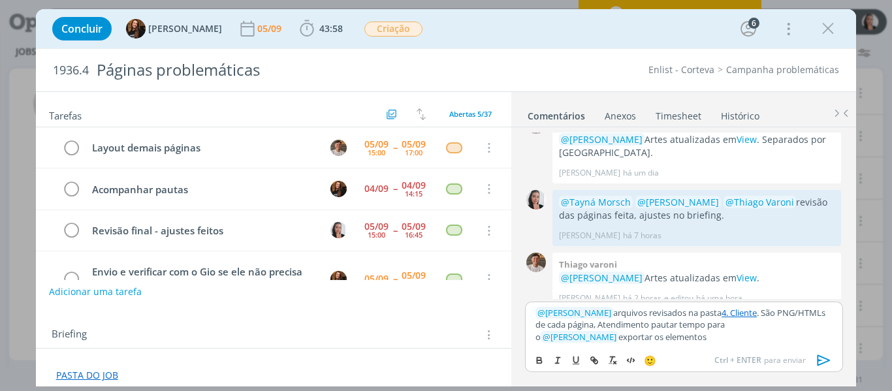
click at [654, 340] on p "﻿ @ Tayná Morsch ﻿ arquivos revisados na pasta 4. Cliente . São PNG/HTMLs de ca…" at bounding box center [684, 325] width 296 height 36
click at [636, 338] on p "﻿ @ Tayná Morsch ﻿ arquivos revisados na pasta 4. Cliente . São PNG/HTMLs de ca…" at bounding box center [684, 325] width 296 height 36
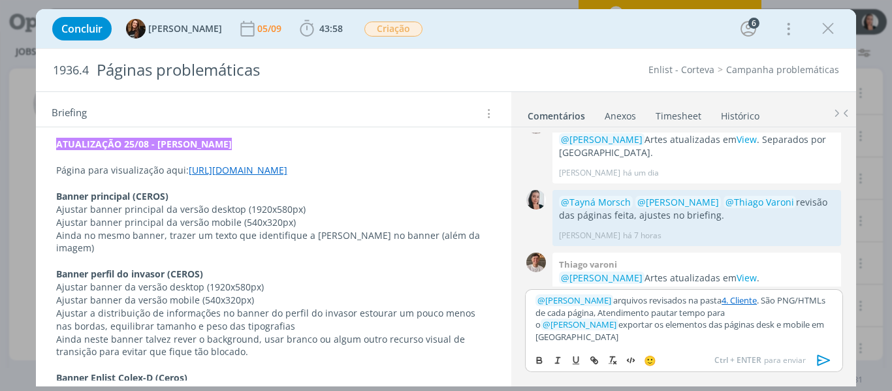
scroll to position [980, 0]
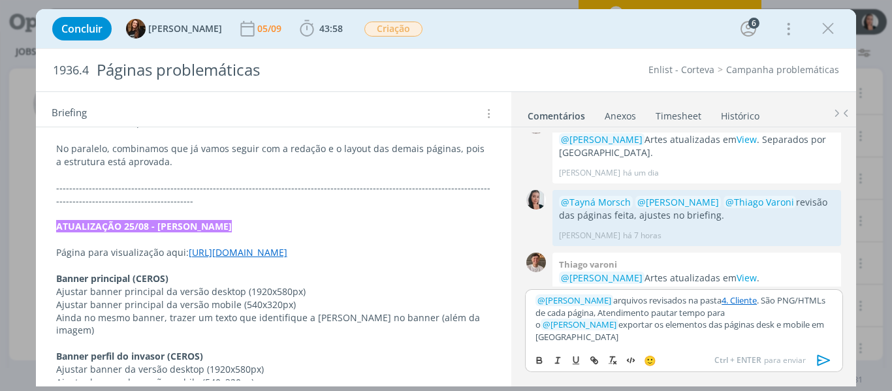
click at [287, 253] on link "https://www.enlist.com/br/daninhas-caruru.html" at bounding box center [238, 252] width 99 height 12
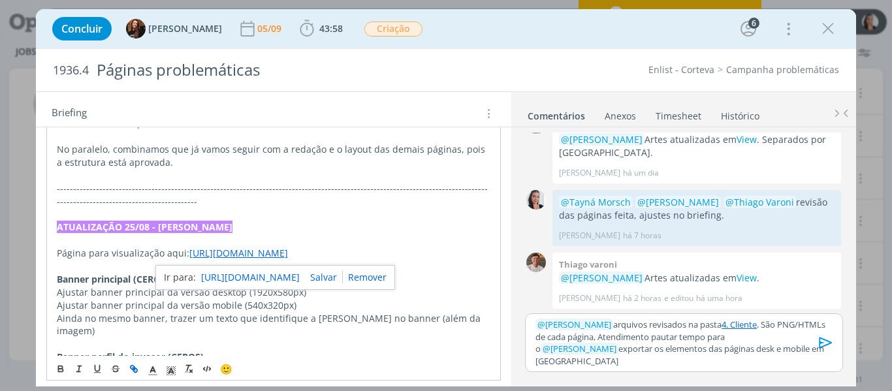
scroll to position [1695, 0]
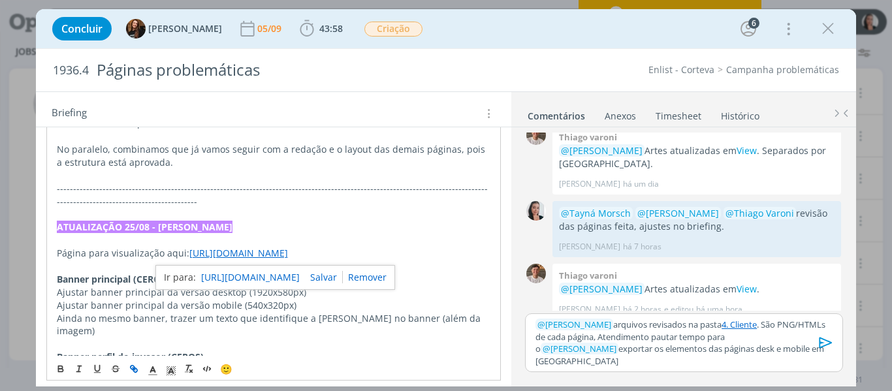
click at [298, 267] on div "https://www.enlist.com/br/daninhas-caruru.html" at bounding box center [275, 277] width 240 height 25
click at [299, 276] on link "https://www.enlist.com/br/daninhas-caruru.html" at bounding box center [250, 277] width 99 height 17
click at [337, 229] on p "ATUALIZAÇÃO 25/08 - GIO SOUZA" at bounding box center [274, 227] width 434 height 13
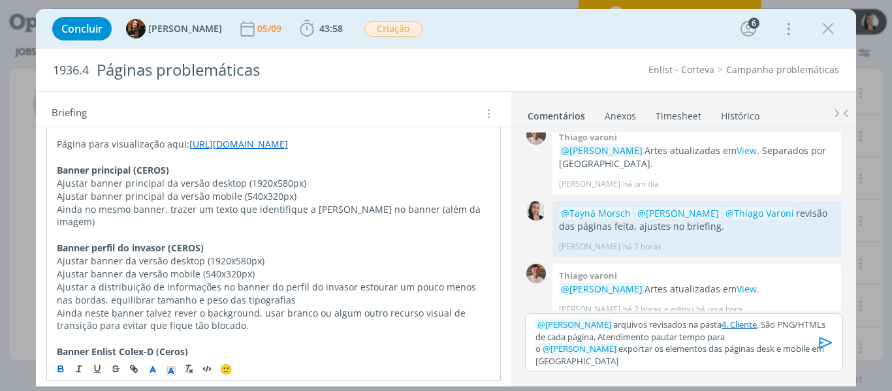
scroll to position [1110, 0]
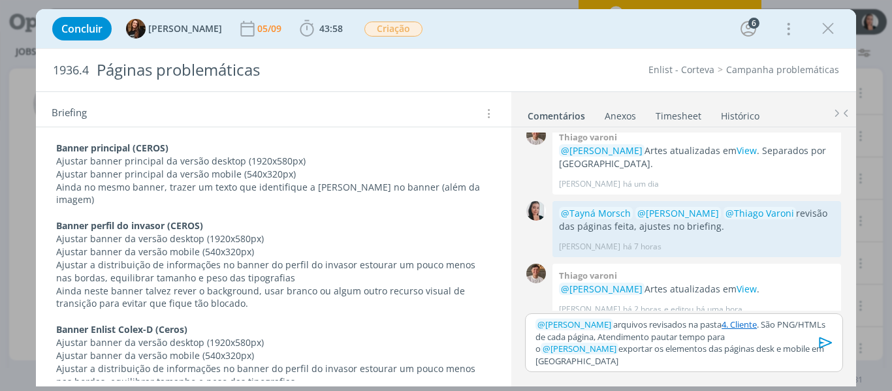
click at [661, 349] on p "﻿ @ Tayná Morsch ﻿ arquivos revisados na pasta 4. Cliente . São PNG/HTMLs de ca…" at bounding box center [684, 343] width 296 height 48
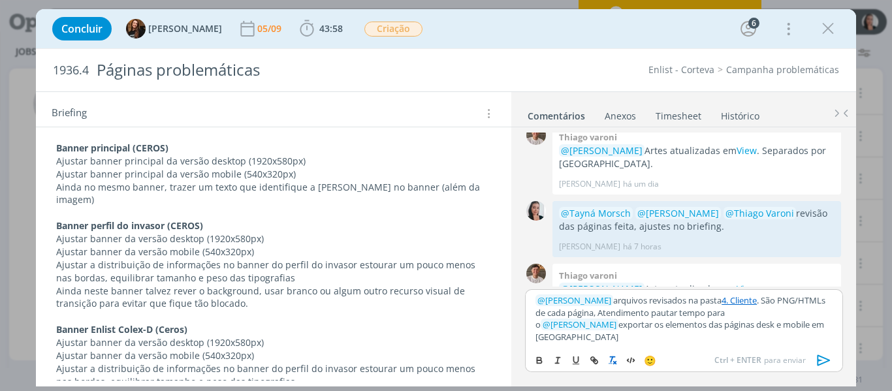
scroll to position [1719, 0]
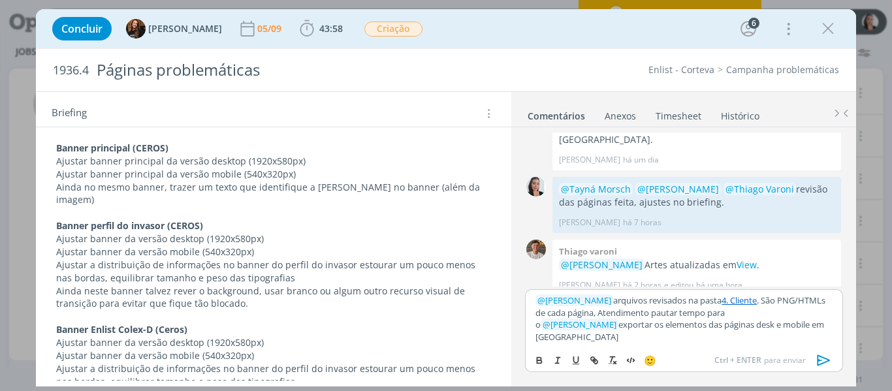
click at [604, 333] on p "﻿ @ Tayná Morsch ﻿ arquivos revisados na pasta 4. Cliente . São PNG/HTMLs de ca…" at bounding box center [684, 319] width 296 height 48
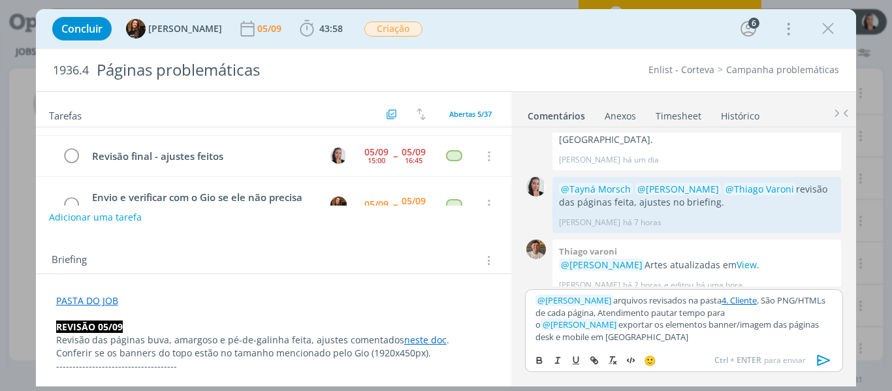
scroll to position [0, 0]
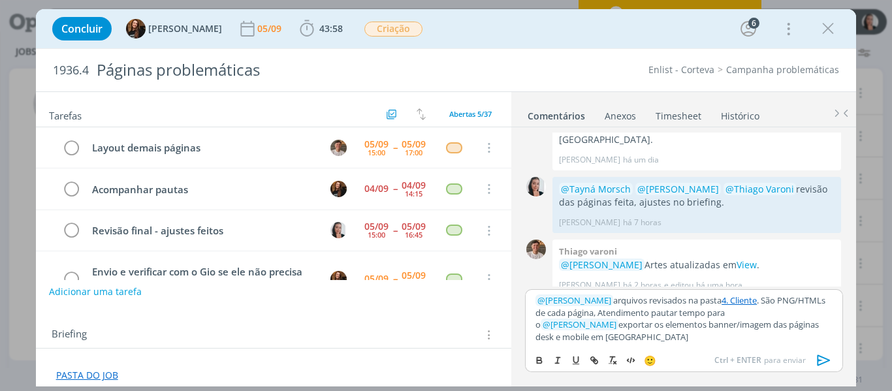
click at [454, 29] on div "Concluir Tayná Morsch 05/09 43:58 Iniciar Apontar Data * 05/09/2025 Horas * 00:…" at bounding box center [446, 28] width 801 height 31
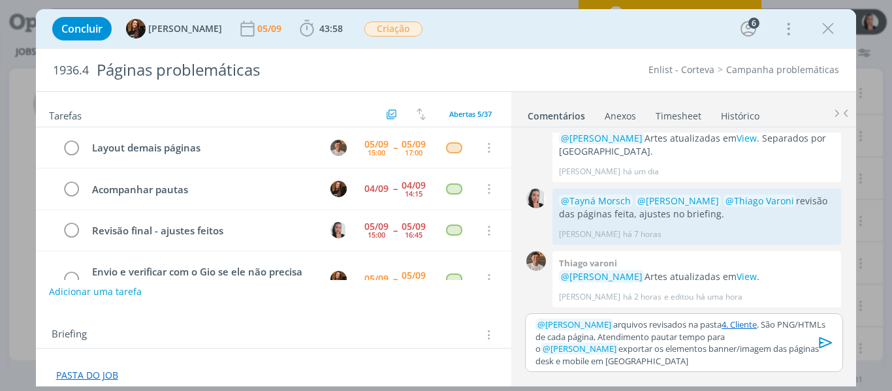
scroll to position [1695, 0]
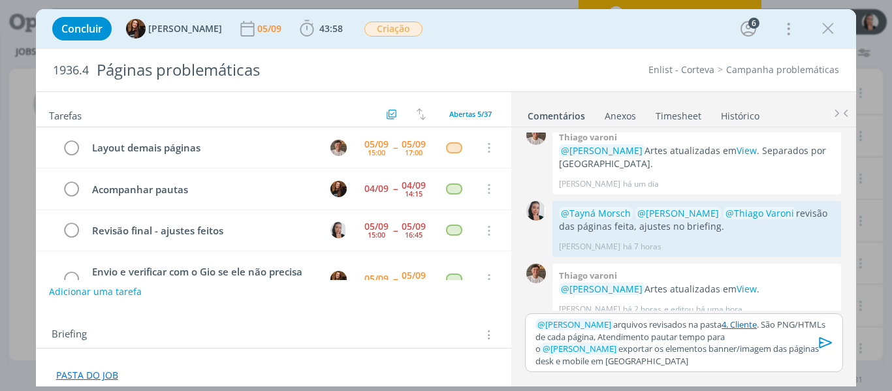
click at [697, 351] on p "﻿ @ Tayná Morsch ﻿ arquivos revisados na pasta 4. Cliente . São PNG/HTMLs de ca…" at bounding box center [684, 343] width 296 height 48
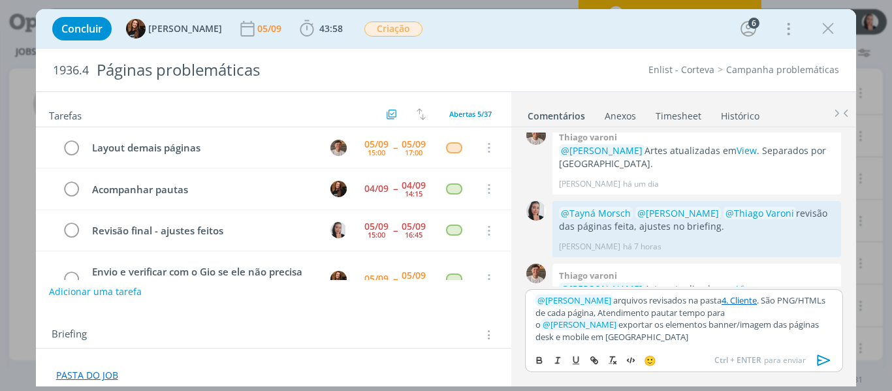
scroll to position [1719, 0]
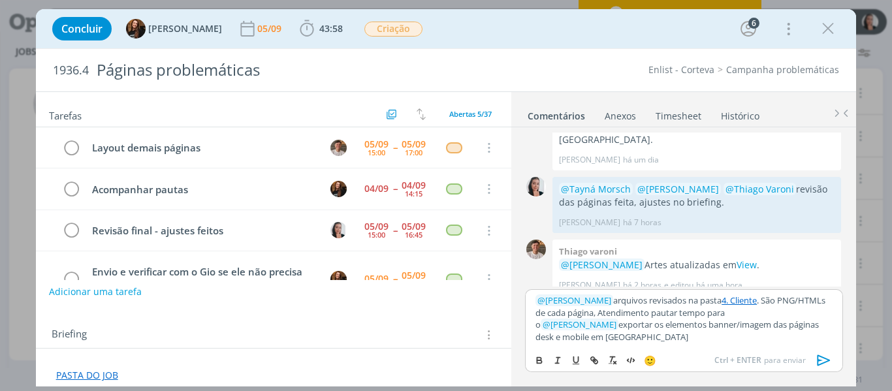
click at [616, 332] on p "﻿ @ Tayná Morsch ﻿ arquivos revisados na pasta 4. Cliente . São PNG/HTMLs de ca…" at bounding box center [684, 319] width 296 height 48
click at [663, 328] on p "﻿ @ Tayná Morsch ﻿ arquivos revisados na pasta 4. Cliente . São PNG/HTMLs de ca…" at bounding box center [684, 319] width 296 height 48
click at [704, 333] on p "﻿ @ Tayná Morsch ﻿ arquivos revisados na pasta 4. Cliente . São PNG/HTMLs de ca…" at bounding box center [684, 319] width 296 height 48
click at [654, 334] on p "﻿ @ Tayná Morsch ﻿ arquivos revisados na pasta 4. Cliente . São PNG/HTMLs de ca…" at bounding box center [684, 319] width 296 height 48
click at [813, 333] on p "﻿ @ Tayná Morsch ﻿ arquivos revisados na pasta 4. Cliente . São PNG/HTMLs de ca…" at bounding box center [684, 319] width 296 height 48
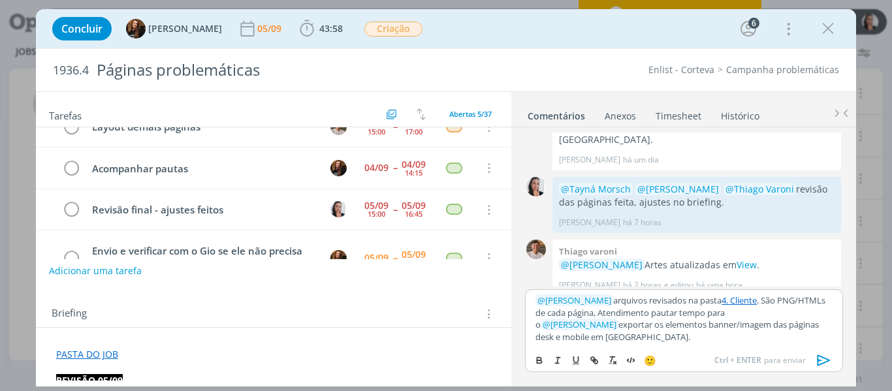
scroll to position [0, 0]
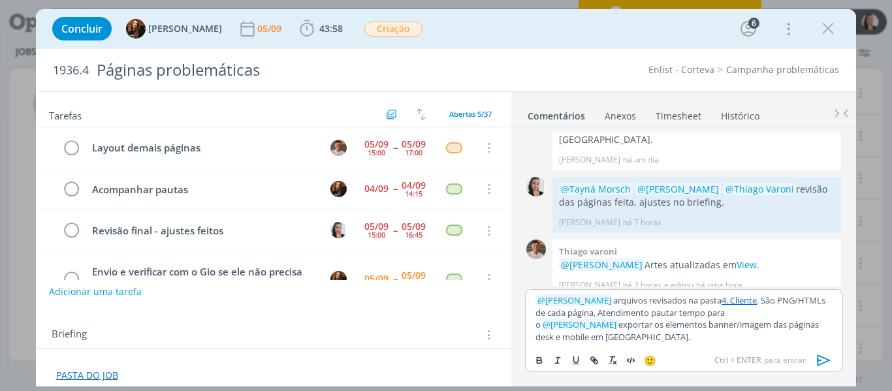
click at [412, 319] on div "Briefing Briefings Predefinidos Versões do Briefing Ver Briefing do Projeto" at bounding box center [274, 330] width 476 height 35
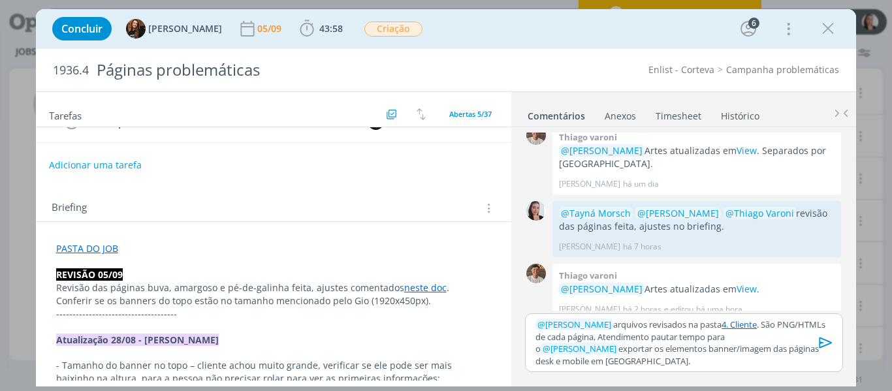
scroll to position [131, 0]
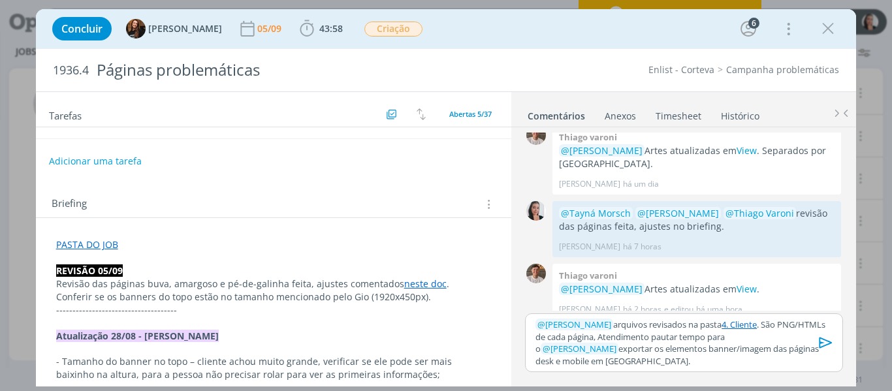
click at [719, 344] on p "﻿ @ Tayná Morsch ﻿ arquivos revisados na pasta 4. Cliente . São PNG/HTMLs de ca…" at bounding box center [684, 343] width 296 height 48
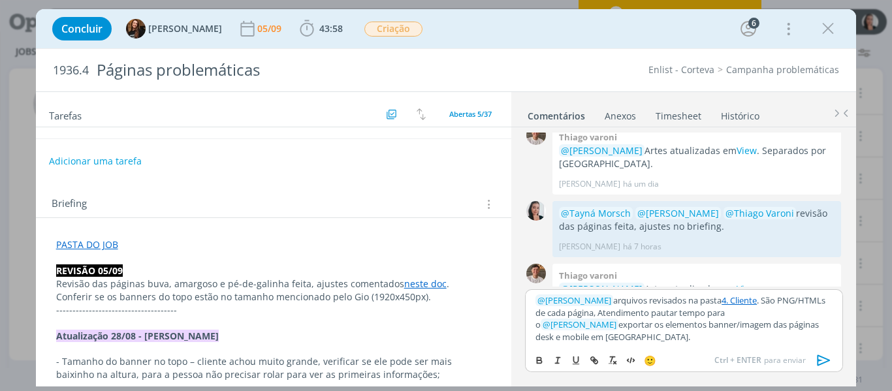
scroll to position [1719, 0]
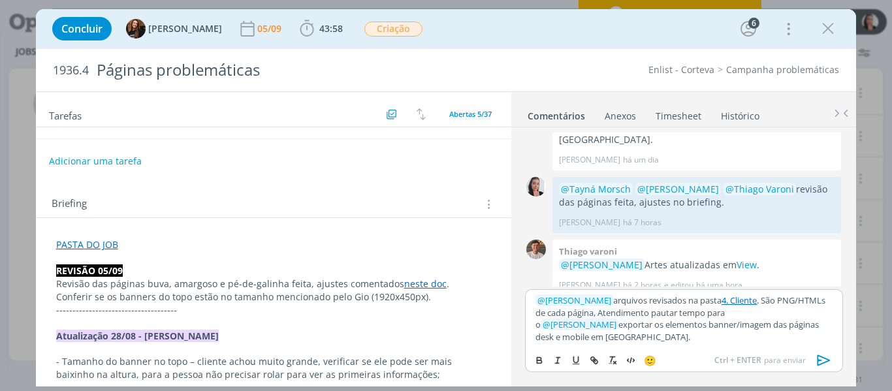
click at [705, 326] on p "﻿ @ Tayná Morsch ﻿ arquivos revisados na pasta 4. Cliente . São PNG/HTMLs de ca…" at bounding box center [684, 319] width 296 height 48
click at [816, 335] on p "﻿ @ Tayná Morsch ﻿ arquivos revisados na pasta 4. Cliente . São PNG/HTMLs de ca…" at bounding box center [684, 319] width 296 height 48
click at [821, 334] on p "﻿ @ Tayná Morsch ﻿ arquivos revisados na pasta 4. Cliente . São PNG/HTMLs de ca…" at bounding box center [684, 319] width 296 height 48
click at [822, 334] on p "﻿ @ Tayná Morsch ﻿ arquivos revisados na pasta 4. Cliente . São PNG/HTMLs de ca…" at bounding box center [684, 319] width 296 height 48
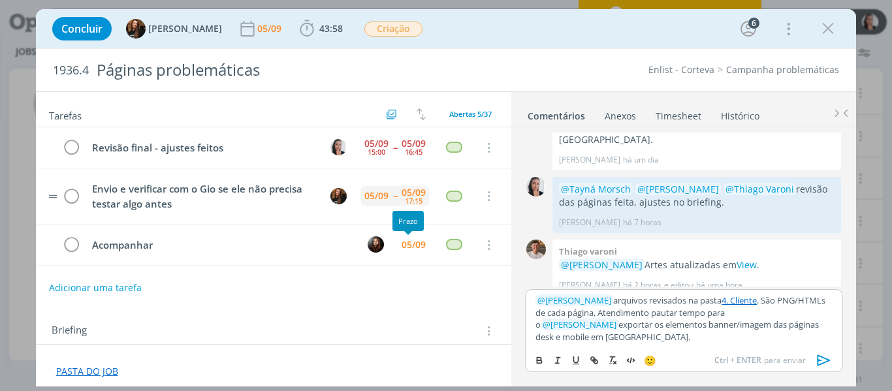
scroll to position [0, 0]
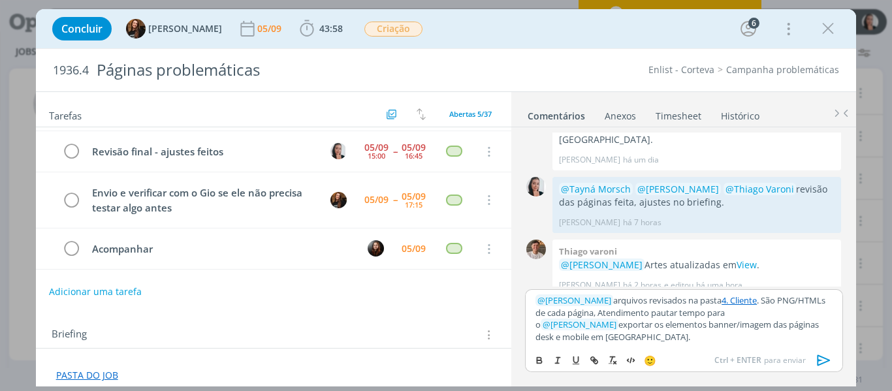
drag, startPoint x: 822, startPoint y: 336, endPoint x: 823, endPoint y: 346, distance: 10.5
click at [822, 336] on p "﻿ @ Tayná Morsch ﻿ arquivos revisados na pasta 4. Cliente . São PNG/HTMLs de ca…" at bounding box center [684, 319] width 296 height 48
click at [825, 358] on icon "dialog" at bounding box center [824, 361] width 20 height 20
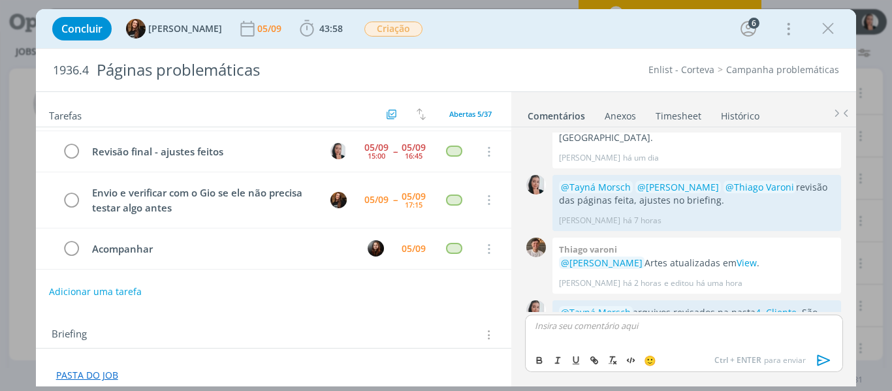
scroll to position [1795, 0]
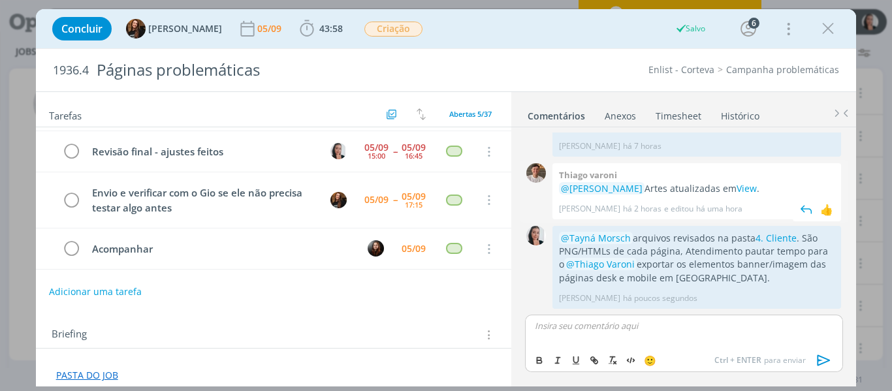
click at [792, 237] on link "4. Cliente" at bounding box center [776, 238] width 41 height 12
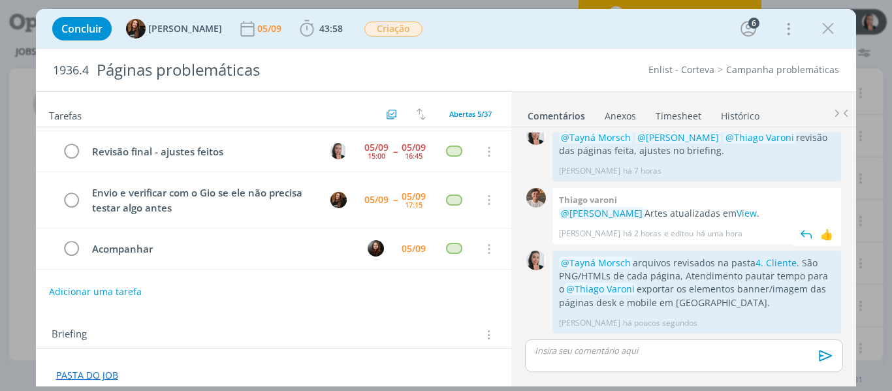
scroll to position [1770, 0]
click at [122, 289] on button "Adicionar uma tarefa" at bounding box center [94, 291] width 93 height 22
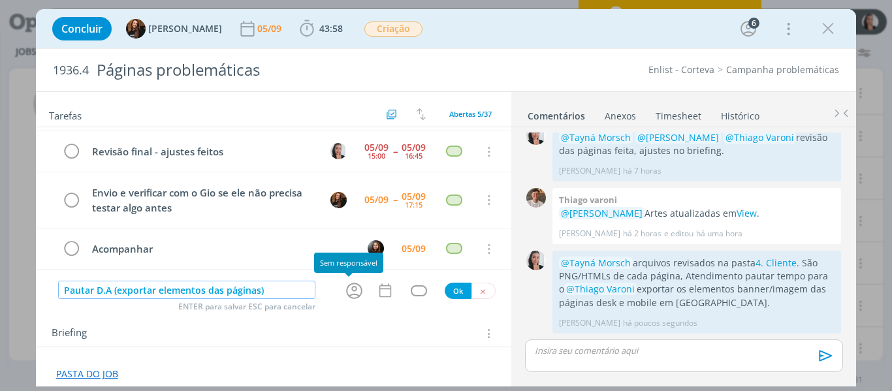
click at [352, 290] on icon "dialog" at bounding box center [354, 291] width 20 height 20
type input "Pautar D.A (exportar elementos das páginas)"
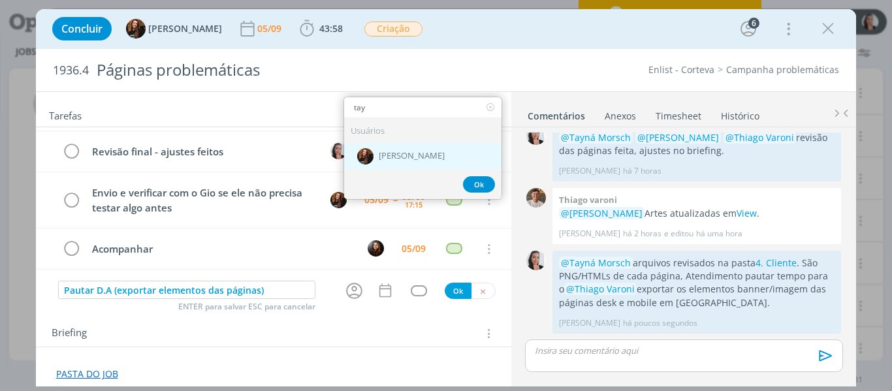
type input "tay"
click at [380, 155] on span "[PERSON_NAME]" at bounding box center [412, 156] width 66 height 10
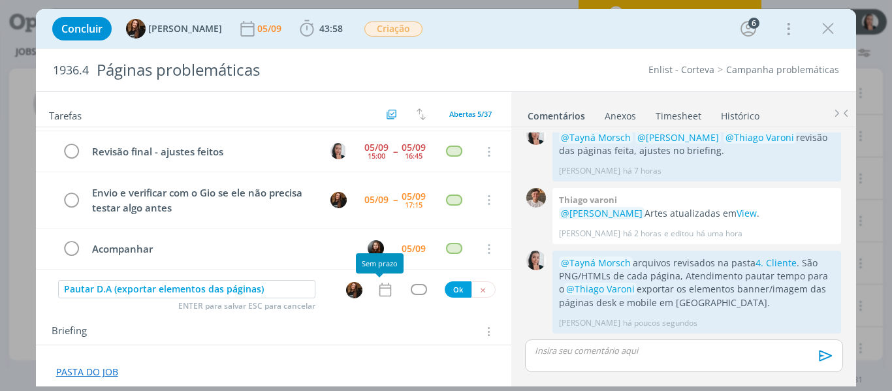
click at [377, 292] on icon "dialog" at bounding box center [385, 289] width 17 height 17
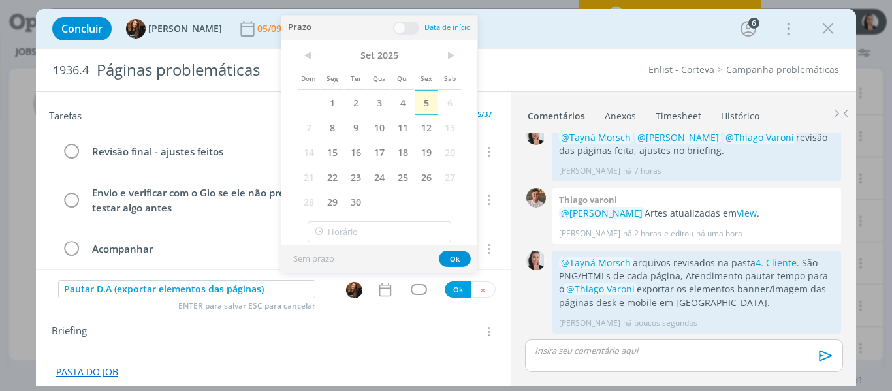
click at [430, 101] on span "5" at bounding box center [427, 102] width 24 height 25
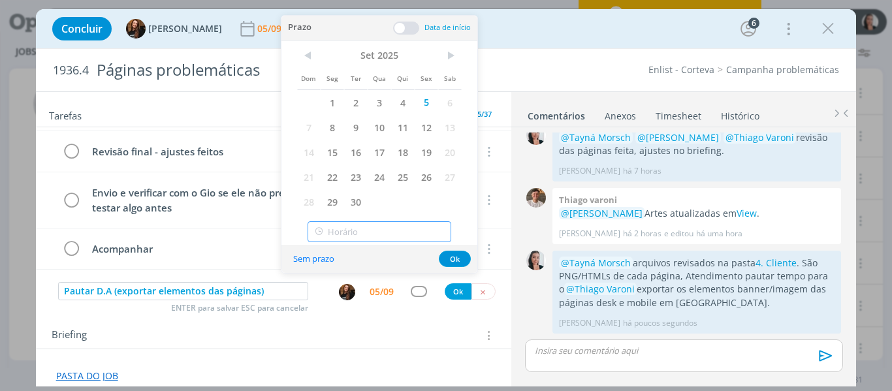
type input "18:00"
click at [408, 231] on input "18:00" at bounding box center [380, 231] width 144 height 21
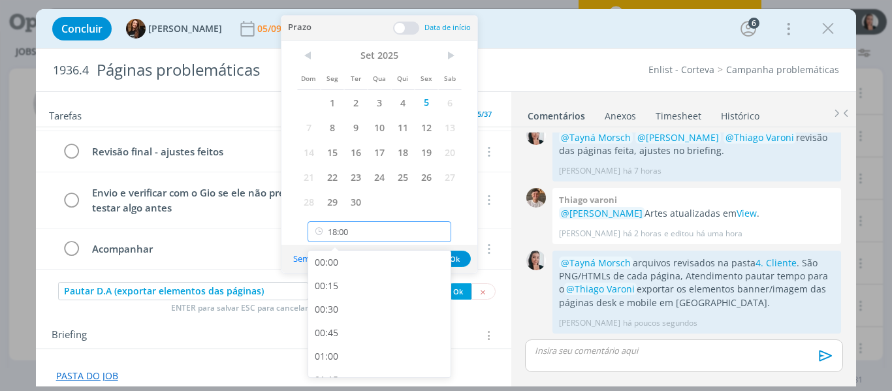
scroll to position [1593, 0]
drag, startPoint x: 332, startPoint y: 360, endPoint x: 402, endPoint y: 287, distance: 101.2
click at [332, 359] on div "18:00" at bounding box center [381, 362] width 146 height 24
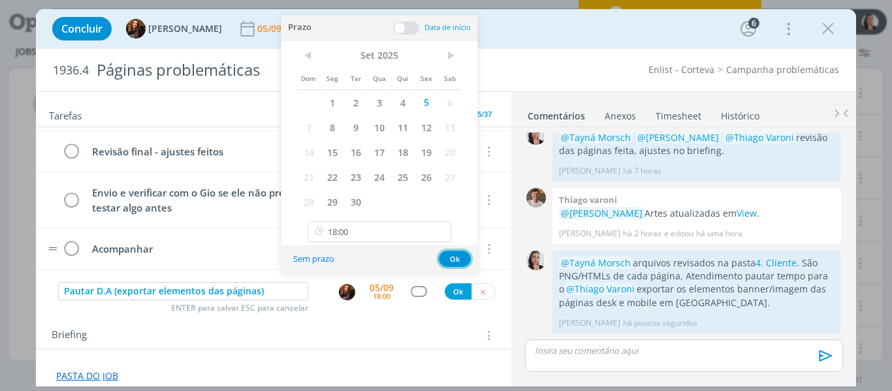
drag, startPoint x: 450, startPoint y: 261, endPoint x: 441, endPoint y: 268, distance: 11.6
click at [449, 261] on button "Ok" at bounding box center [455, 259] width 32 height 16
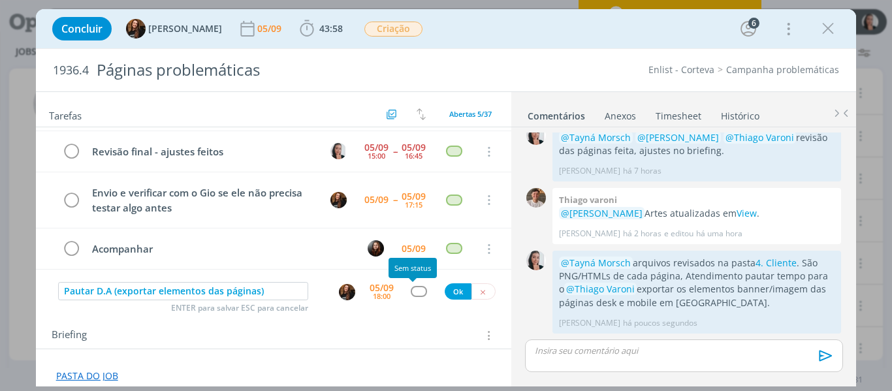
click at [411, 291] on div "dialog" at bounding box center [419, 291] width 16 height 11
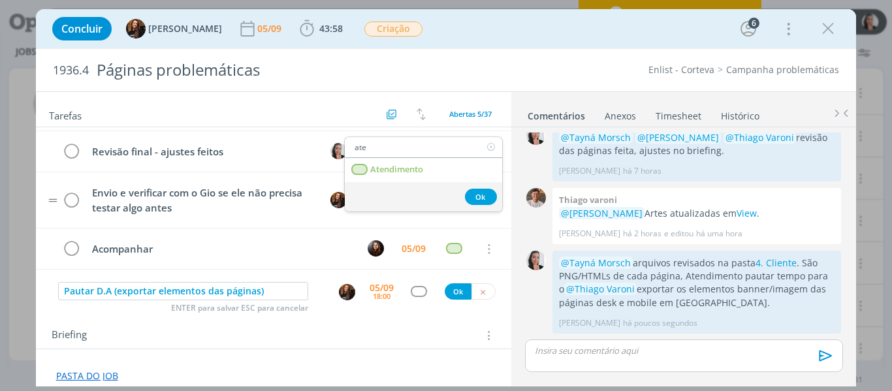
type input "ate"
click at [404, 163] on link "Atendimento" at bounding box center [423, 170] width 157 height 24
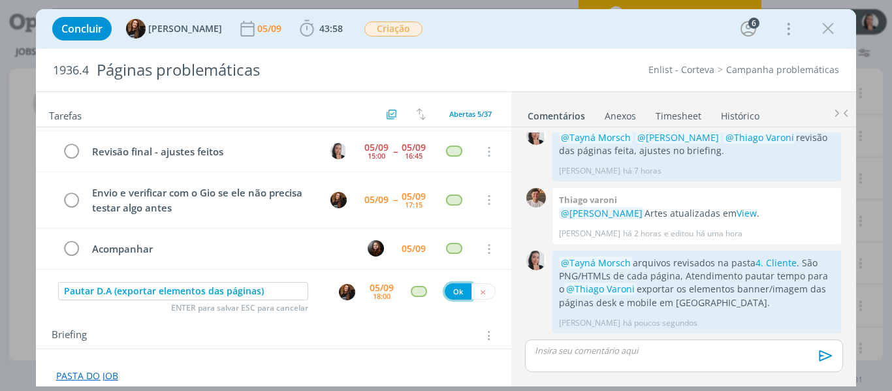
click at [455, 293] on button "Ok" at bounding box center [458, 291] width 27 height 16
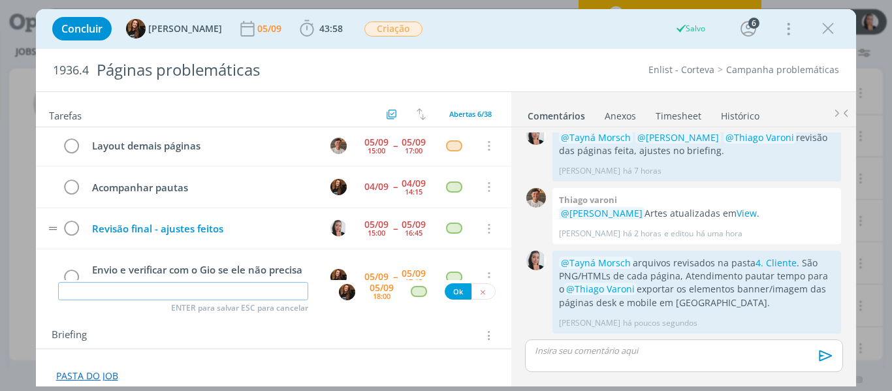
scroll to position [0, 0]
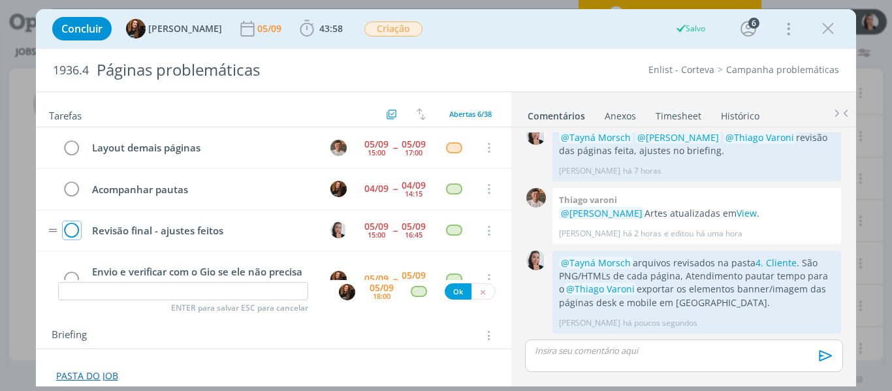
click at [70, 230] on icon "dialog" at bounding box center [72, 231] width 18 height 20
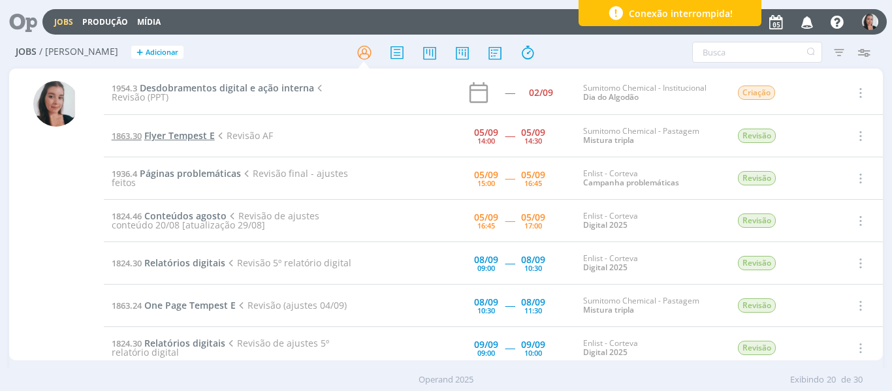
click at [181, 135] on span "Flyer Tempest E" at bounding box center [179, 135] width 71 height 12
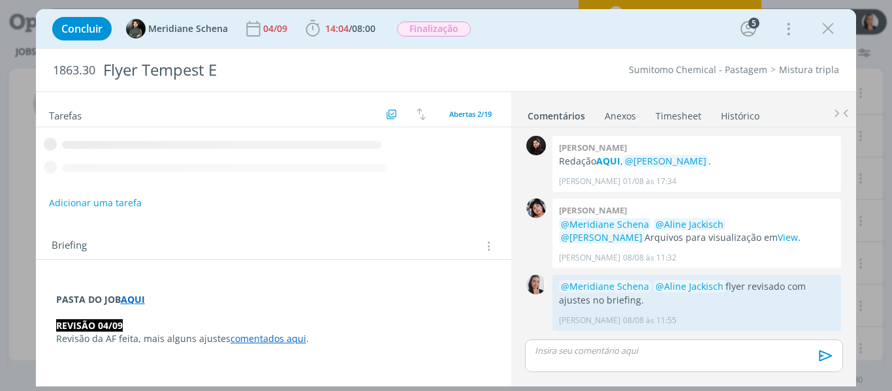
scroll to position [1315, 0]
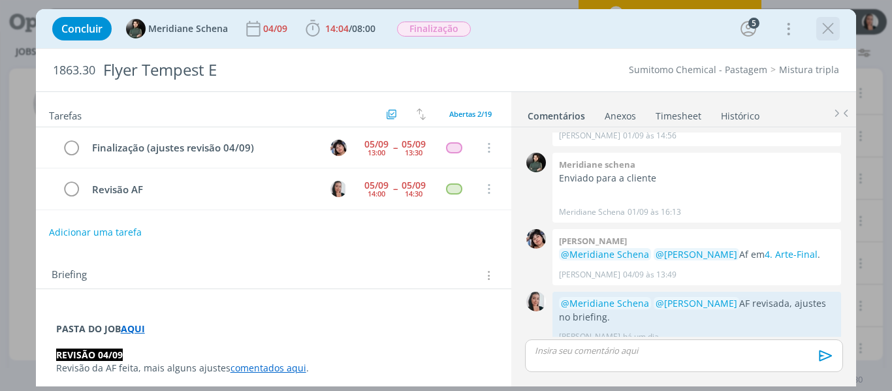
click at [837, 28] on icon "dialog" at bounding box center [828, 29] width 20 height 20
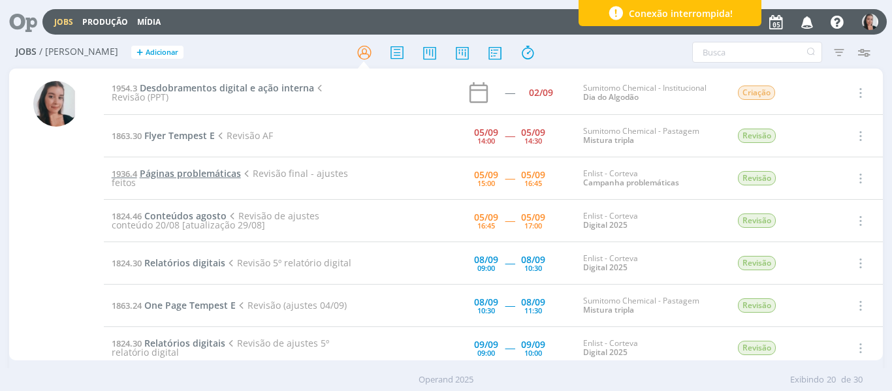
click at [184, 176] on span "Páginas problemáticas" at bounding box center [190, 173] width 101 height 12
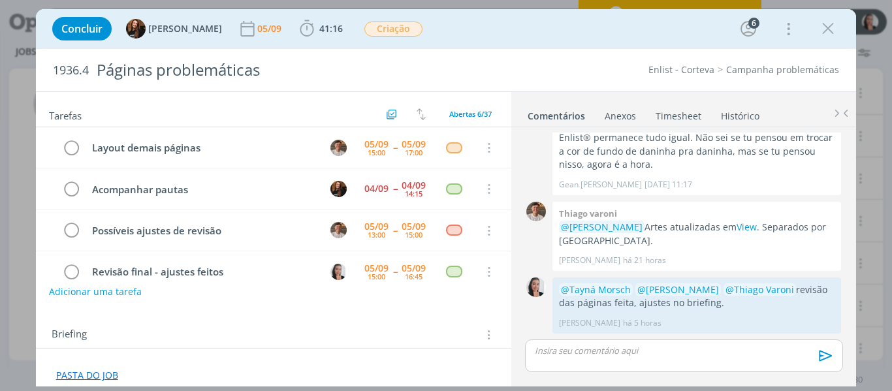
drag, startPoint x: 828, startPoint y: 29, endPoint x: 592, endPoint y: 24, distance: 235.8
click at [829, 29] on icon "dialog" at bounding box center [828, 29] width 20 height 20
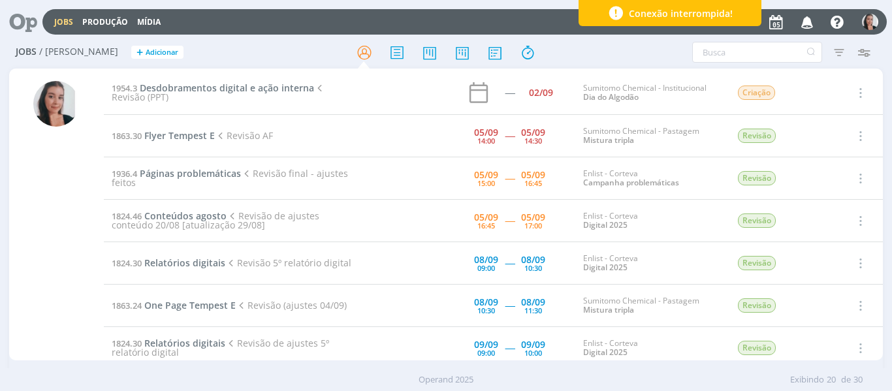
click at [204, 219] on span "Revisão de ajustes conteúdo 20/08 [atualização 29/08]" at bounding box center [216, 221] width 208 height 22
click at [204, 217] on span "Conteúdos agosto" at bounding box center [185, 216] width 82 height 12
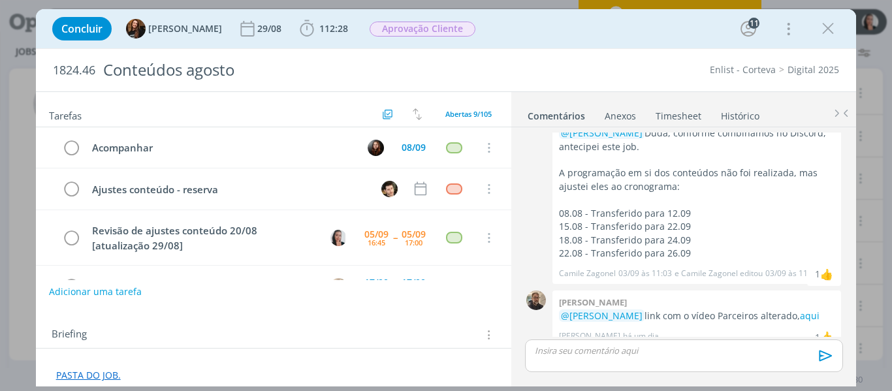
scroll to position [27, 0]
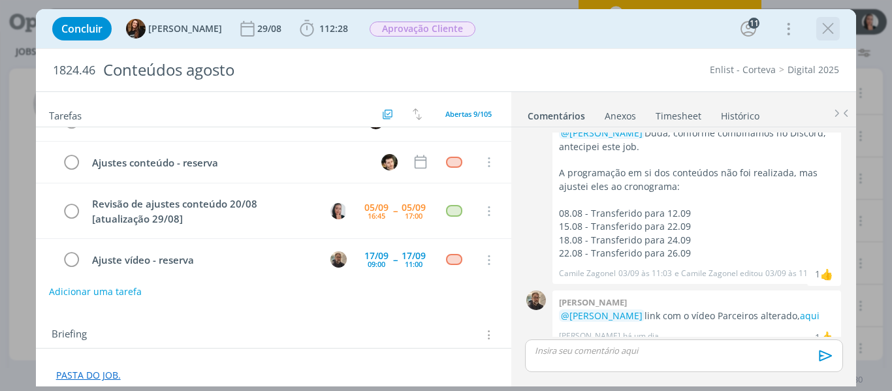
click at [833, 33] on icon "dialog" at bounding box center [828, 29] width 20 height 20
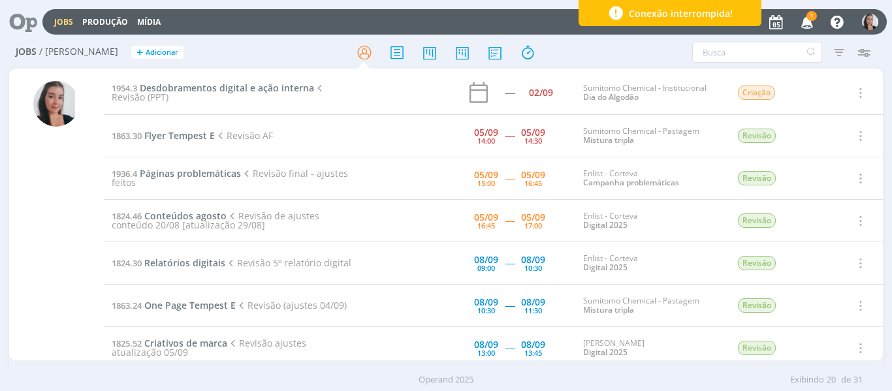
click at [786, 37] on div "Jobs / Minha Pauta + Adicionar Filtros Filtrar Limpar Tipo Jobs e Tarefas Data …" at bounding box center [446, 53] width 874 height 33
click at [805, 20] on icon "button" at bounding box center [807, 21] width 23 height 22
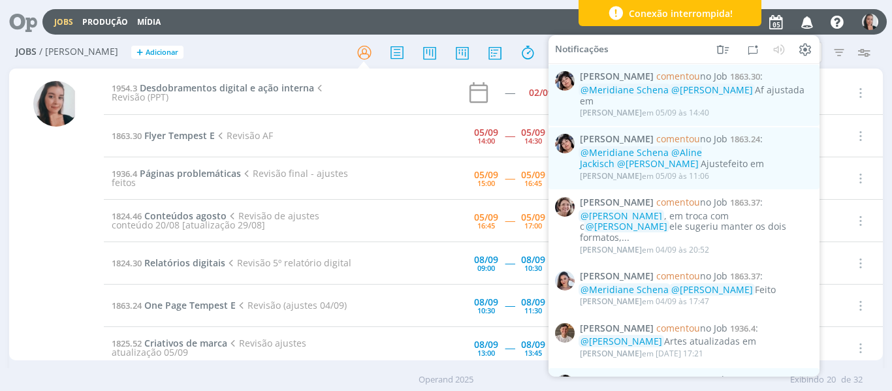
click at [236, 47] on h2 "Jobs / Minha Pauta + Adicionar" at bounding box center [155, 50] width 278 height 27
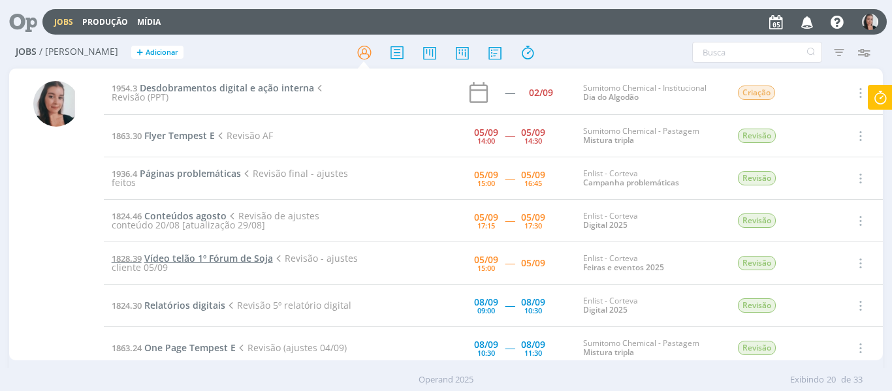
click at [190, 253] on span "Vídeo telão 1º Fórum de Soja" at bounding box center [208, 258] width 129 height 12
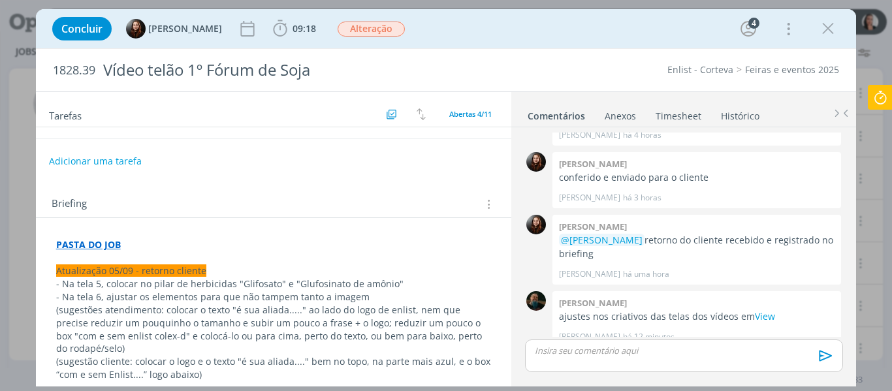
scroll to position [196, 0]
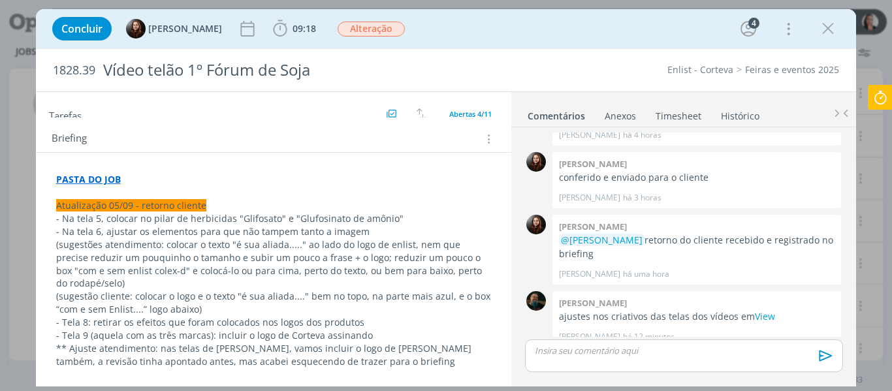
click at [440, 31] on div "Concluir [PERSON_NAME] 09:18 Iniciar Apontar Data * [DATE] Horas * 00:00 Tarefa…" at bounding box center [446, 28] width 801 height 31
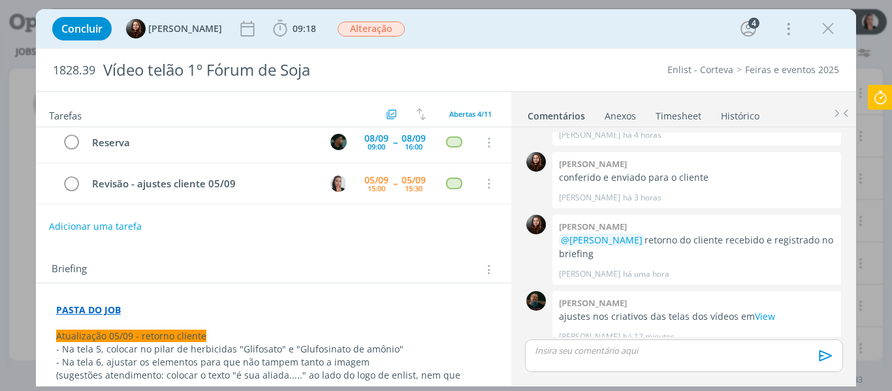
scroll to position [0, 0]
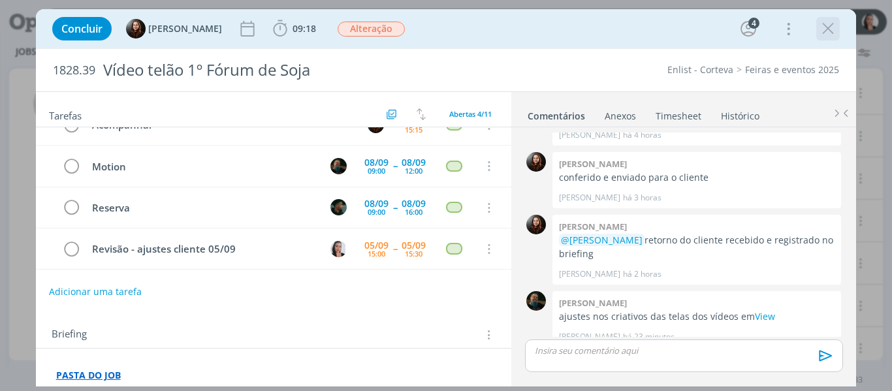
click at [831, 33] on icon "dialog" at bounding box center [828, 29] width 20 height 20
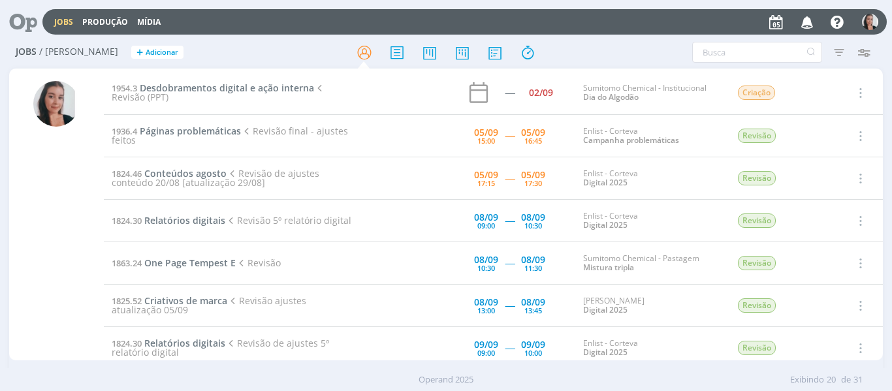
click at [624, 25] on div "Jobs Produção Mídia Notificações Central de Ajuda Área de Membros Implantação o…" at bounding box center [464, 21] width 844 height 25
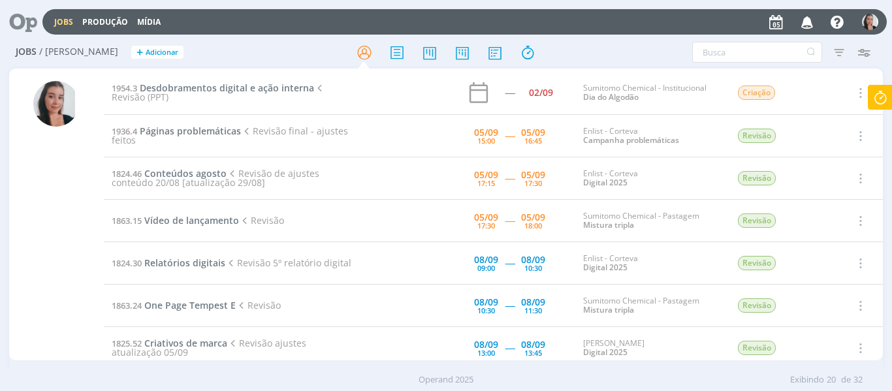
click at [197, 214] on td "1863.15 Vídeo de lançamento Revisão" at bounding box center [235, 221] width 263 height 42
click at [805, 19] on icon "button" at bounding box center [807, 21] width 23 height 22
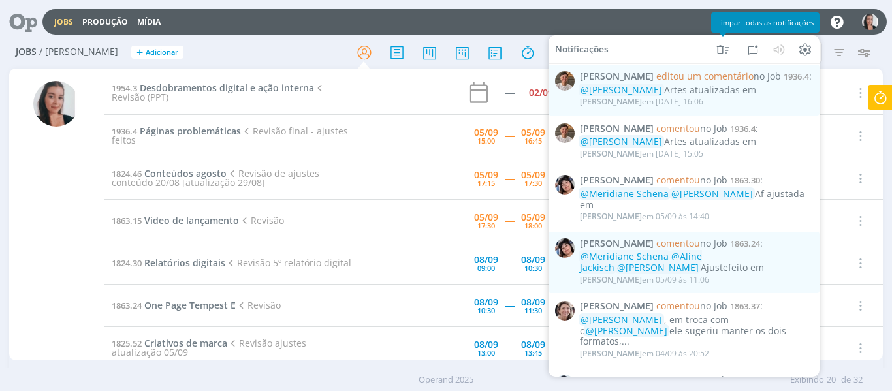
click at [703, 13] on div "Jobs Produção Mídia Notificações [PERSON_NAME] editou um comentário no Job 1936…" at bounding box center [464, 21] width 844 height 25
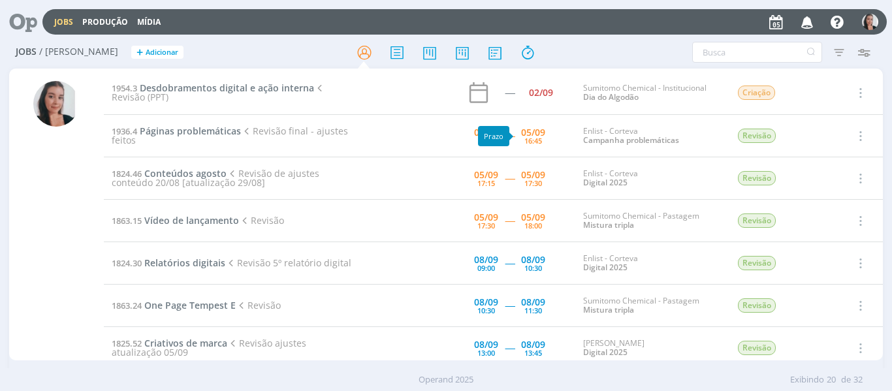
click at [616, 50] on div "Filtros Filtrar [GEOGRAPHIC_DATA] Tipo Jobs e Tarefas Data Personalizado a Situ…" at bounding box center [737, 52] width 278 height 21
click at [205, 174] on span "Conteúdos agosto" at bounding box center [185, 173] width 82 height 12
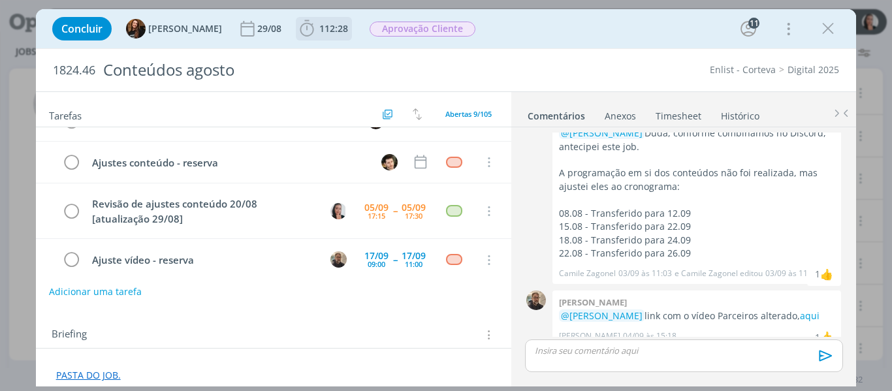
click at [297, 33] on icon "dialog" at bounding box center [307, 29] width 20 height 20
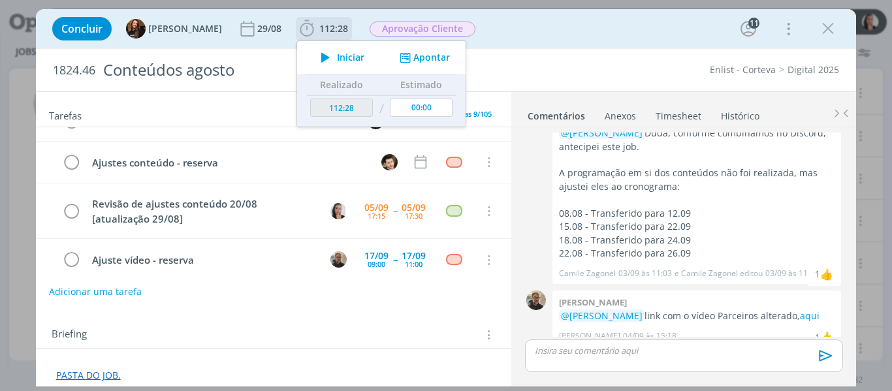
drag, startPoint x: 325, startPoint y: 61, endPoint x: 348, endPoint y: 65, distance: 23.2
click at [337, 61] on span "Iniciar" at bounding box center [350, 57] width 27 height 9
click at [693, 54] on div "1824.46 Conteúdos agosto Enlist - Corteva Digital 2025" at bounding box center [446, 70] width 821 height 42
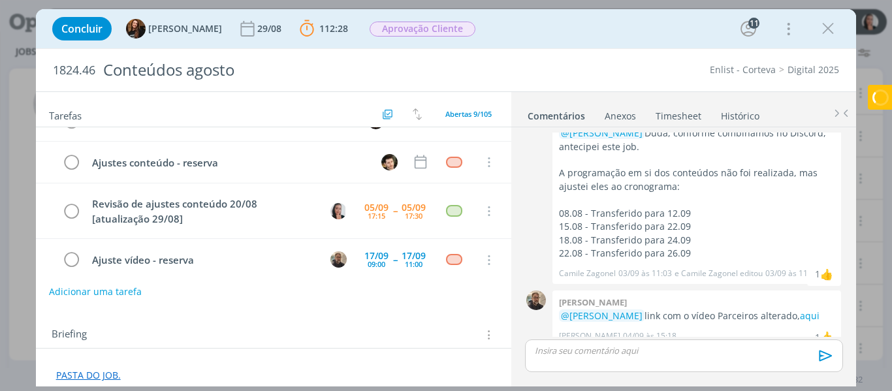
click at [675, 37] on div "Concluir Tayná Morsch 29/08 112:28 Parar Apontar Data * [DATE] Horas * 00:00 Ta…" at bounding box center [446, 28] width 801 height 31
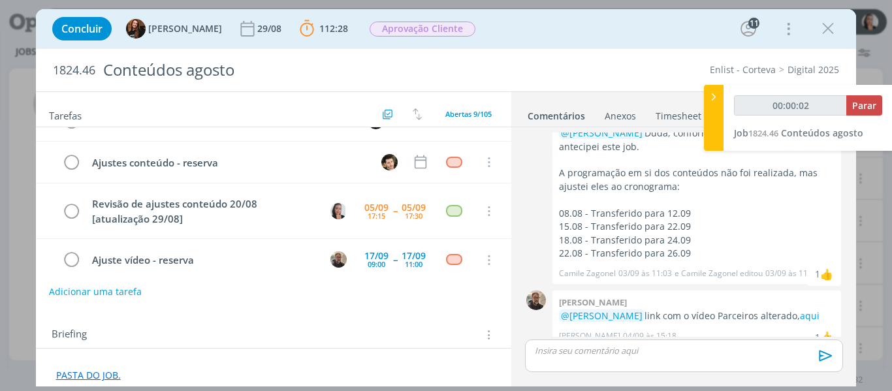
type input "00:00:03"
click at [713, 111] on div at bounding box center [714, 118] width 20 height 66
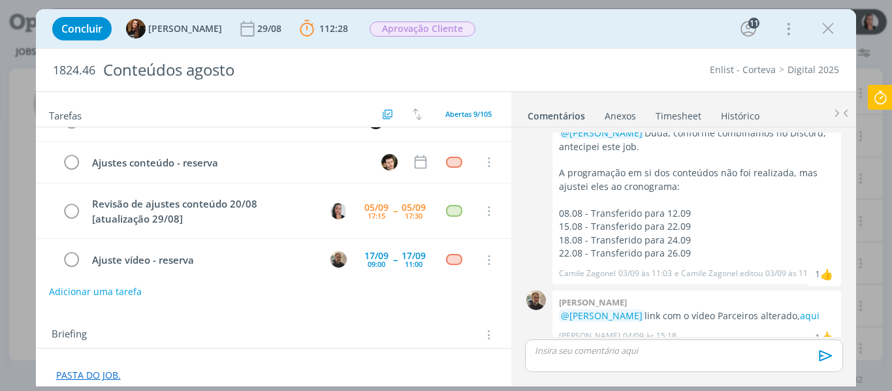
click at [652, 30] on div "Concluir Tayná Morsch 29/08 112:28 Parar Apontar Data * [DATE] Horas * 00:00 Ta…" at bounding box center [446, 28] width 801 height 31
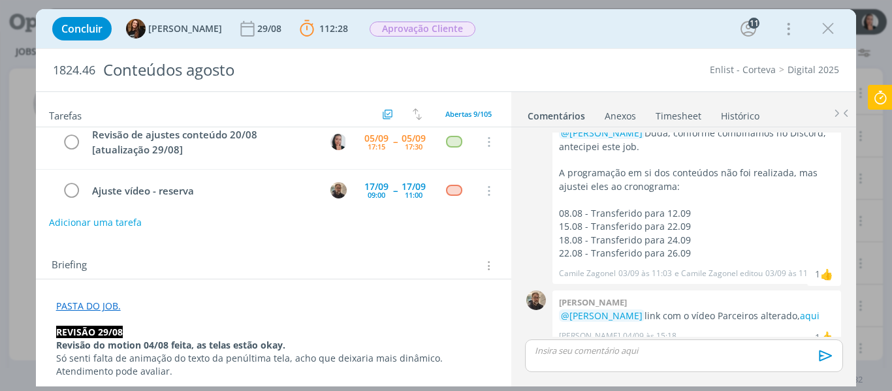
scroll to position [65, 0]
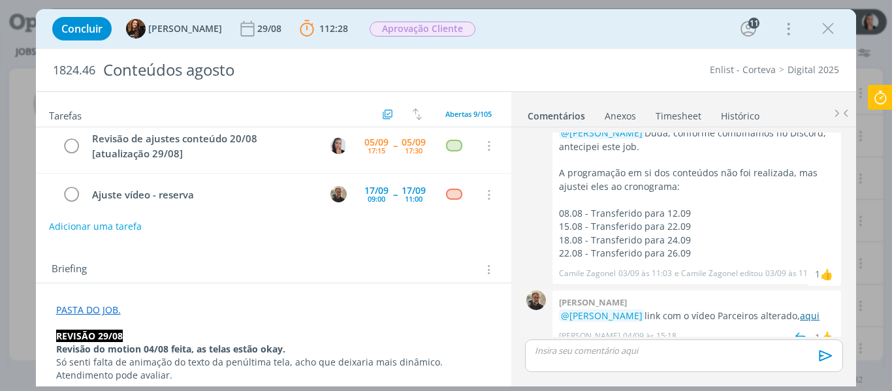
click at [808, 310] on link "aqui" at bounding box center [810, 316] width 20 height 12
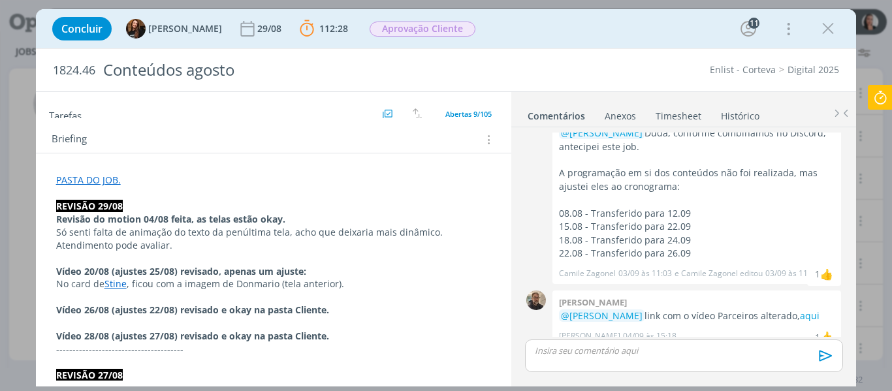
scroll to position [196, 0]
click at [118, 283] on link "Stine" at bounding box center [115, 283] width 22 height 12
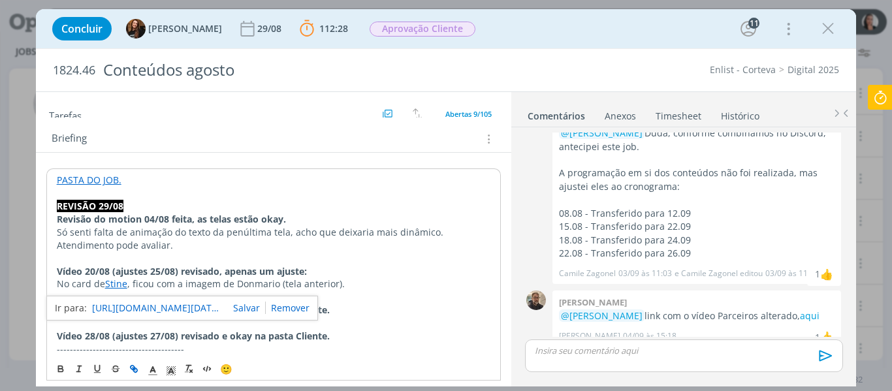
click at [160, 301] on link "[URL][DOMAIN_NAME][DATE][DATE]" at bounding box center [157, 308] width 131 height 17
click at [824, 32] on icon "dialog" at bounding box center [828, 29] width 20 height 20
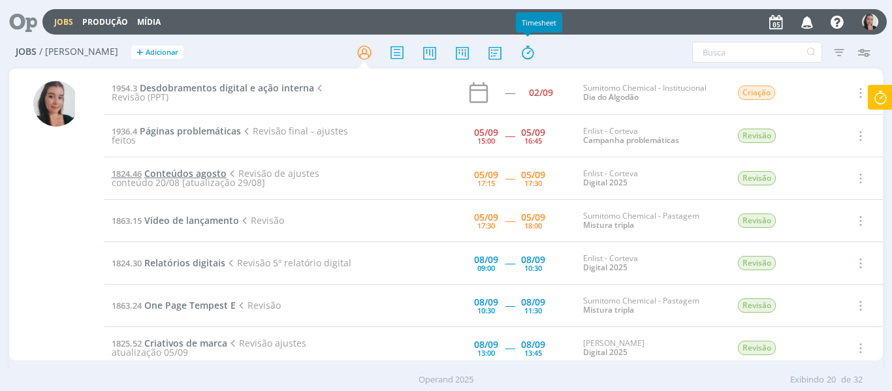
click at [197, 172] on span "Conteúdos agosto" at bounding box center [185, 173] width 82 height 12
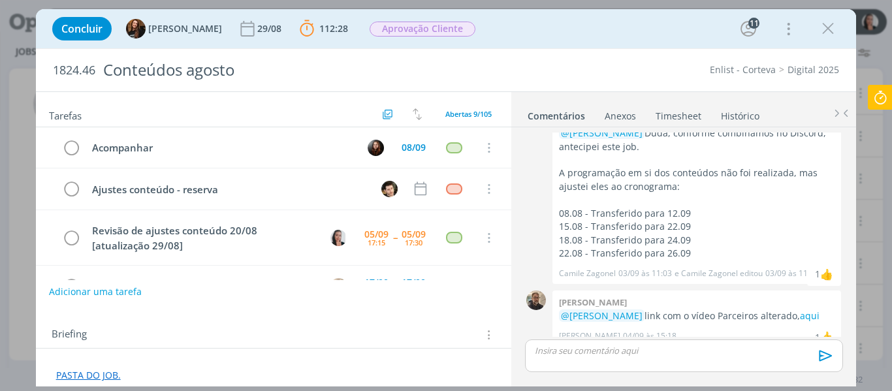
scroll to position [27, 0]
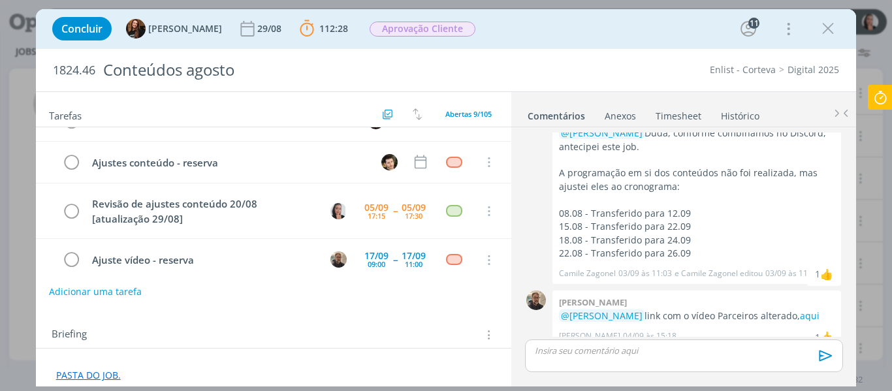
click at [607, 39] on div "Concluir Tayná Morsch 29/08 112:28 Parar Apontar Data * [DATE] Horas * 00:00 Ta…" at bounding box center [446, 28] width 801 height 31
click at [615, 45] on div "Concluir Tayná Morsch 29/08 112:28 Parar Apontar Data * [DATE] Horas * 00:00 Ta…" at bounding box center [446, 28] width 821 height 39
click at [568, 22] on div "Concluir Tayná Morsch 29/08 112:28 Parar Apontar Data * [DATE] Horas * 00:00 Ta…" at bounding box center [446, 28] width 801 height 31
click at [511, 37] on div "Concluir Tayná Morsch 29/08 112:28 Parar Apontar Data * [DATE] Horas * 00:00 Ta…" at bounding box center [446, 28] width 801 height 31
click at [584, 347] on p "dialog" at bounding box center [684, 351] width 296 height 12
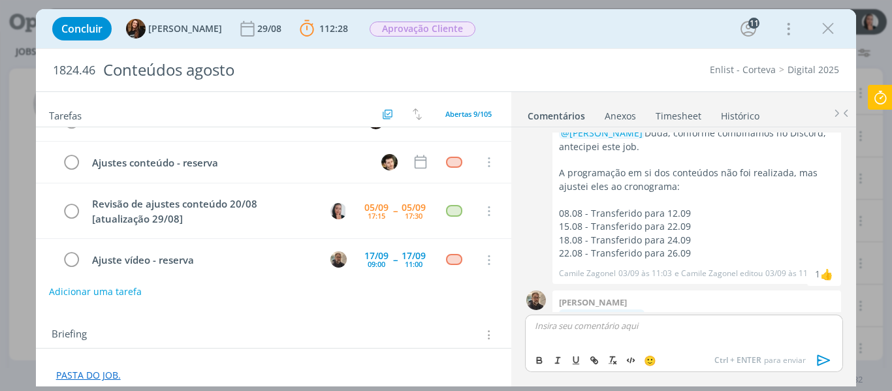
scroll to position [1503, 0]
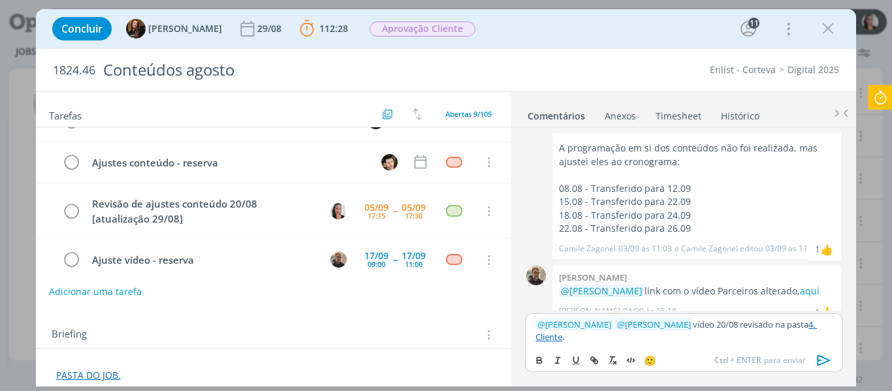
click at [820, 362] on icon "dialog" at bounding box center [824, 361] width 20 height 20
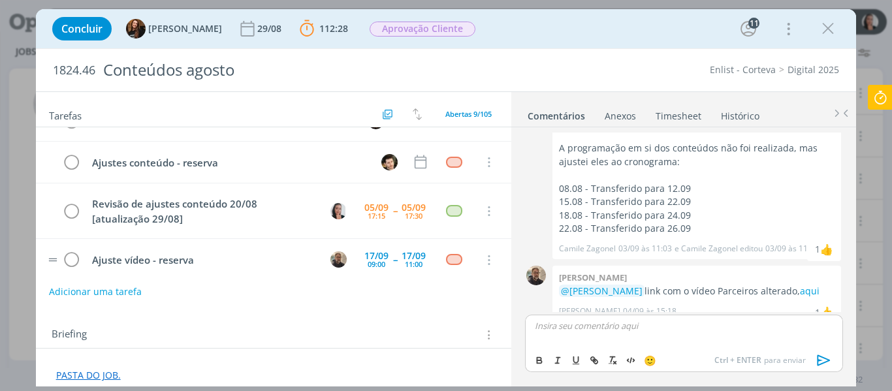
scroll to position [1565, 0]
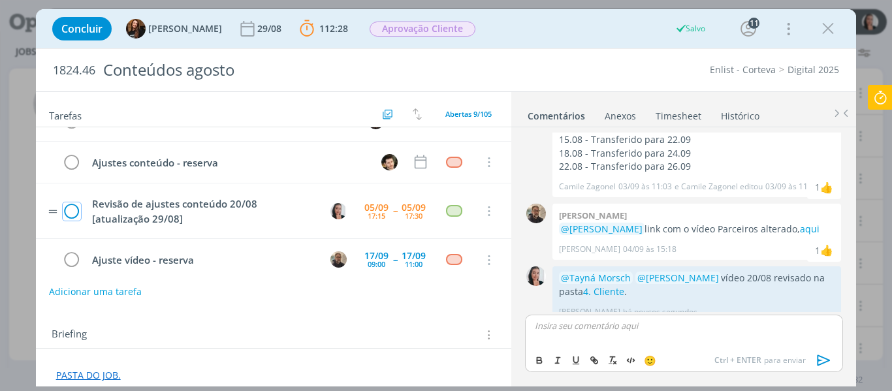
click at [77, 212] on icon "dialog" at bounding box center [72, 212] width 18 height 20
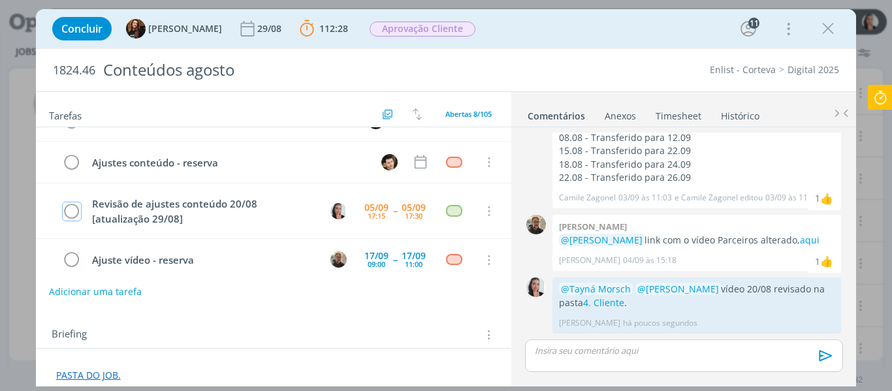
scroll to position [1540, 0]
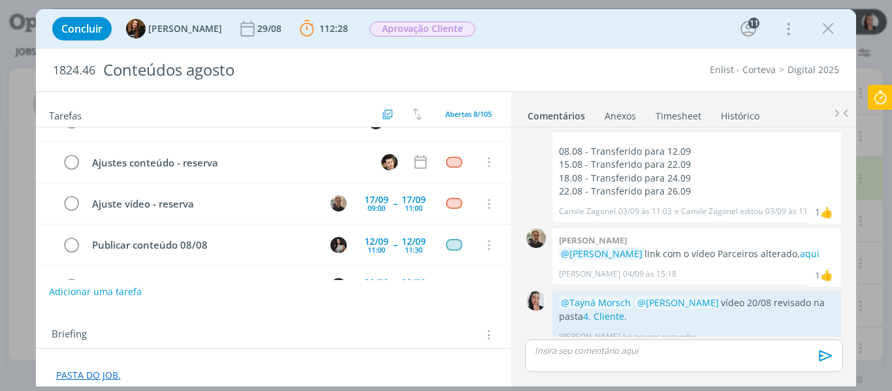
click at [884, 103] on icon at bounding box center [881, 97] width 24 height 25
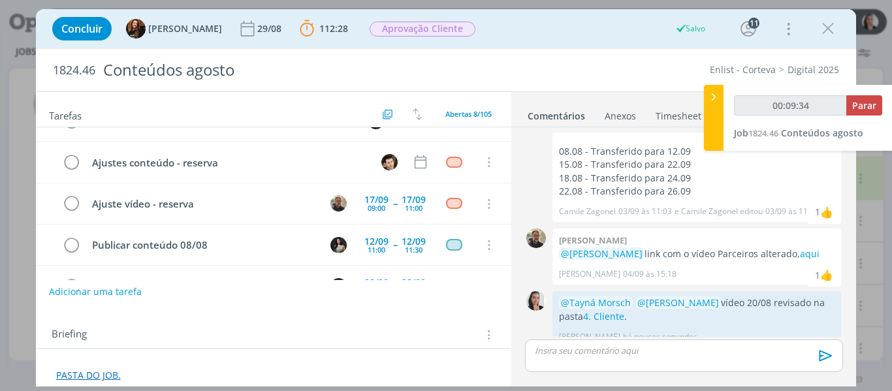
type input "00:09:35"
click at [870, 109] on span "Parar" at bounding box center [864, 105] width 24 height 12
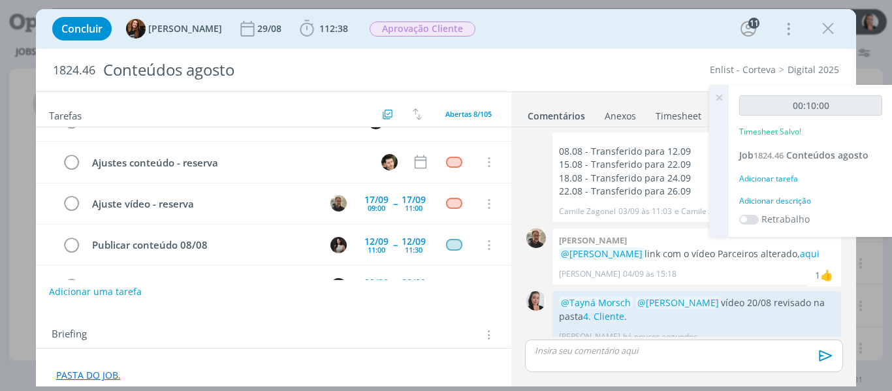
click at [795, 200] on div "Adicionar descrição" at bounding box center [810, 201] width 143 height 12
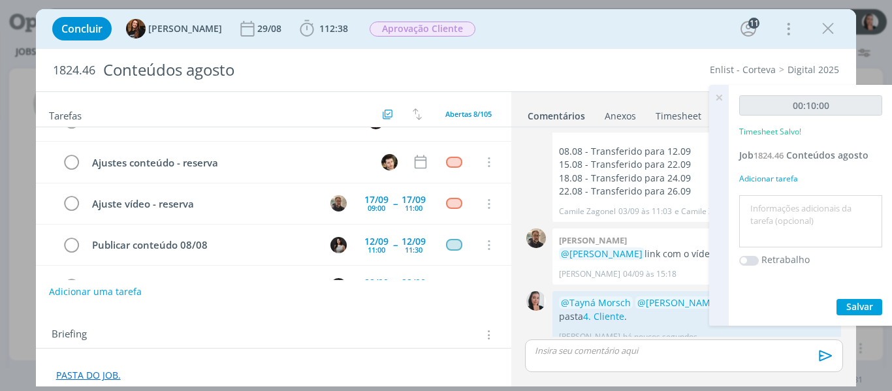
click at [797, 214] on textarea at bounding box center [811, 222] width 136 height 46
drag, startPoint x: 803, startPoint y: 208, endPoint x: 811, endPoint y: 220, distance: 14.7
click at [805, 208] on textarea "revisão vídeo 0/08 ajustado" at bounding box center [811, 222] width 136 height 46
type textarea "revisão vídeo 20/08 ajustado"
click at [858, 308] on span "Salvar" at bounding box center [859, 306] width 27 height 12
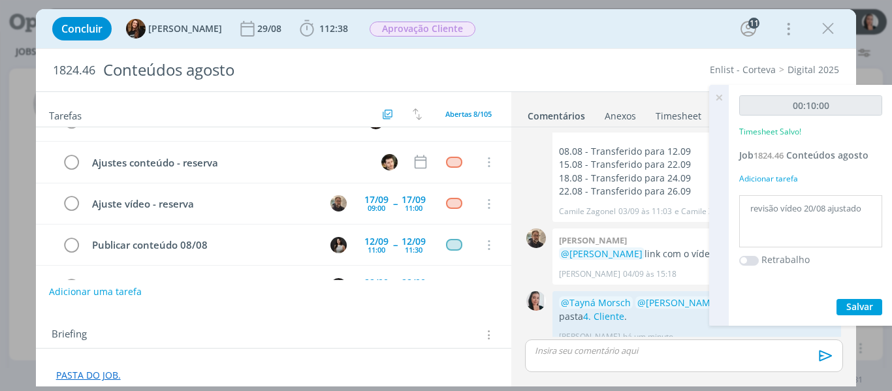
click at [578, 33] on div "Concluir Tayná Morsch 29/08 112:38 Iniciar Apontar Data * [DATE] Horas * 00:00 …" at bounding box center [446, 28] width 801 height 31
click at [724, 91] on icon at bounding box center [719, 97] width 24 height 25
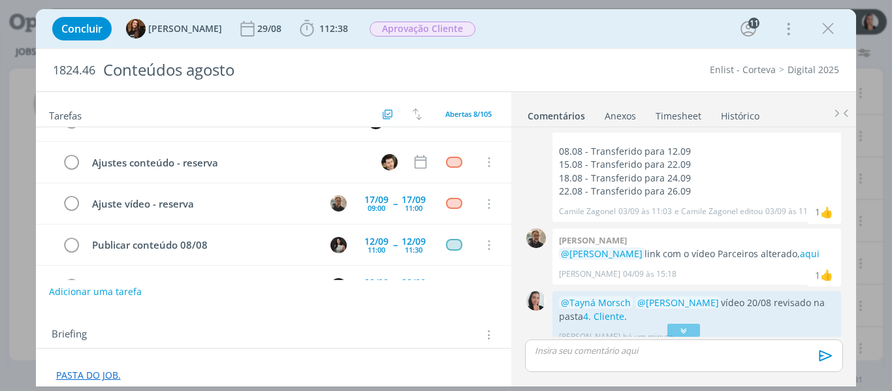
scroll to position [1344, 0]
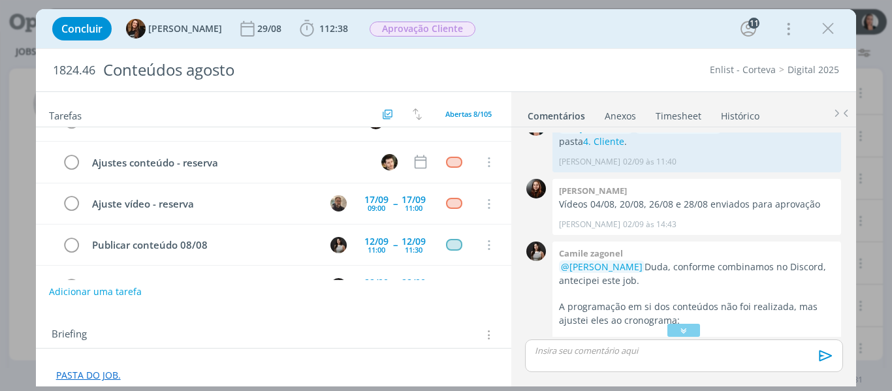
click at [535, 42] on div "Concluir Tayná Morsch 29/08 112:38 Iniciar Apontar Data * [DATE] Horas * 00:00 …" at bounding box center [446, 28] width 801 height 31
click at [684, 334] on icon "dialog" at bounding box center [684, 330] width 14 height 13
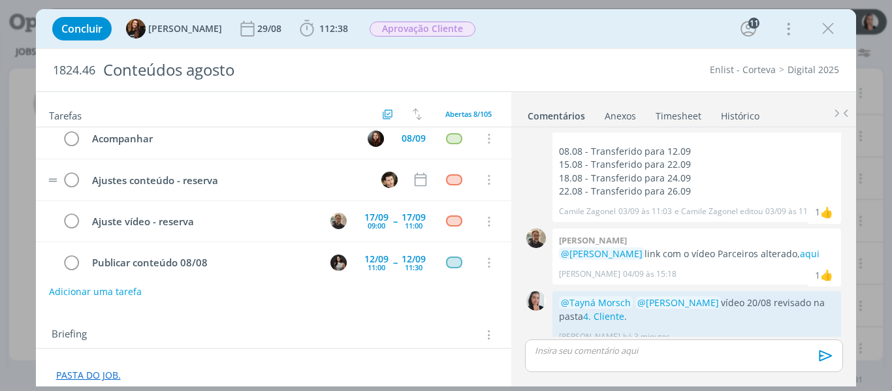
scroll to position [0, 0]
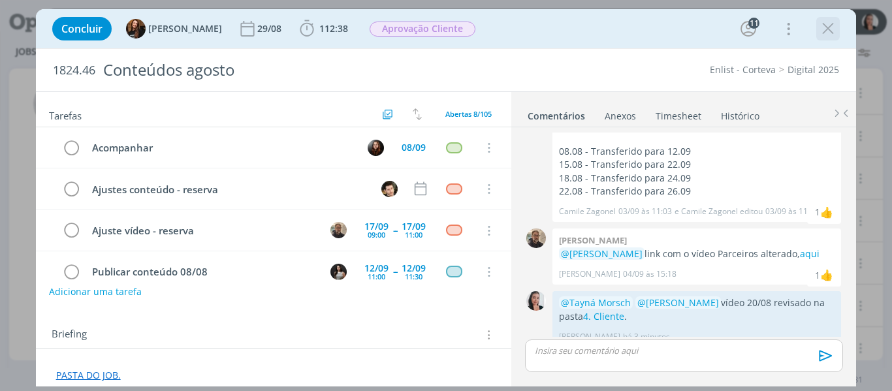
click at [837, 26] on icon "dialog" at bounding box center [828, 29] width 20 height 20
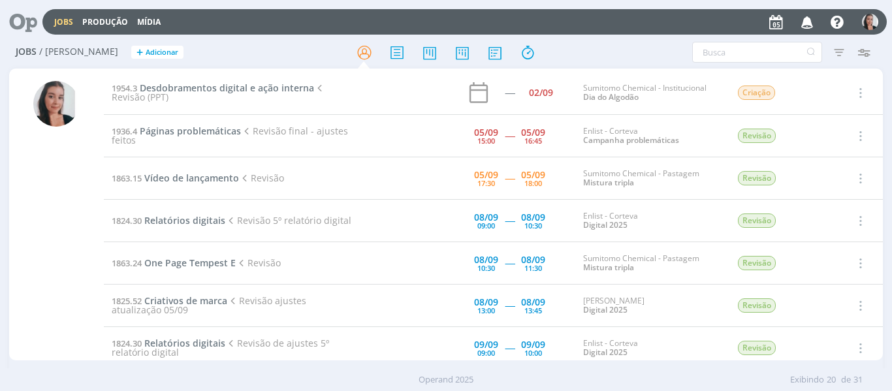
click at [617, 43] on div "Filtros Filtrar [GEOGRAPHIC_DATA] Tipo Jobs e Tarefas Data Personalizado a Situ…" at bounding box center [737, 52] width 278 height 21
click at [204, 174] on span "Vídeo de lançamento" at bounding box center [191, 178] width 95 height 12
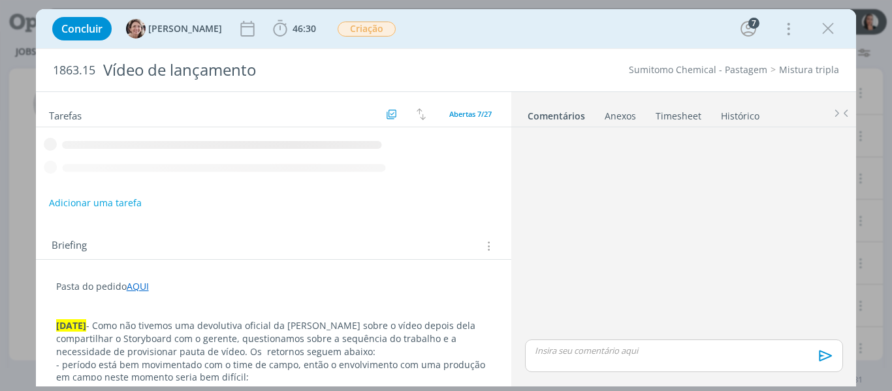
click at [656, 28] on div "Concluir [PERSON_NAME] 46:30 Iniciar Apontar Data * [DATE] Horas * 00:00 Tarefa…" at bounding box center [446, 28] width 801 height 31
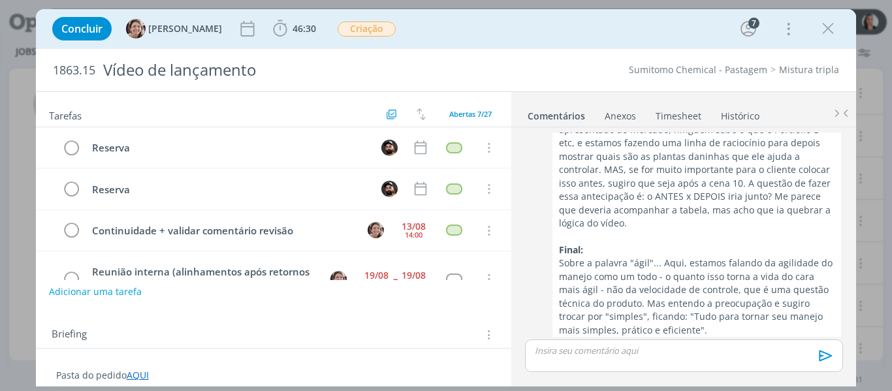
scroll to position [191, 0]
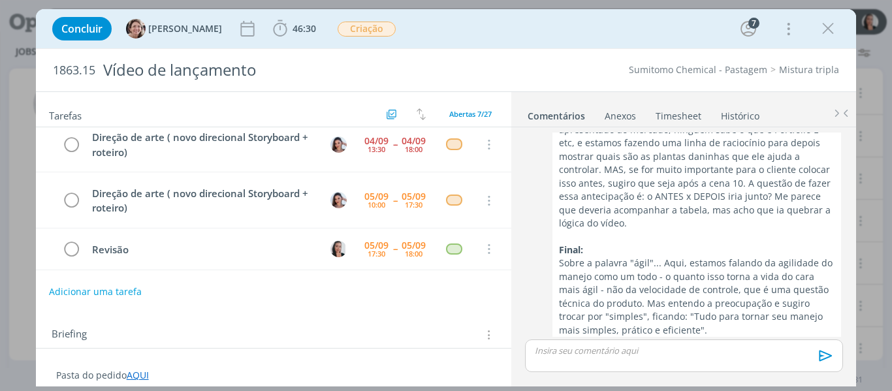
click at [653, 45] on div "Concluir [PERSON_NAME] 46:30 Iniciar Apontar Data * [DATE] Horas * 00:00 Tarefa…" at bounding box center [446, 28] width 821 height 39
click at [630, 22] on div "Concluir [PERSON_NAME] 46:30 Iniciar Apontar Data * [DATE] Horas * 00:00 Tarefa…" at bounding box center [446, 28] width 801 height 31
click at [610, 31] on div "Concluir [PERSON_NAME] 46:30 Iniciar Apontar Data * [DATE] Horas * 00:00 Tarefa…" at bounding box center [446, 28] width 801 height 31
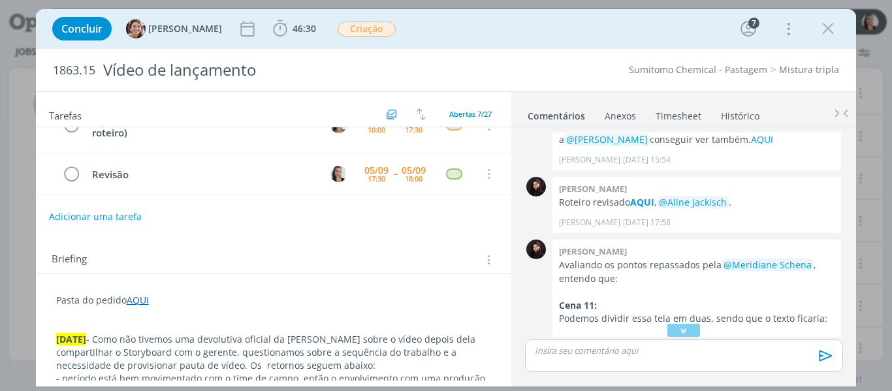
scroll to position [196, 0]
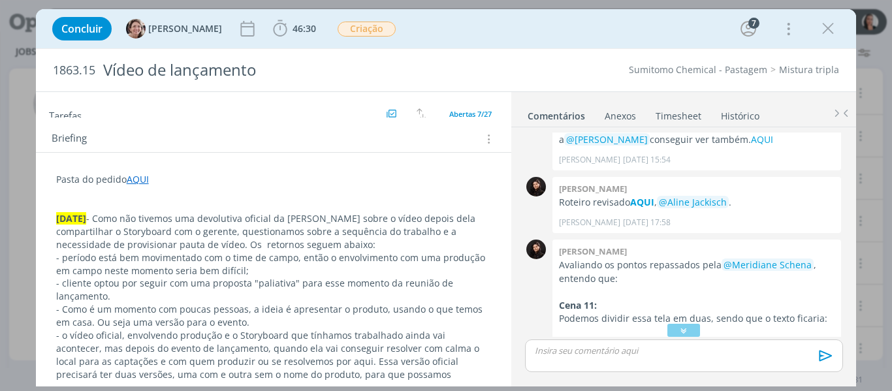
click at [822, 43] on div "Concluir [PERSON_NAME] 46:30 Iniciar Apontar Data * [DATE] Horas * 00:00 Tarefa…" at bounding box center [446, 28] width 801 height 31
click at [825, 27] on icon "dialog" at bounding box center [828, 29] width 20 height 20
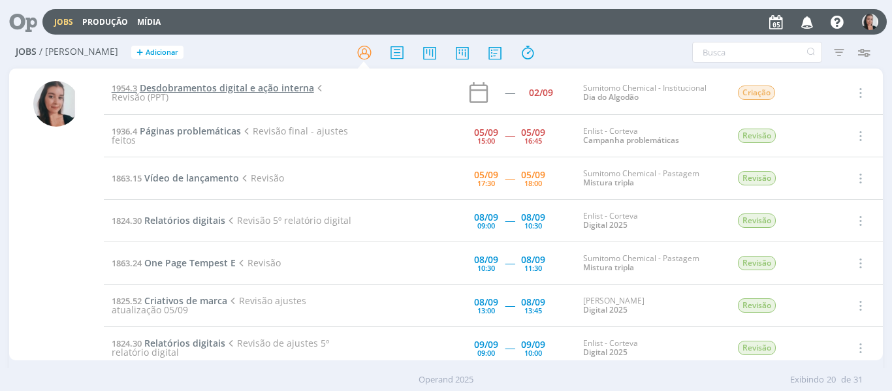
click at [276, 89] on span "Desdobramentos digital e ação interna" at bounding box center [227, 88] width 174 height 12
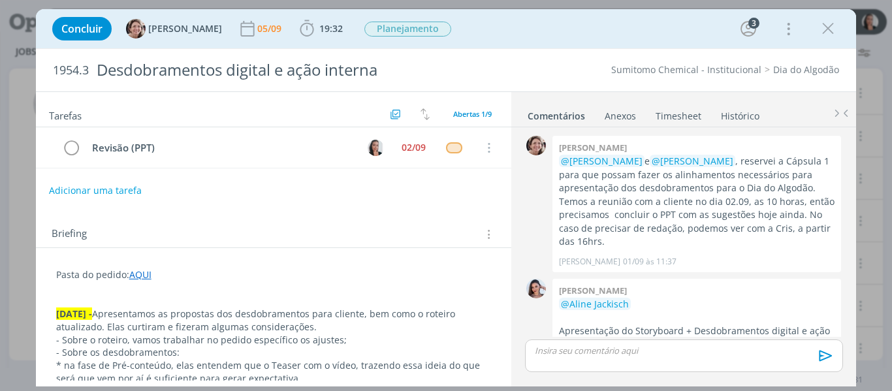
scroll to position [194, 0]
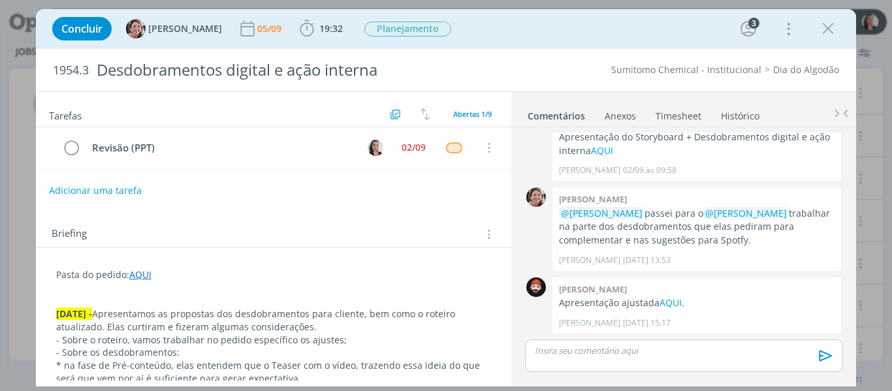
click at [569, 38] on div "Concluir Aline Jackisch 05/09 19:32 Iniciar Apontar Data * 05/09/2025 Horas * 0…" at bounding box center [446, 28] width 801 height 31
click at [568, 40] on div "Concluir Aline Jackisch 05/09 19:32 Iniciar Apontar Data * 05/09/2025 Horas * 0…" at bounding box center [446, 28] width 801 height 31
click at [549, 35] on div "Concluir Aline Jackisch 05/09 19:32 Iniciar Apontar Data * 05/09/2025 Horas * 0…" at bounding box center [446, 28] width 801 height 31
click at [823, 25] on icon "dialog" at bounding box center [828, 29] width 20 height 20
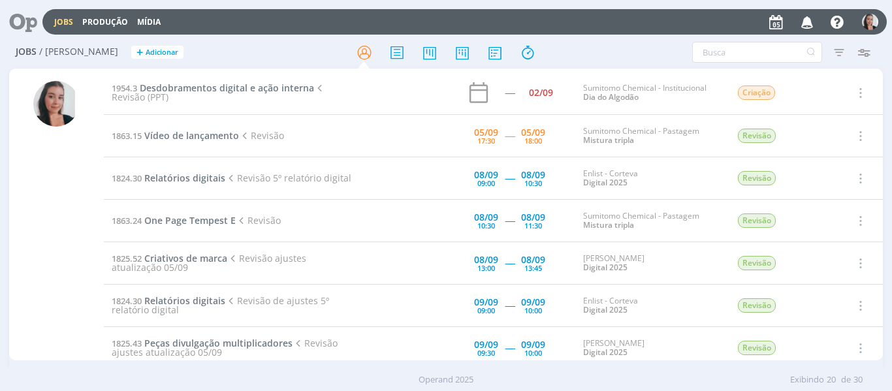
click at [603, 42] on div "Filtros Filtrar Limpar Tipo Jobs e Tarefas Data Personalizado a Situação dos jo…" at bounding box center [737, 52] width 278 height 21
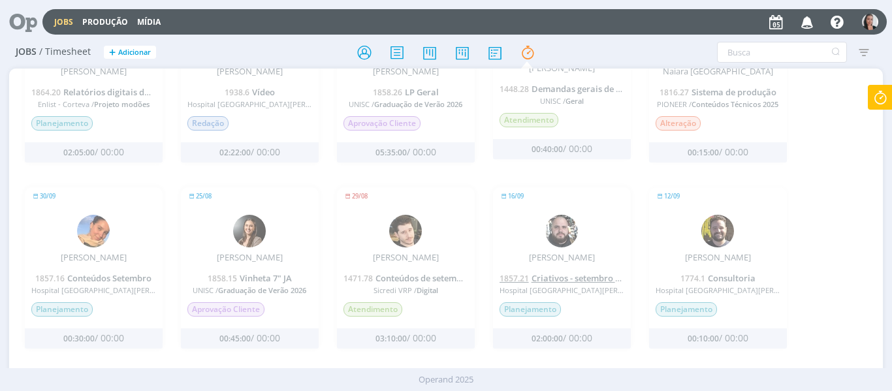
scroll to position [1579, 0]
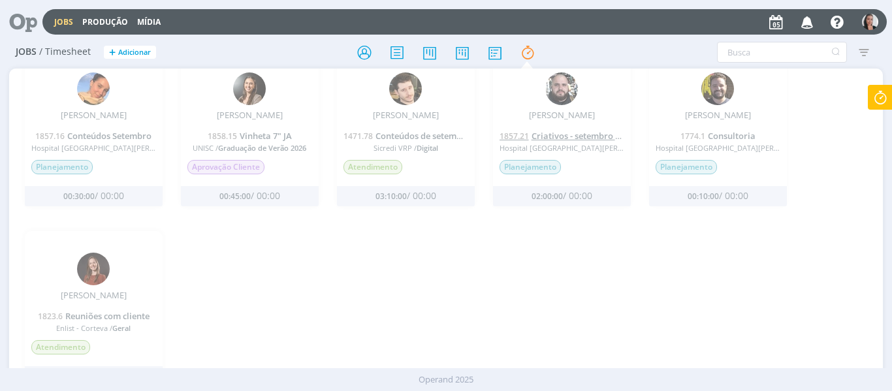
click at [575, 132] on span "Criativos - setembro e outubro" at bounding box center [593, 136] width 123 height 12
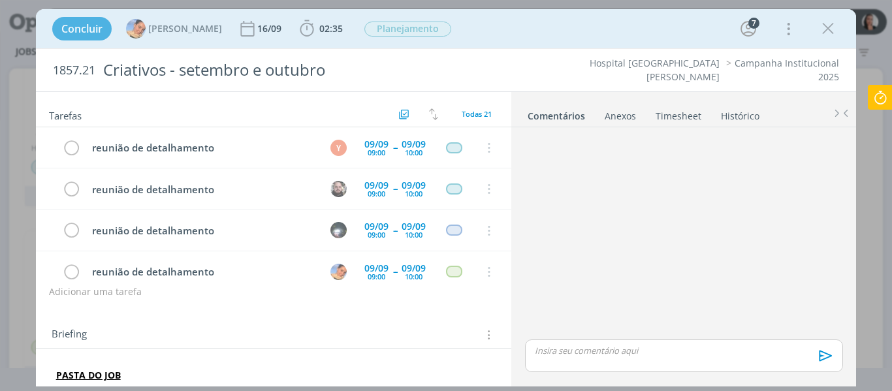
click at [828, 26] on icon "dialog" at bounding box center [828, 29] width 20 height 20
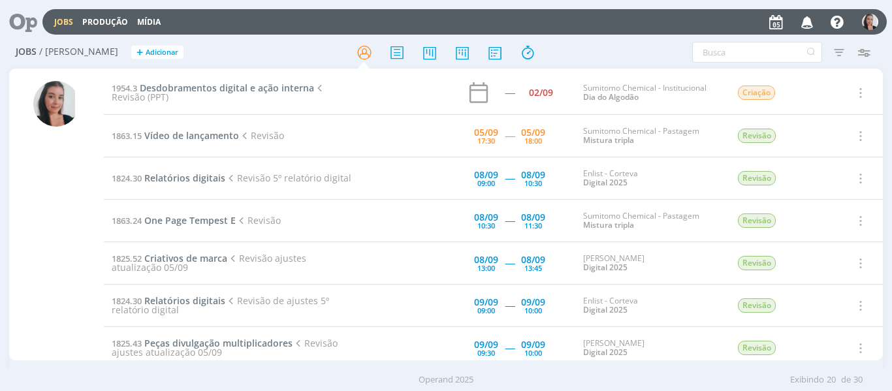
click at [222, 142] on td "1863.15 Vídeo de lançamento Revisão" at bounding box center [235, 136] width 263 height 42
click at [218, 140] on span "Vídeo de lançamento" at bounding box center [191, 135] width 95 height 12
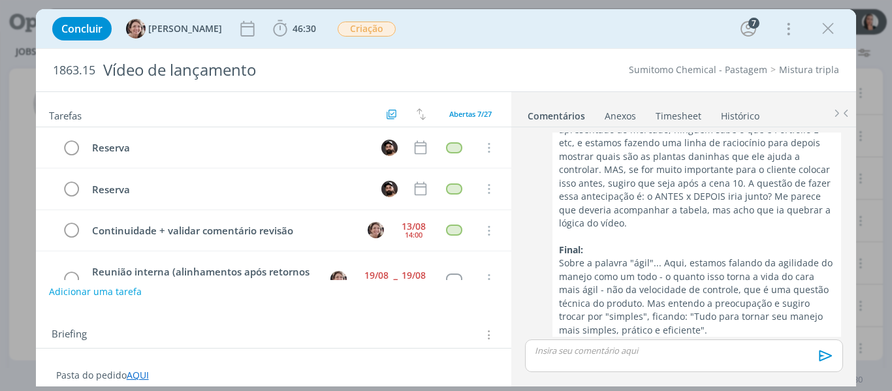
scroll to position [191, 0]
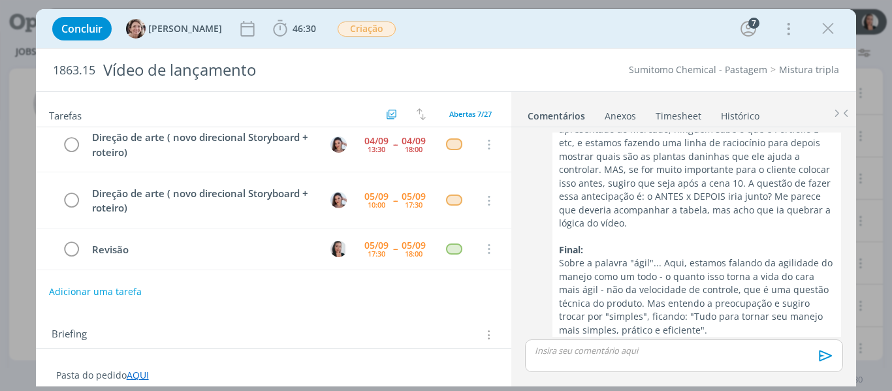
click at [826, 28] on icon "dialog" at bounding box center [828, 29] width 20 height 20
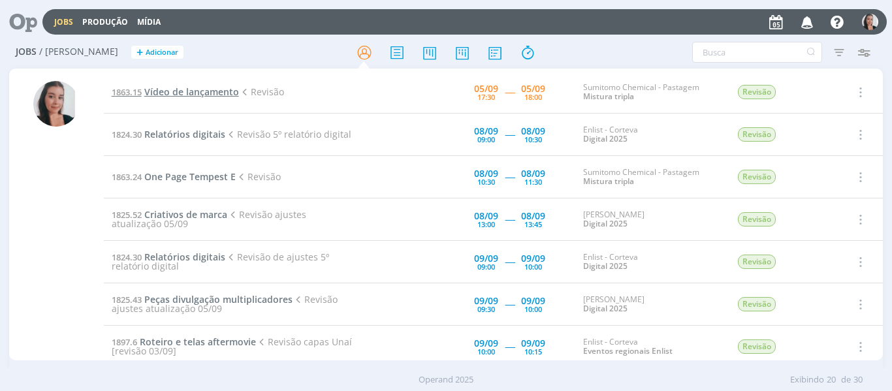
click at [192, 88] on span "Vídeo de lançamento" at bounding box center [191, 92] width 95 height 12
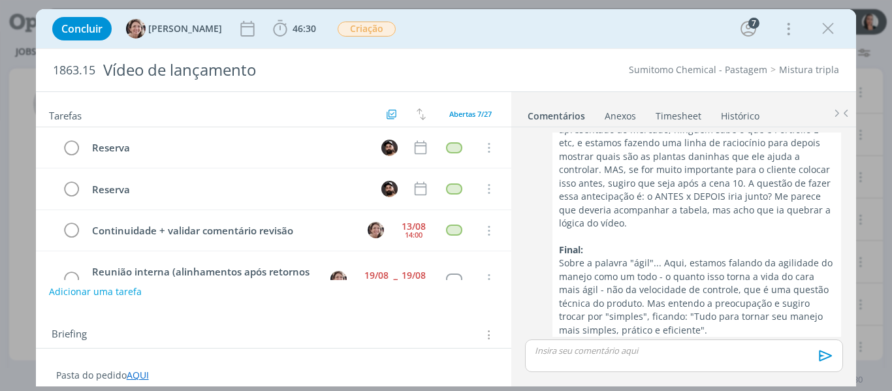
scroll to position [191, 0]
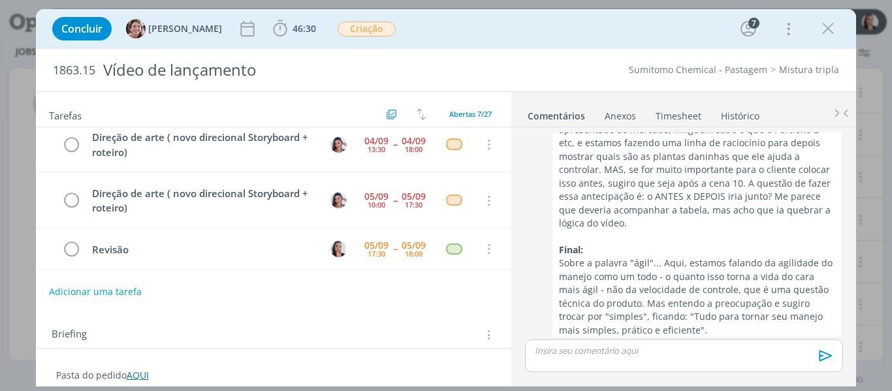
click at [507, 42] on div "Concluir Aline Jackisch 46:30 Iniciar Apontar Data * 05/09/2025 Horas * 00:00 T…" at bounding box center [446, 28] width 801 height 31
click at [522, 40] on div "Concluir Aline Jackisch 46:30 Iniciar Apontar Data * 05/09/2025 Horas * 00:00 T…" at bounding box center [446, 28] width 801 height 31
drag, startPoint x: 827, startPoint y: 29, endPoint x: 788, endPoint y: 4, distance: 46.2
click at [827, 29] on icon "dialog" at bounding box center [828, 29] width 20 height 20
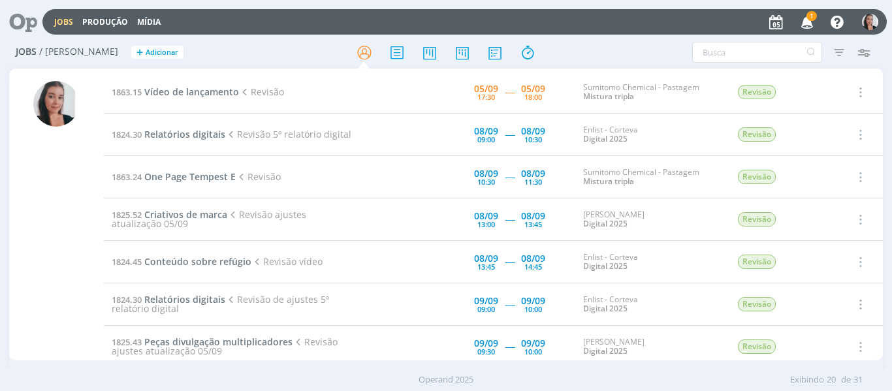
click at [808, 18] on span "1" at bounding box center [812, 16] width 10 height 10
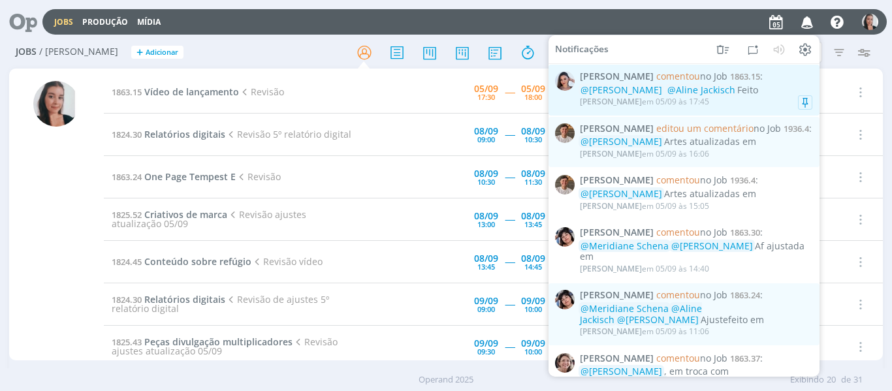
click at [761, 93] on div "@Caroline Pieczarka @Aline Jackisch Feito" at bounding box center [696, 90] width 232 height 11
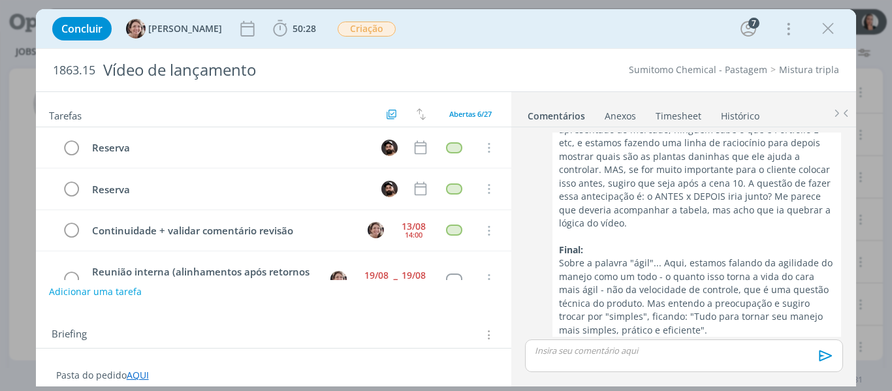
scroll to position [1301, 0]
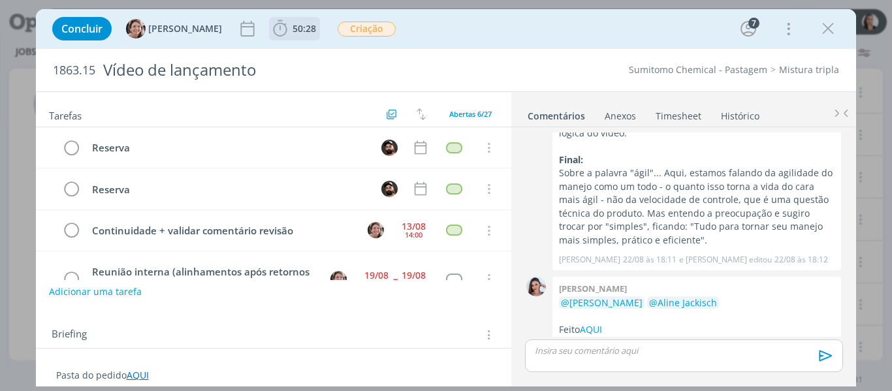
click at [270, 29] on icon "dialog" at bounding box center [280, 29] width 20 height 20
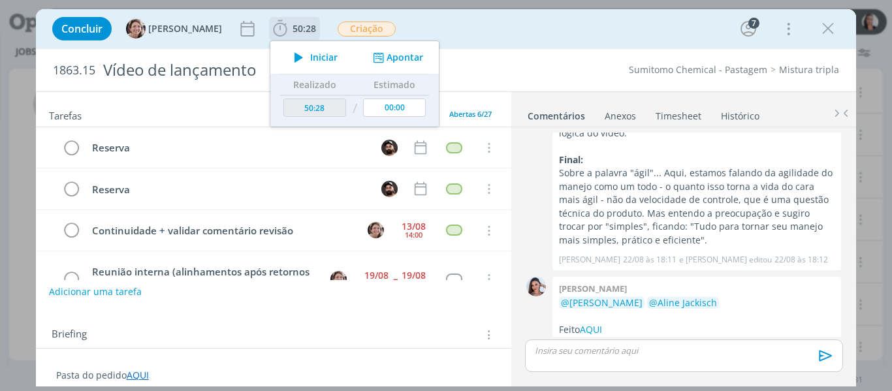
click at [293, 58] on icon "dialog" at bounding box center [298, 57] width 23 height 17
click at [479, 32] on div "Concluir Aline Jackisch 50:28 Iniciar Apontar Data * 05/09/2025 Horas * 00:00 T…" at bounding box center [446, 28] width 801 height 31
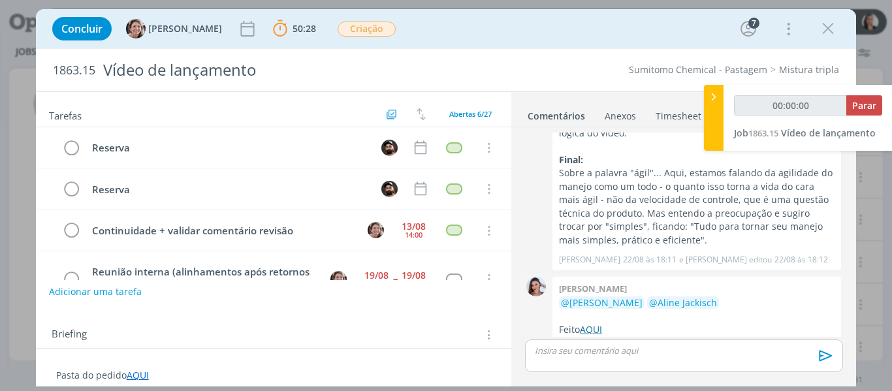
click at [596, 323] on link "AQUI" at bounding box center [591, 329] width 22 height 12
type input "00:01:02"
click at [718, 109] on div at bounding box center [714, 118] width 20 height 66
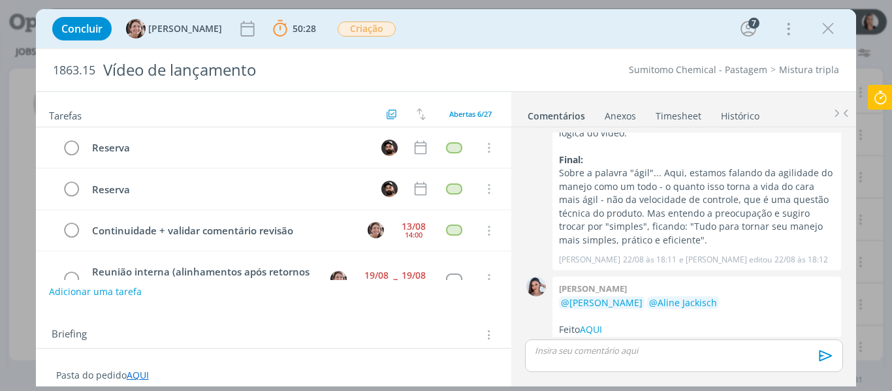
click at [620, 31] on div "Concluir [PERSON_NAME] 50:28 Parar Apontar Data * [DATE] Horas * 00:00 Tarefa S…" at bounding box center [446, 28] width 801 height 31
click at [573, 37] on div "Concluir [PERSON_NAME] 50:28 Parar Apontar Data * [DATE] Horas * 00:00 Tarefa S…" at bounding box center [446, 28] width 801 height 31
click at [575, 35] on div "Concluir [PERSON_NAME] 50:28 Parar Apontar Data * [DATE] Horas * 00:00 Tarefa S…" at bounding box center [446, 28] width 801 height 31
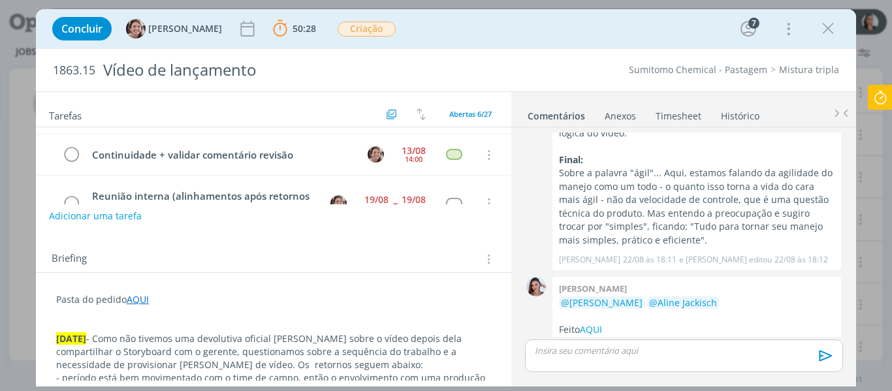
scroll to position [0, 0]
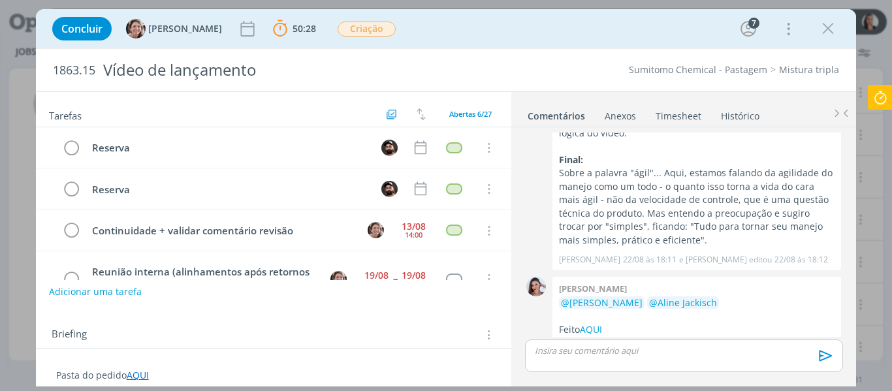
click at [651, 31] on div "Concluir [PERSON_NAME] 50:28 Parar Apontar Data * [DATE] Horas * 00:00 Tarefa S…" at bounding box center [446, 28] width 801 height 31
click at [639, 34] on div "Concluir [PERSON_NAME] 50:28 Parar Apontar Data * [DATE] Horas * 00:00 Tarefa S…" at bounding box center [446, 28] width 801 height 31
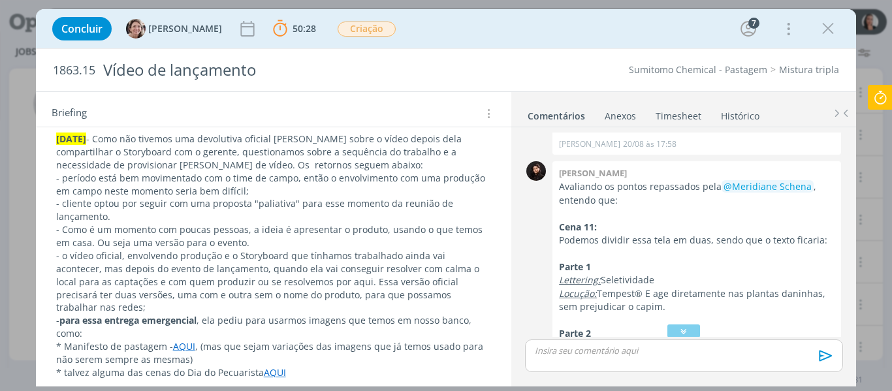
scroll to position [280, 0]
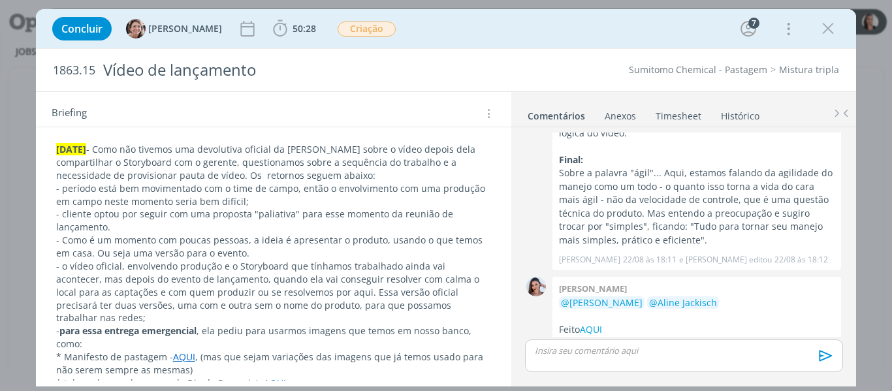
scroll to position [242, 0]
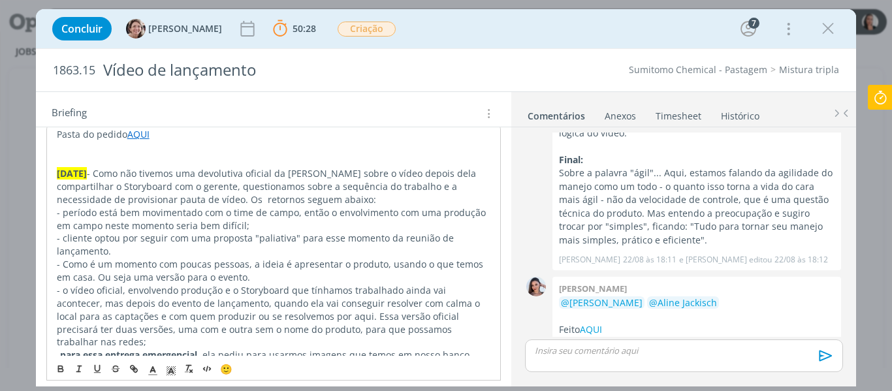
drag, startPoint x: 434, startPoint y: 253, endPoint x: 406, endPoint y: 12, distance: 242.6
click at [406, 12] on div "Concluir [PERSON_NAME] 50:28 Parar Apontar Data * [DATE] Horas * 00:00 Tarefa S…" at bounding box center [446, 28] width 821 height 39
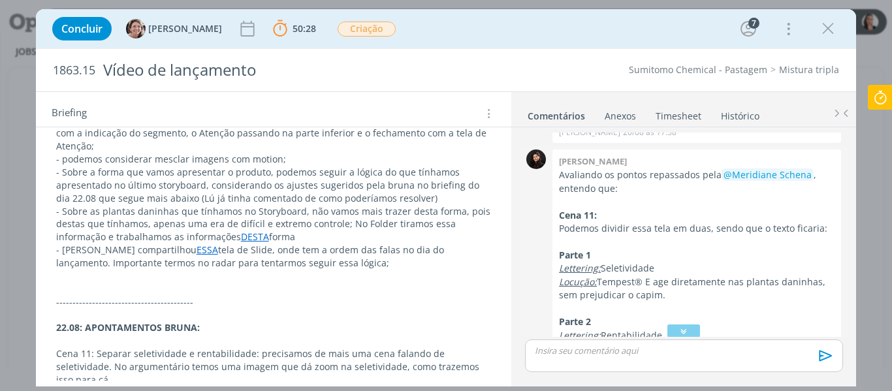
scroll to position [713, 0]
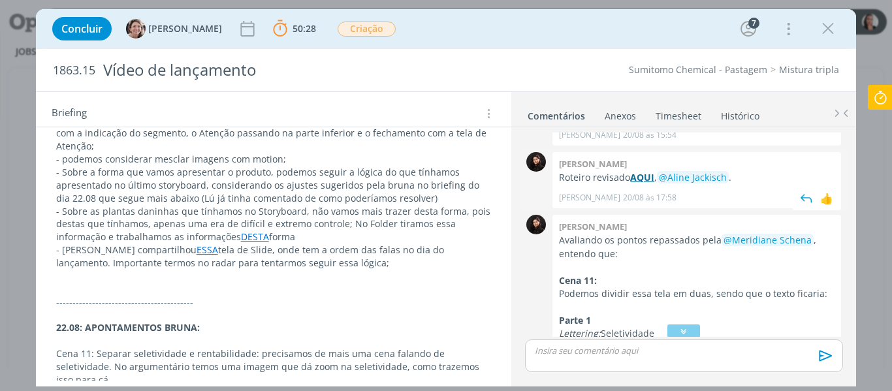
click at [646, 171] on strong "AQUI" at bounding box center [642, 177] width 24 height 12
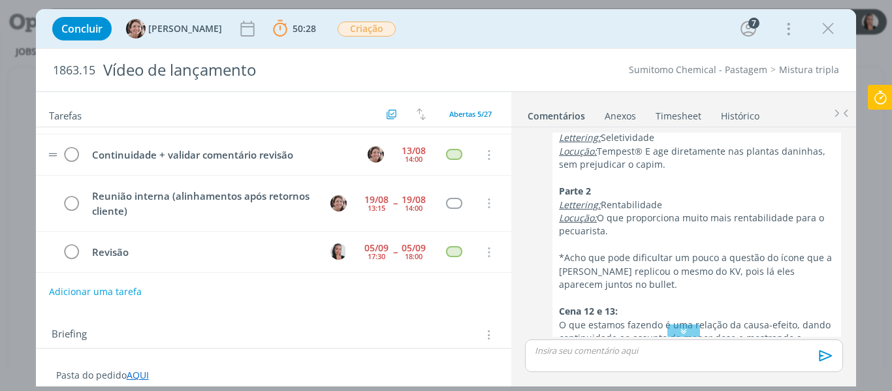
scroll to position [79, 0]
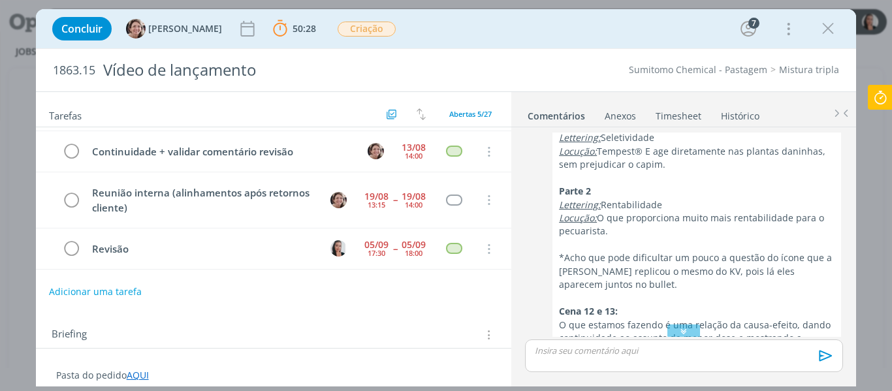
click at [888, 95] on icon at bounding box center [881, 97] width 24 height 25
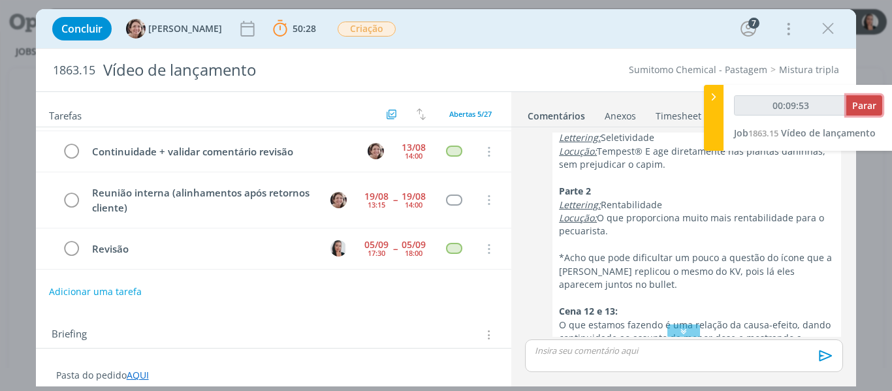
click at [869, 103] on span "Parar" at bounding box center [864, 105] width 24 height 12
click at [830, 31] on icon "dialog" at bounding box center [828, 29] width 20 height 20
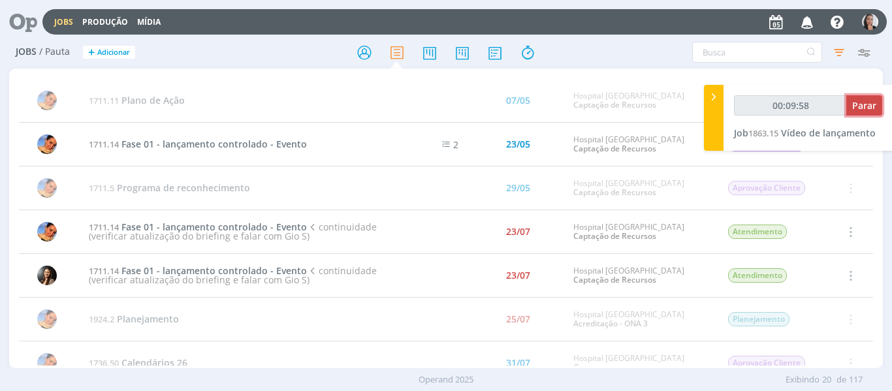
click at [867, 104] on span "Parar" at bounding box center [864, 105] width 24 height 12
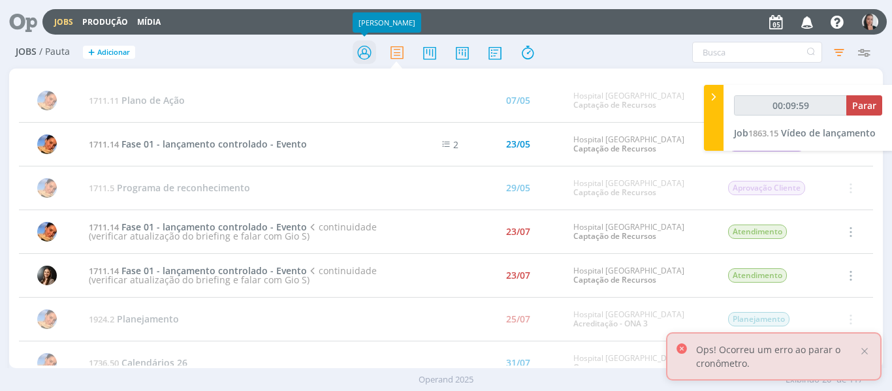
type input "00:10:00"
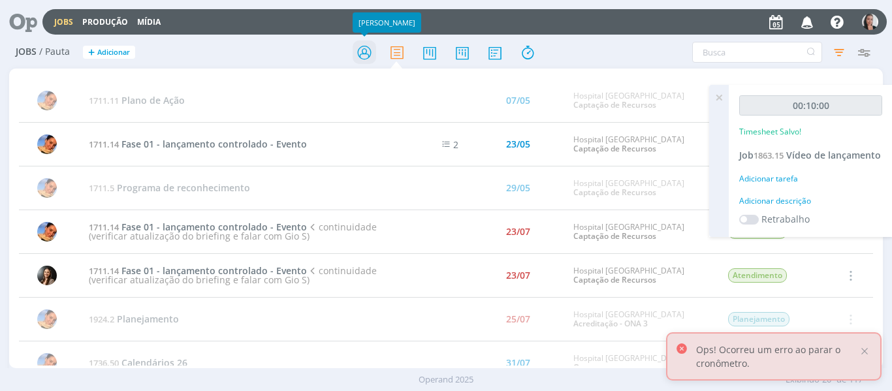
click at [366, 50] on icon at bounding box center [365, 52] width 24 height 25
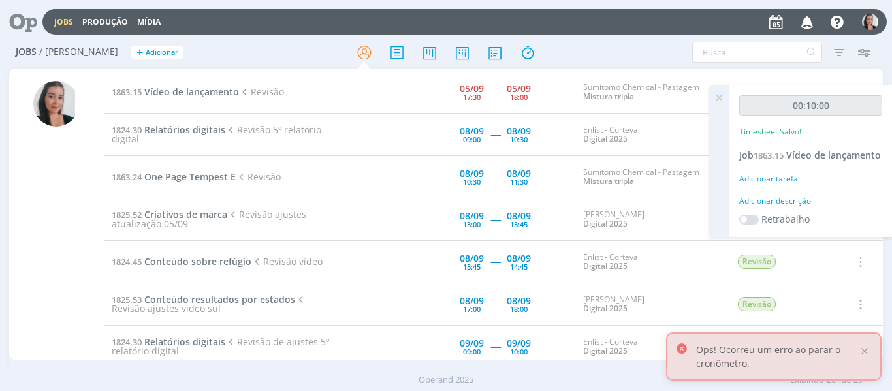
click at [610, 49] on div "Filtros Filtrar [GEOGRAPHIC_DATA] Tipo Jobs e Tarefas Data Personalizado a Situ…" at bounding box center [737, 52] width 278 height 21
